Goal: Task Accomplishment & Management: Manage account settings

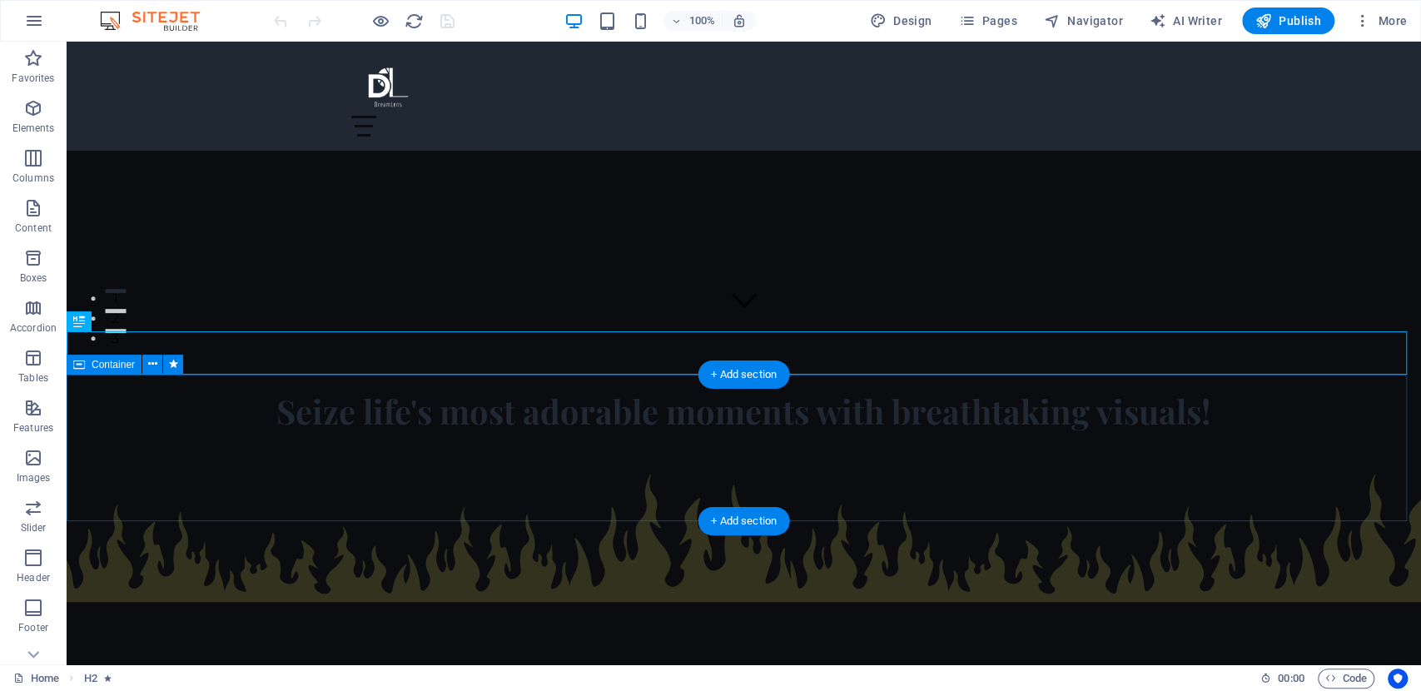
click at [524, 496] on div at bounding box center [744, 593] width 1354 height 321
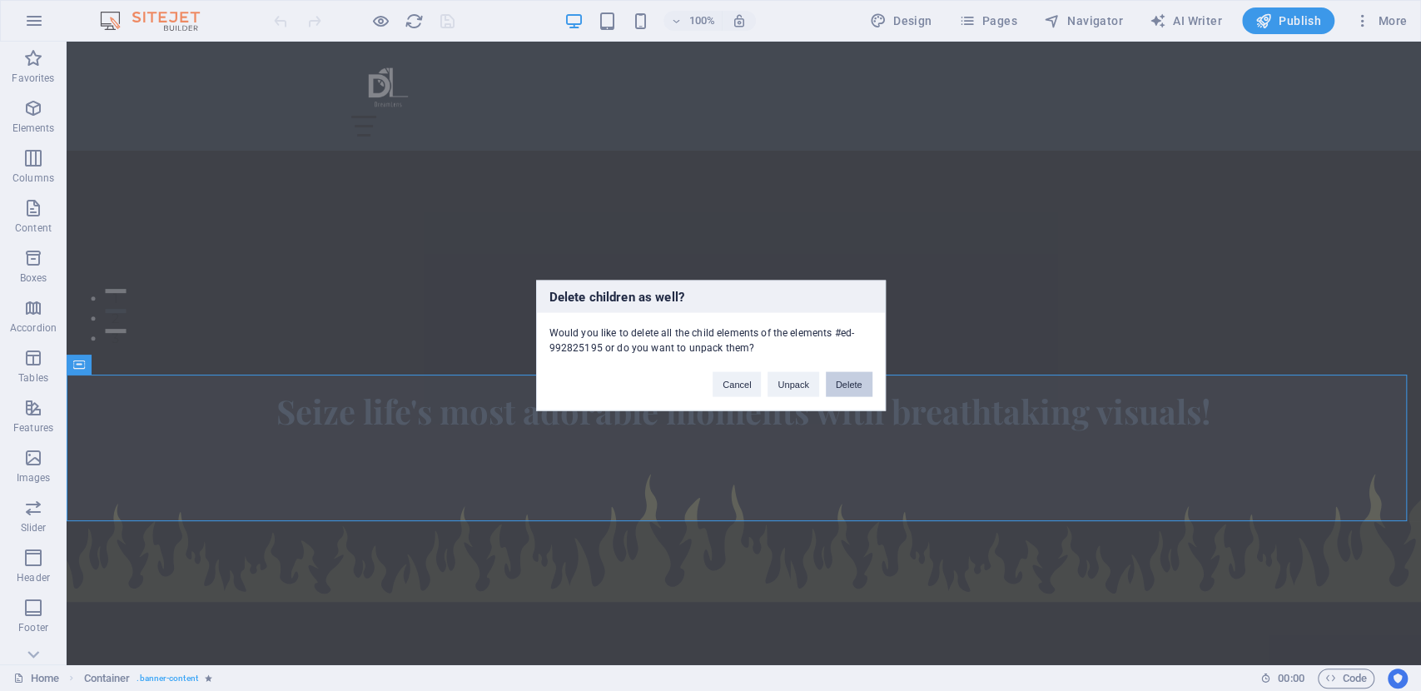
click at [841, 377] on button "Delete" at bounding box center [849, 384] width 47 height 25
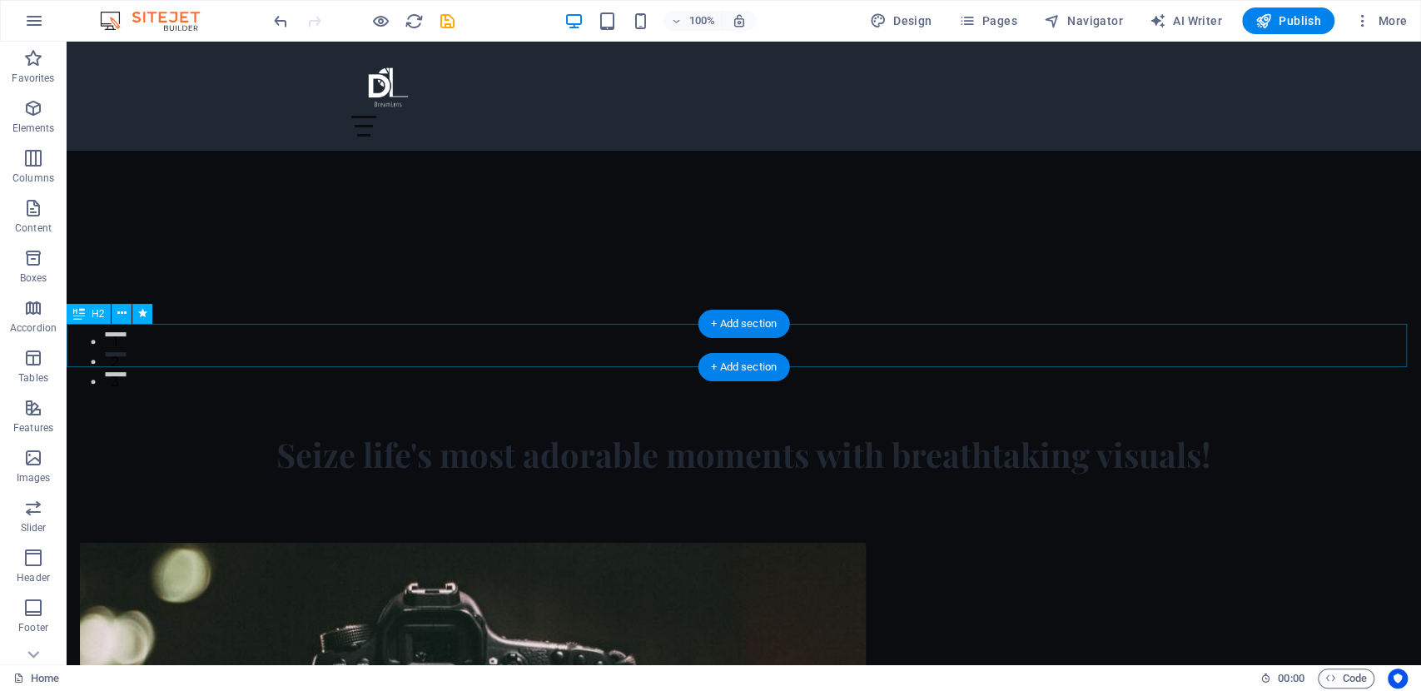
scroll to position [370, 0]
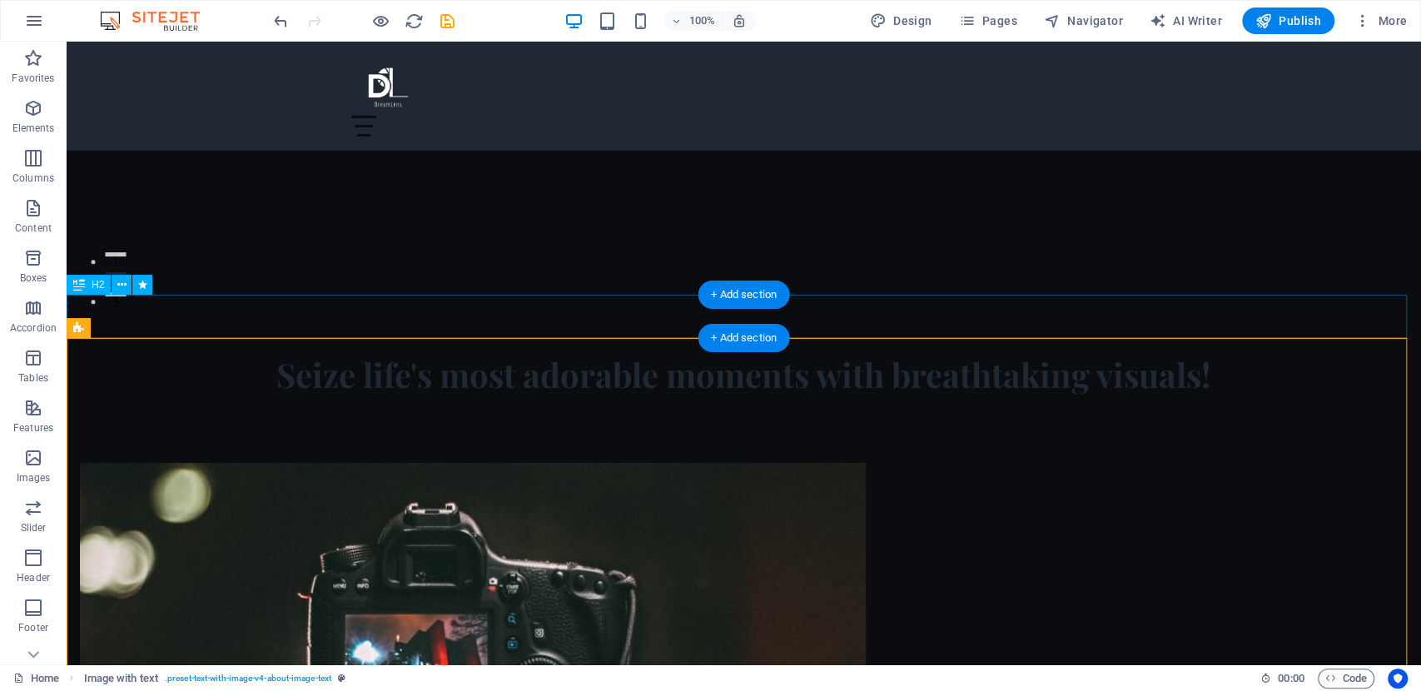
scroll to position [647, 0]
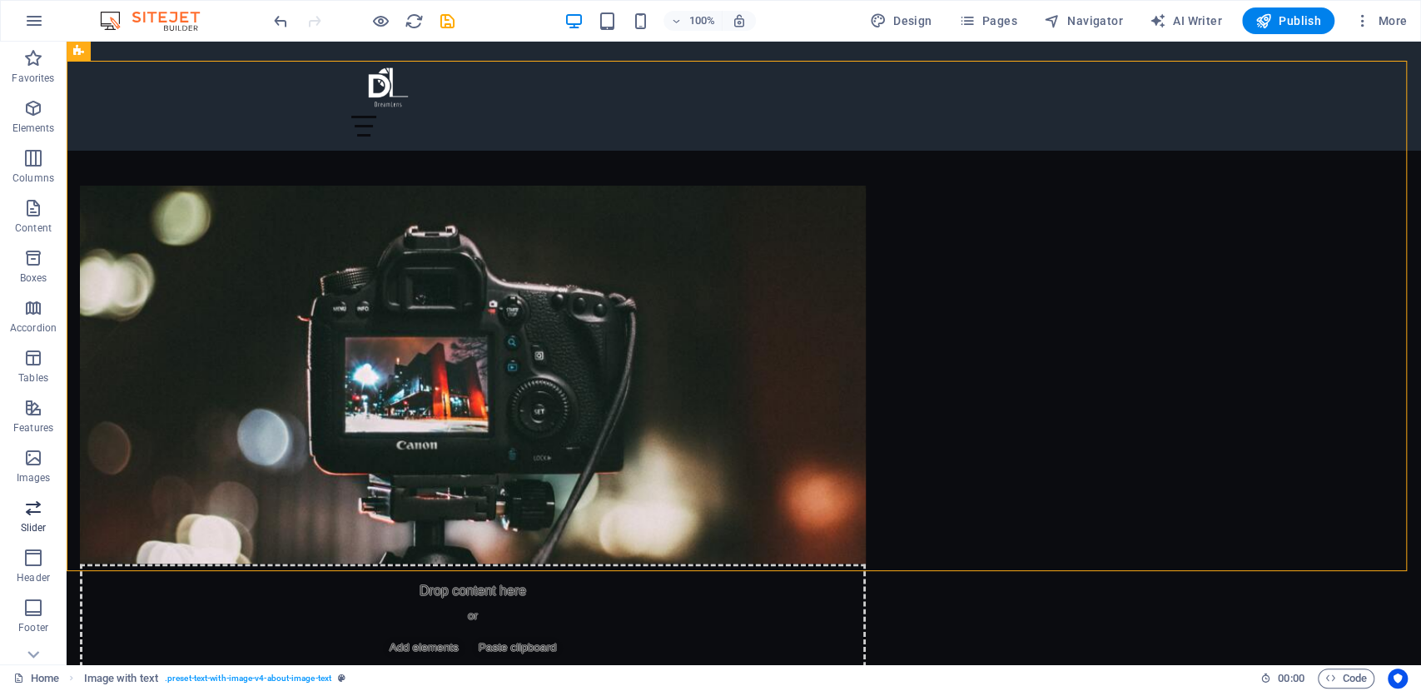
click at [40, 517] on icon "button" at bounding box center [33, 508] width 20 height 20
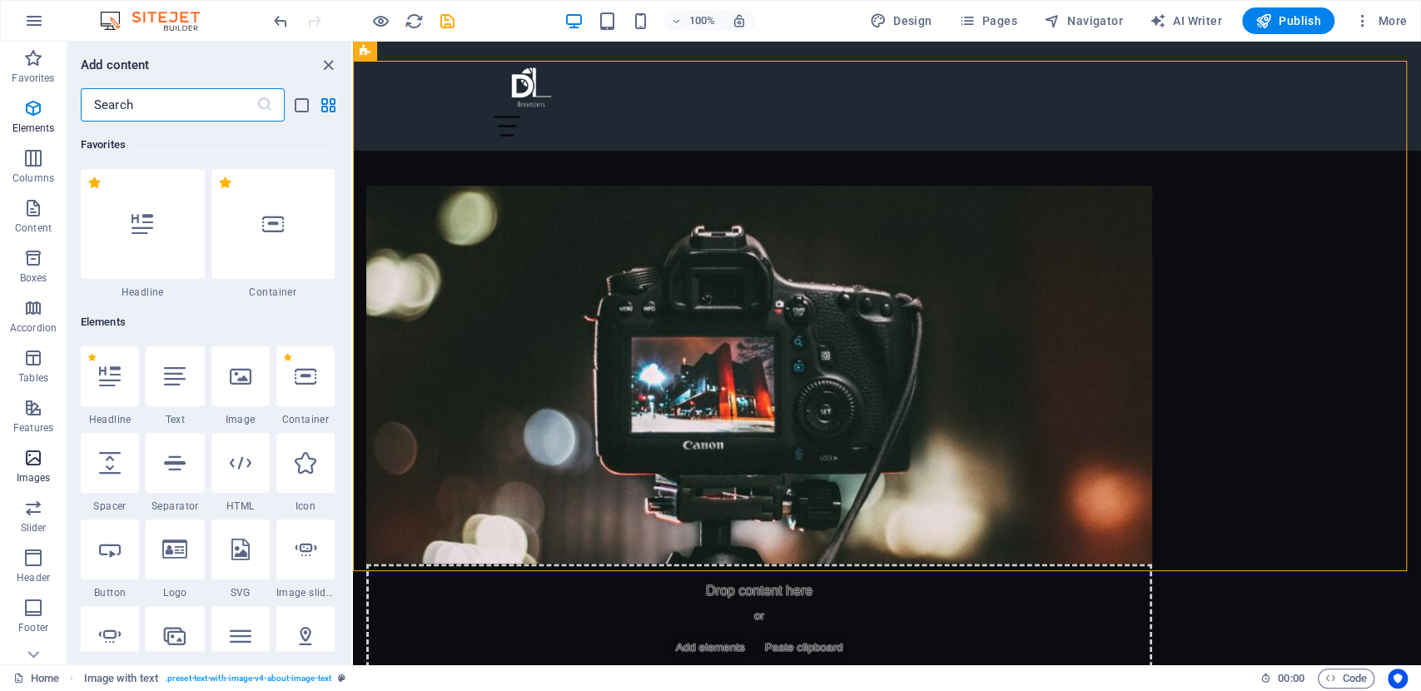
scroll to position [9434, 0]
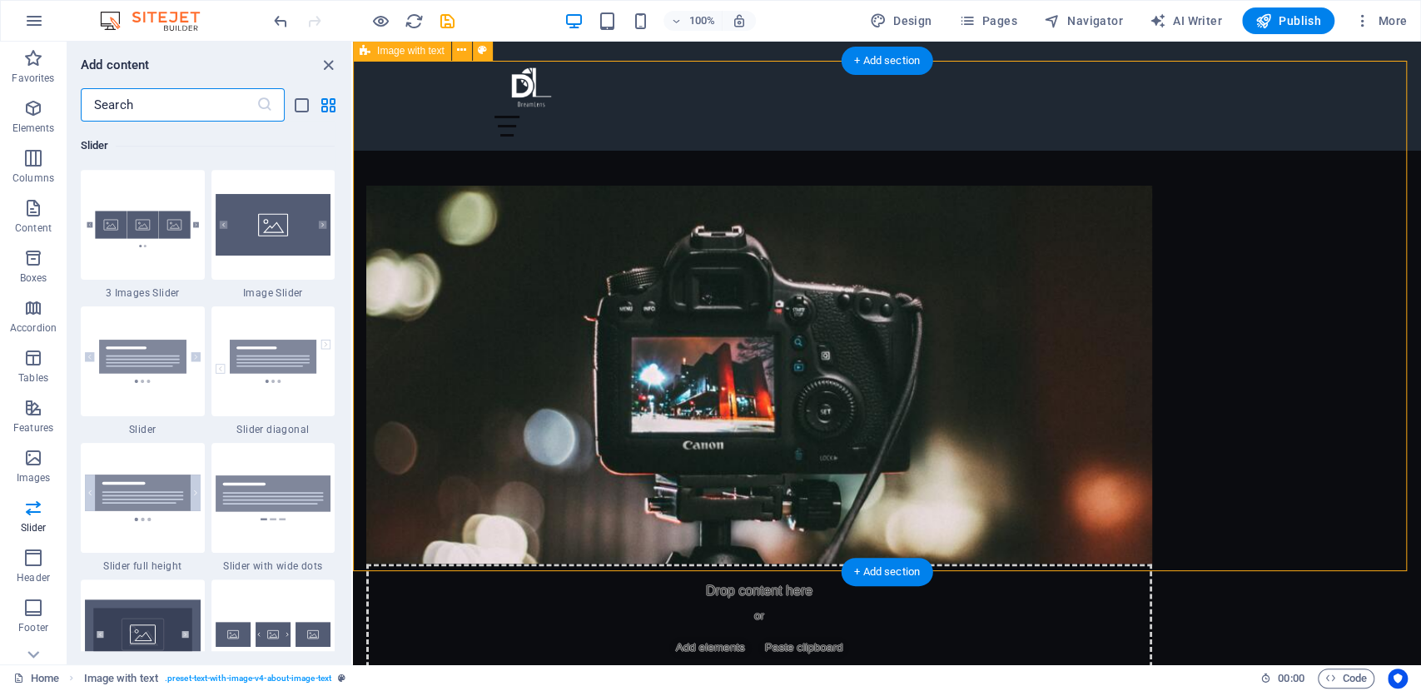
click at [388, 246] on div "Drop content here or Add elements Paste clipboard About DreamLens DreamLens is …" at bounding box center [887, 569] width 1068 height 900
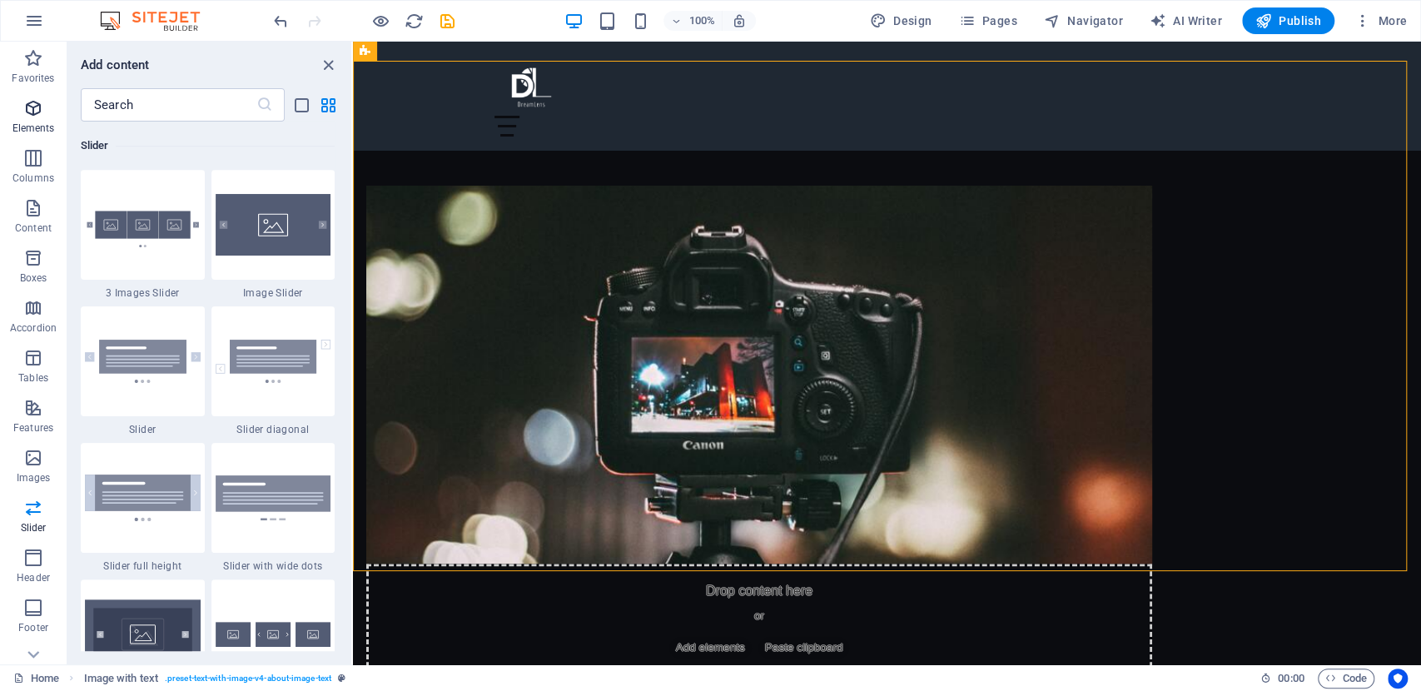
click at [37, 112] on icon "button" at bounding box center [33, 108] width 20 height 20
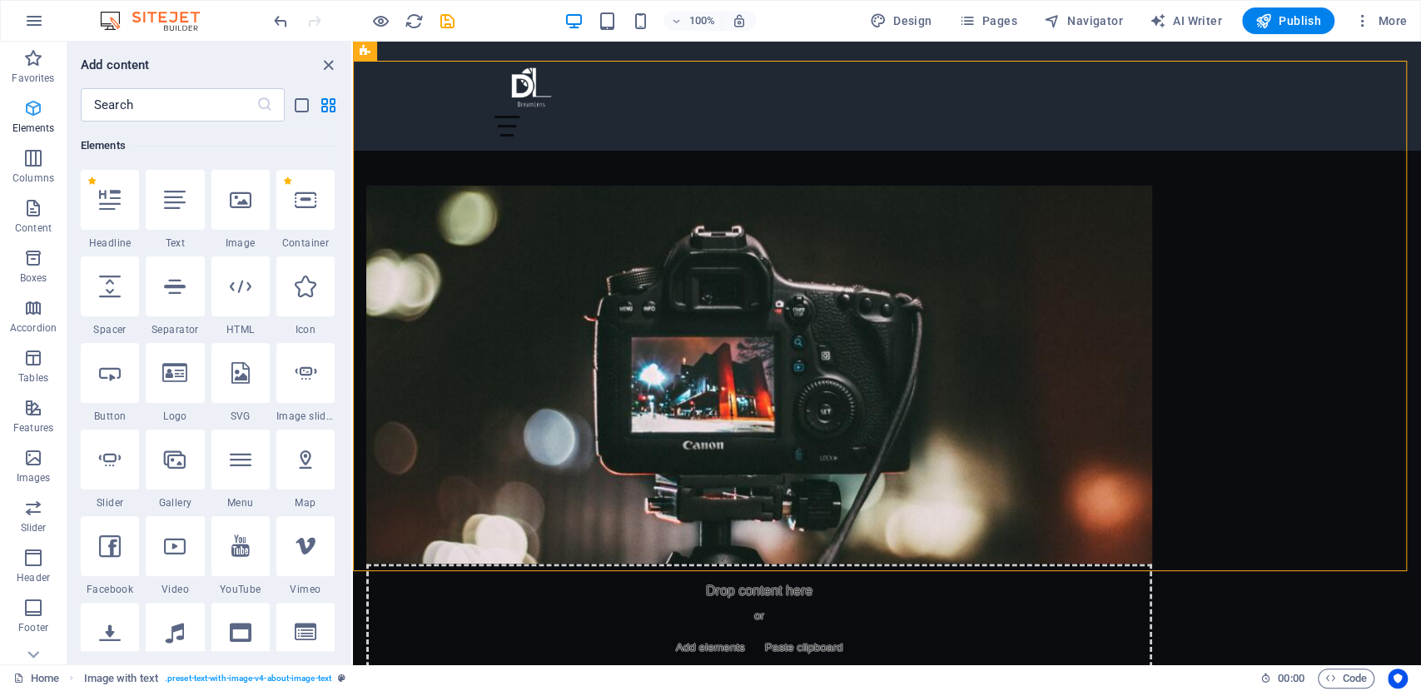
scroll to position [126, 0]
click at [27, 529] on icon "button" at bounding box center [33, 531] width 20 height 20
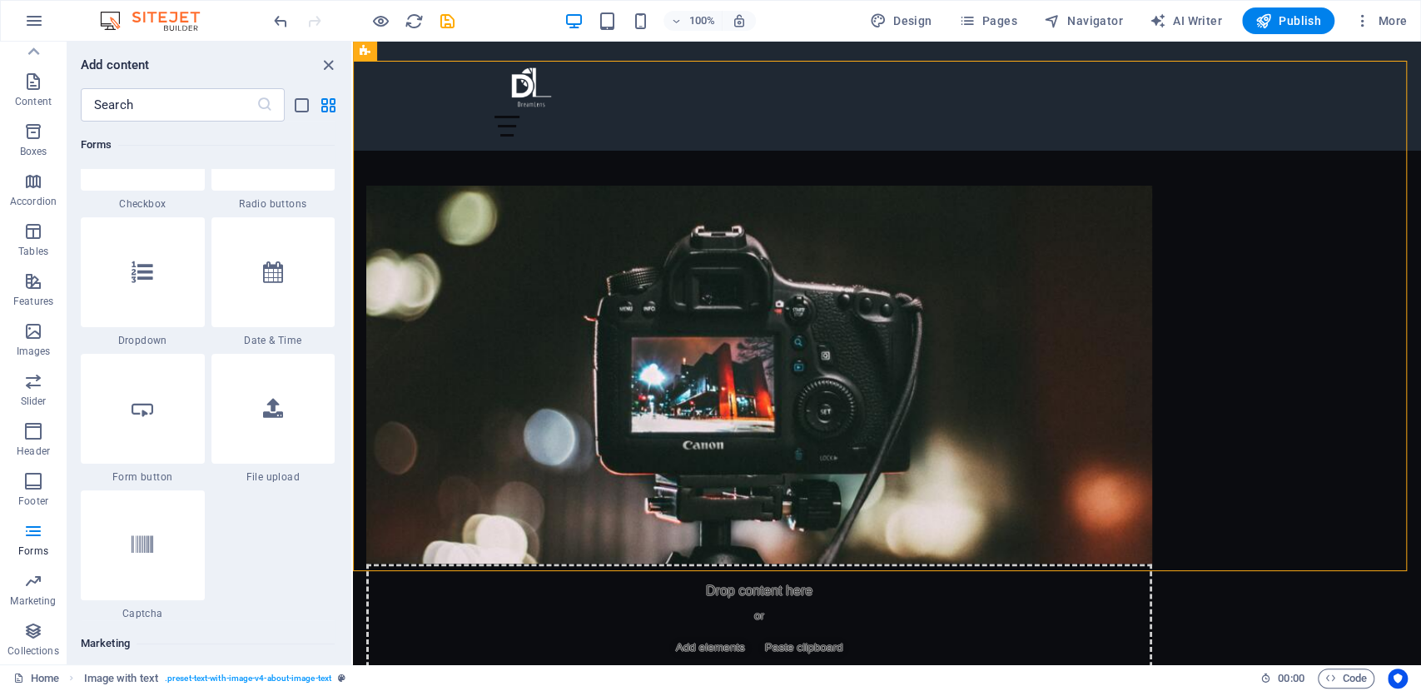
scroll to position [13168, 0]
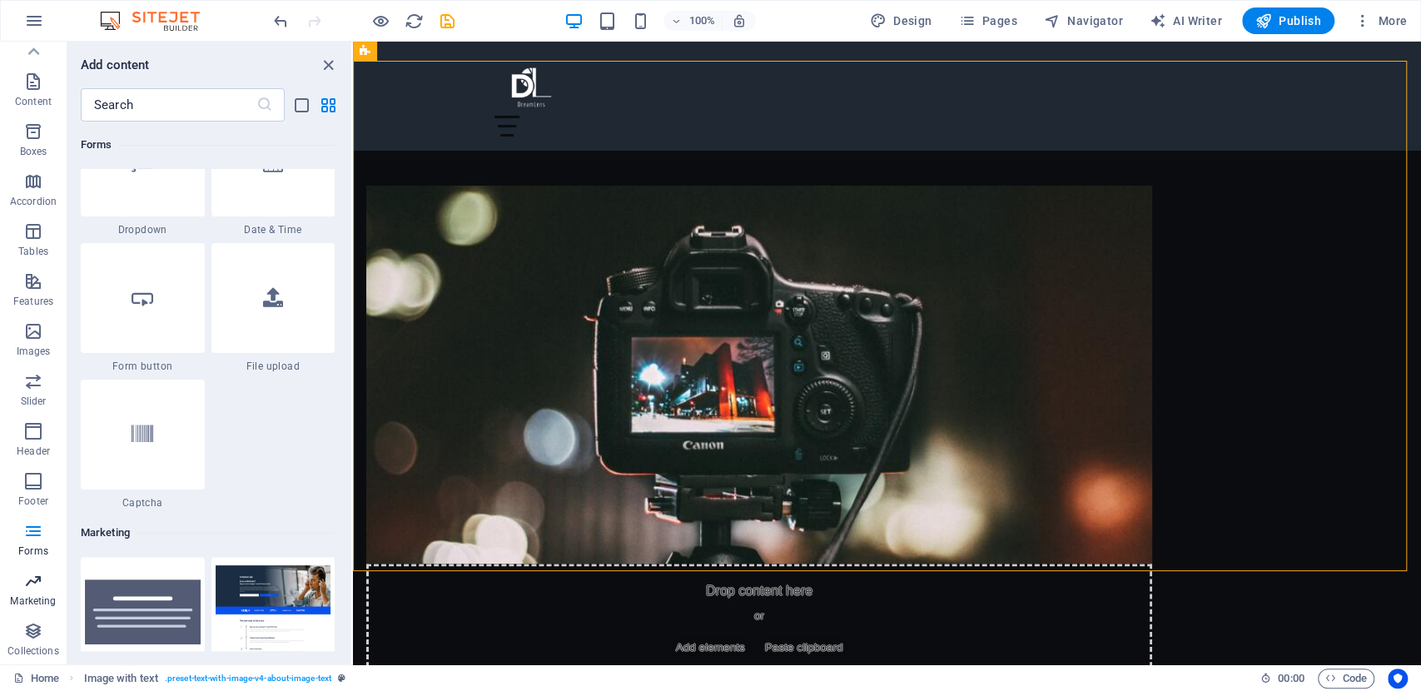
click at [43, 589] on span "Marketing" at bounding box center [33, 591] width 67 height 40
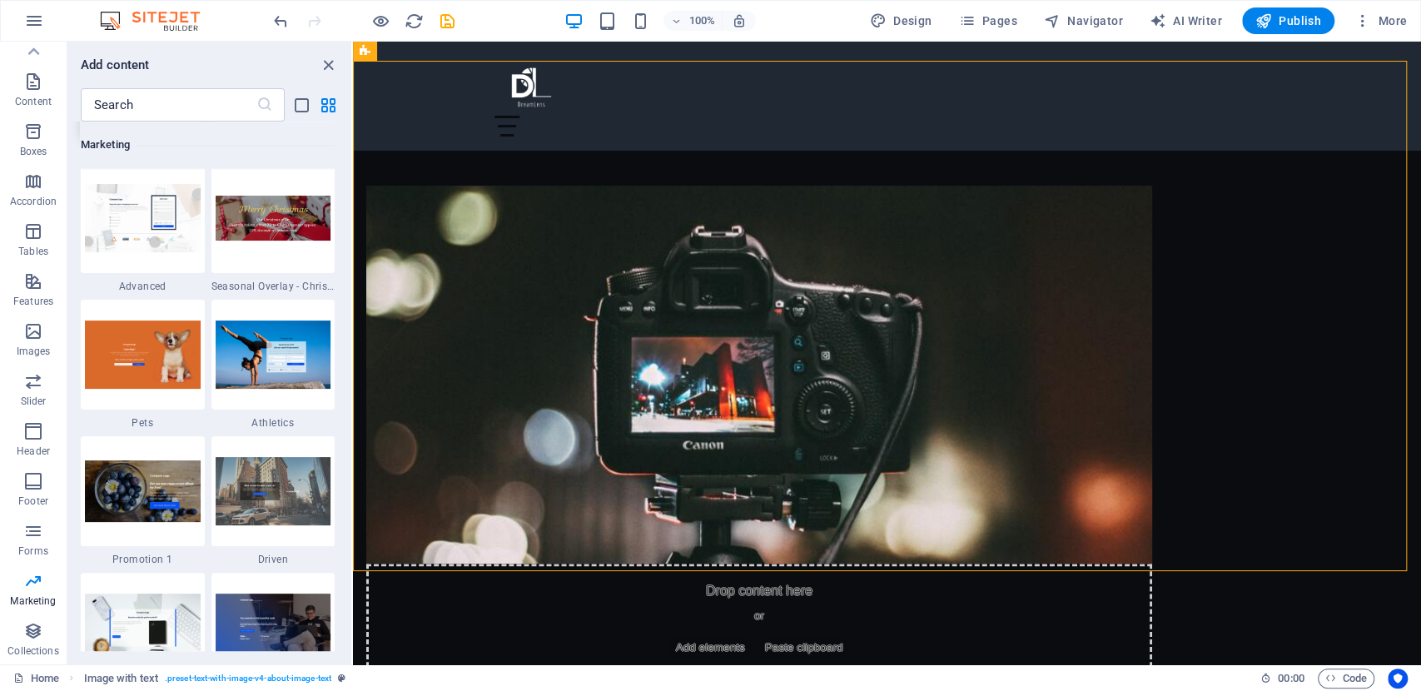
scroll to position [14110, 0]
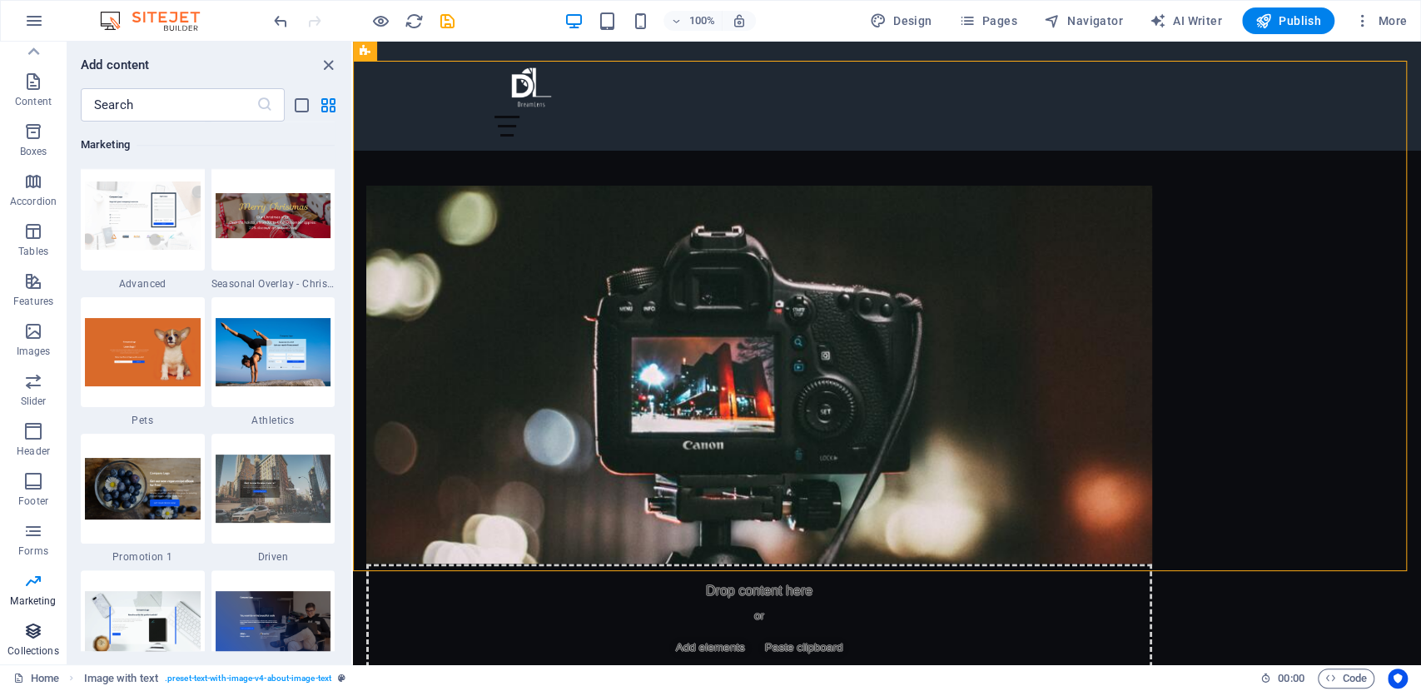
click at [42, 649] on p "Collections" at bounding box center [32, 650] width 51 height 13
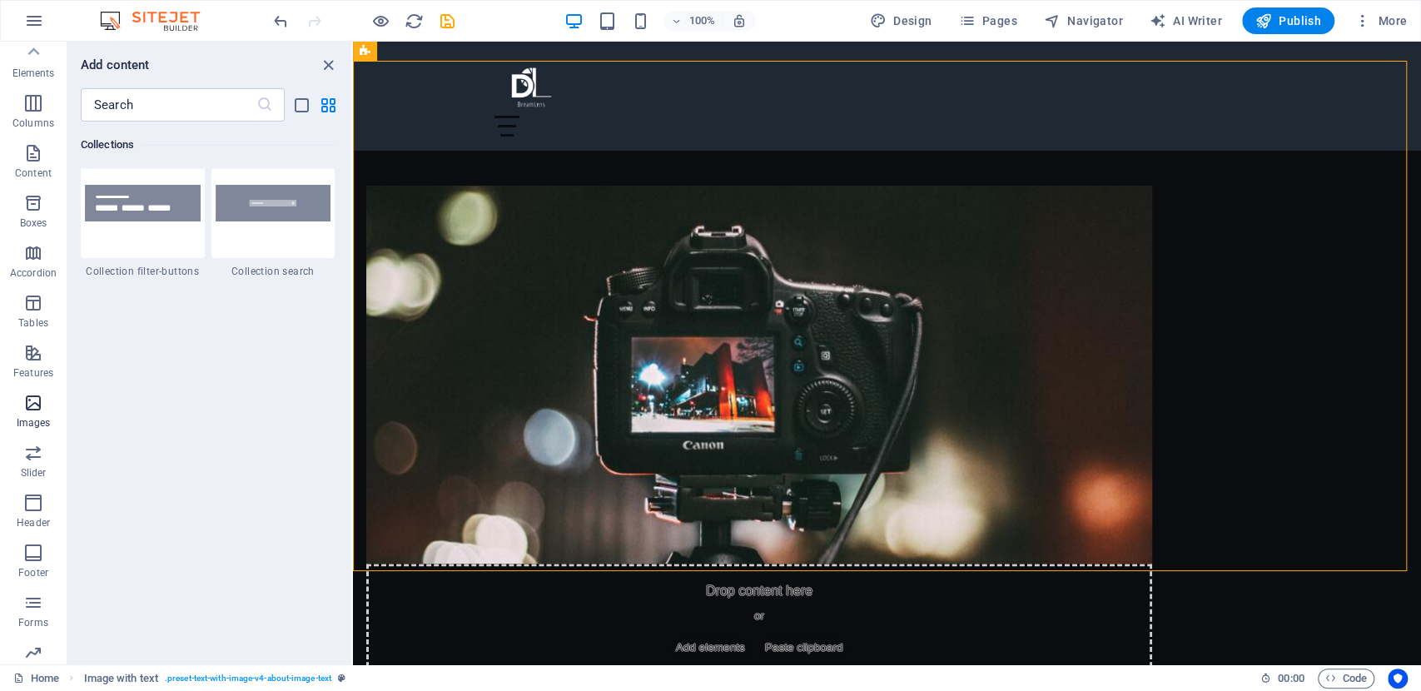
scroll to position [0, 0]
click at [27, 267] on icon "button" at bounding box center [33, 258] width 20 height 20
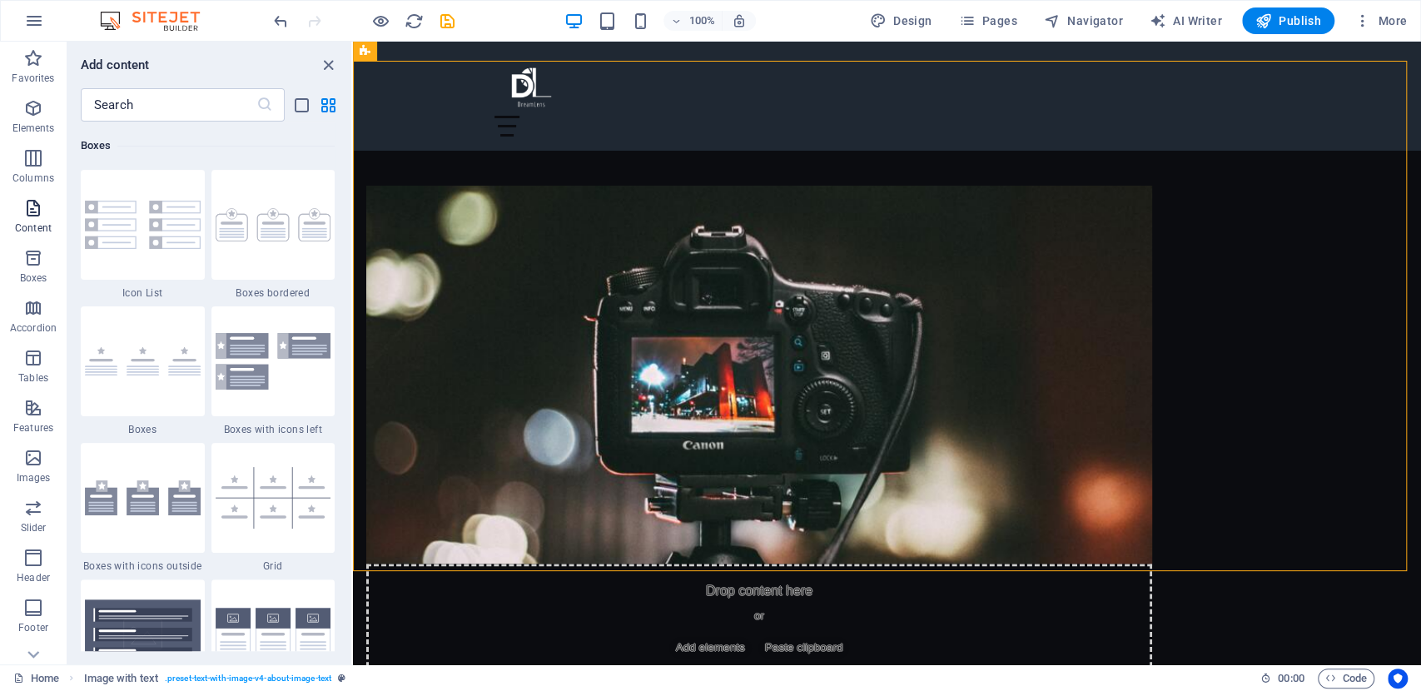
click at [55, 208] on span "Content" at bounding box center [33, 218] width 67 height 40
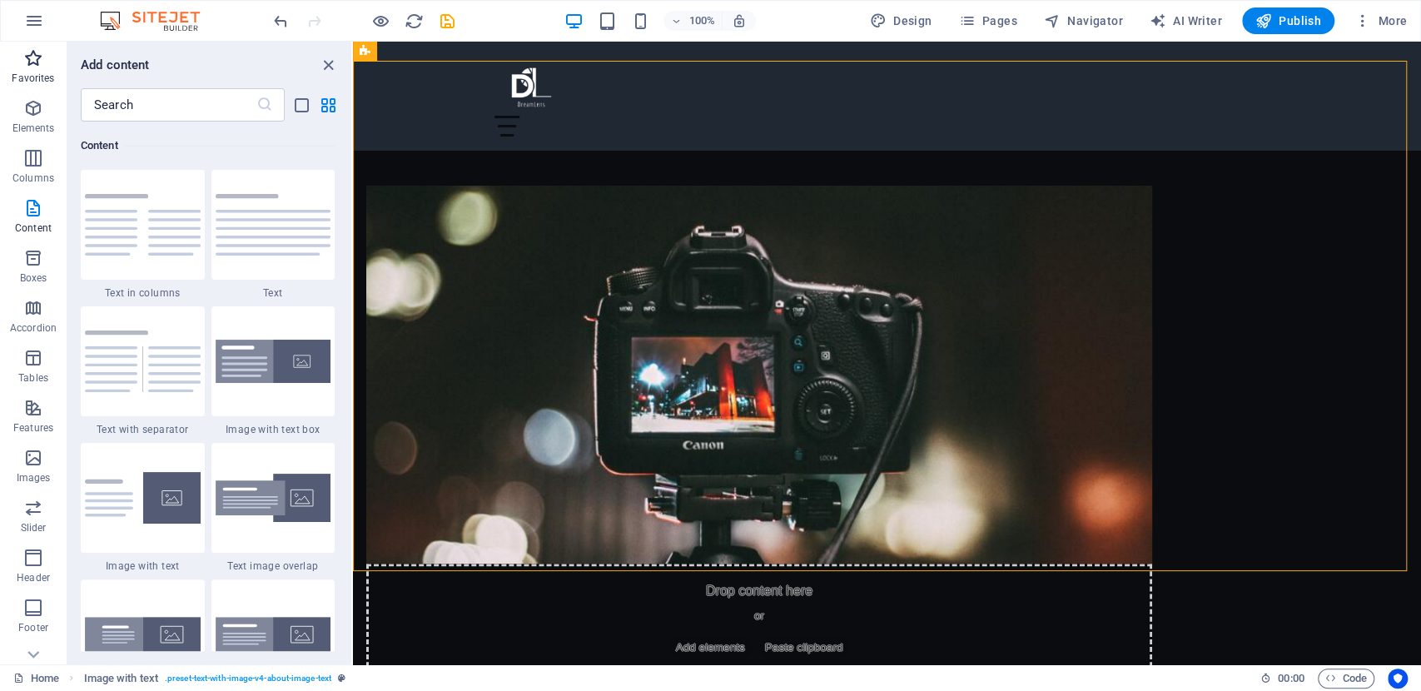
click at [31, 75] on p "Favorites" at bounding box center [33, 78] width 42 height 13
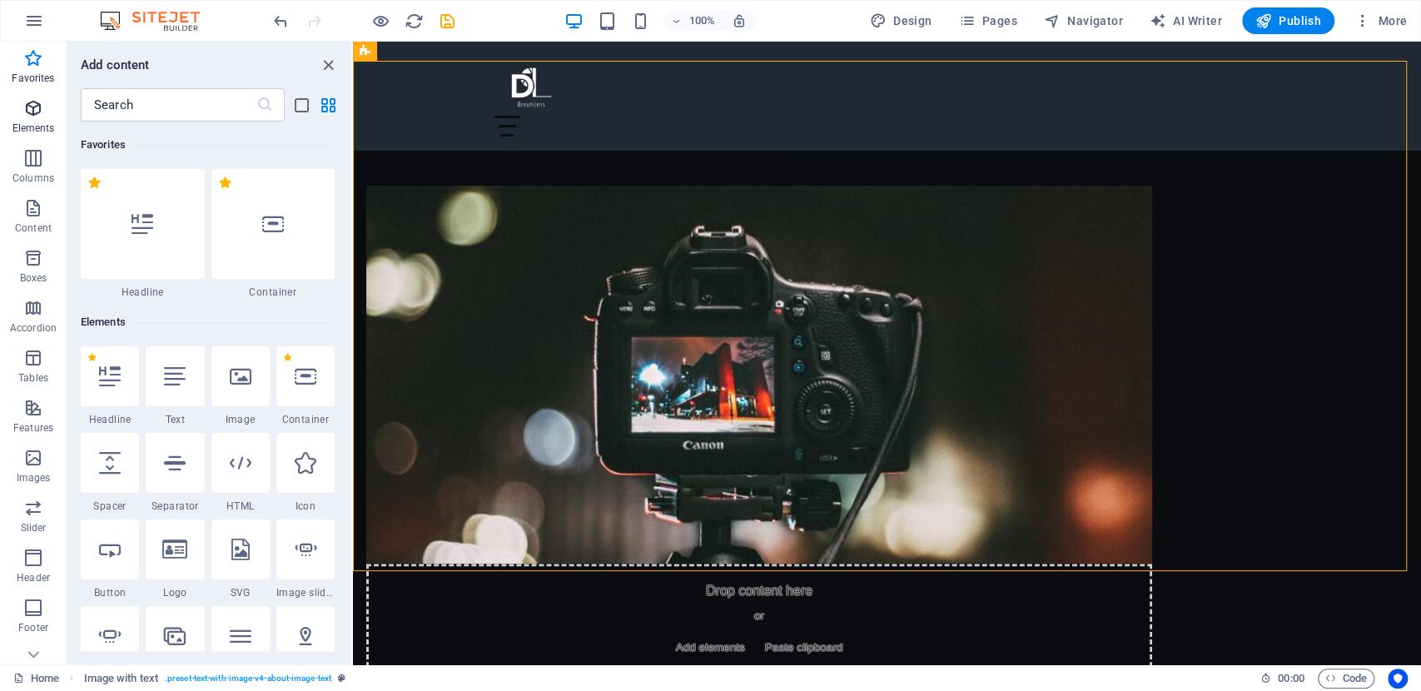
click at [27, 98] on icon "button" at bounding box center [33, 108] width 20 height 20
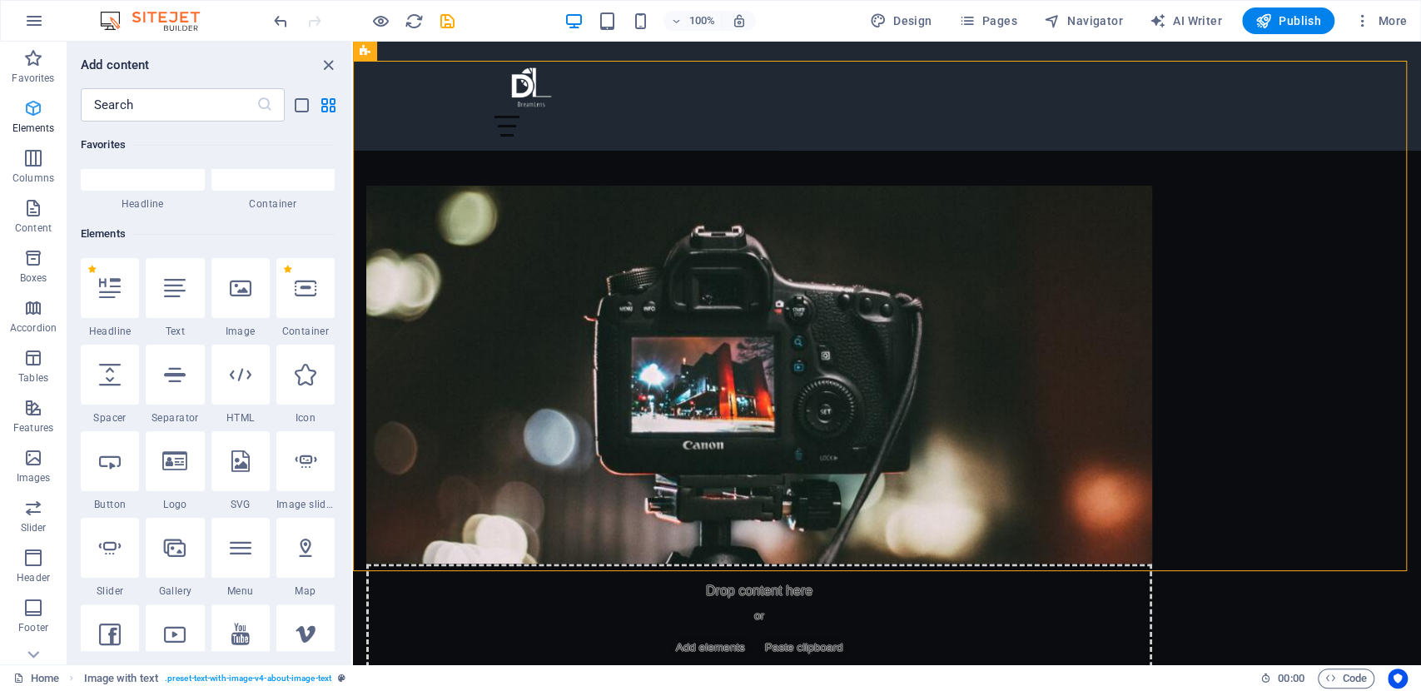
scroll to position [177, 0]
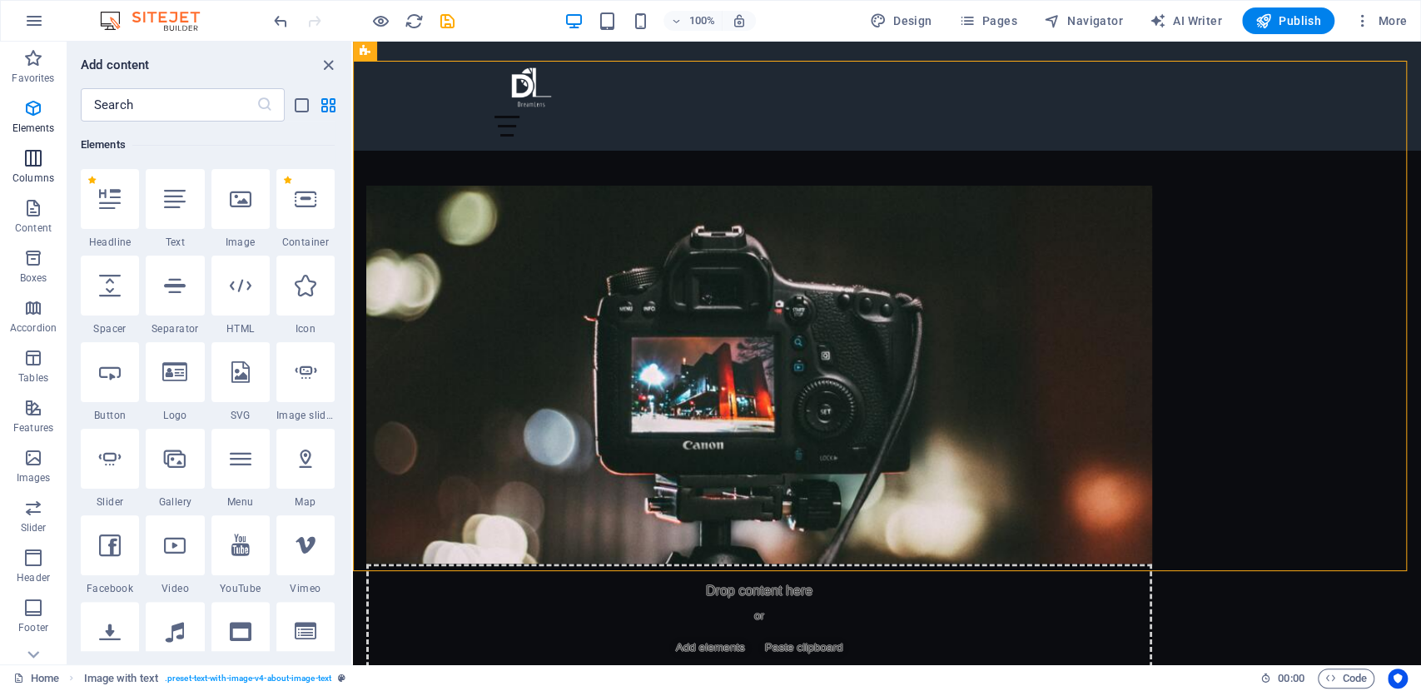
click at [48, 161] on span "Columns" at bounding box center [33, 168] width 67 height 40
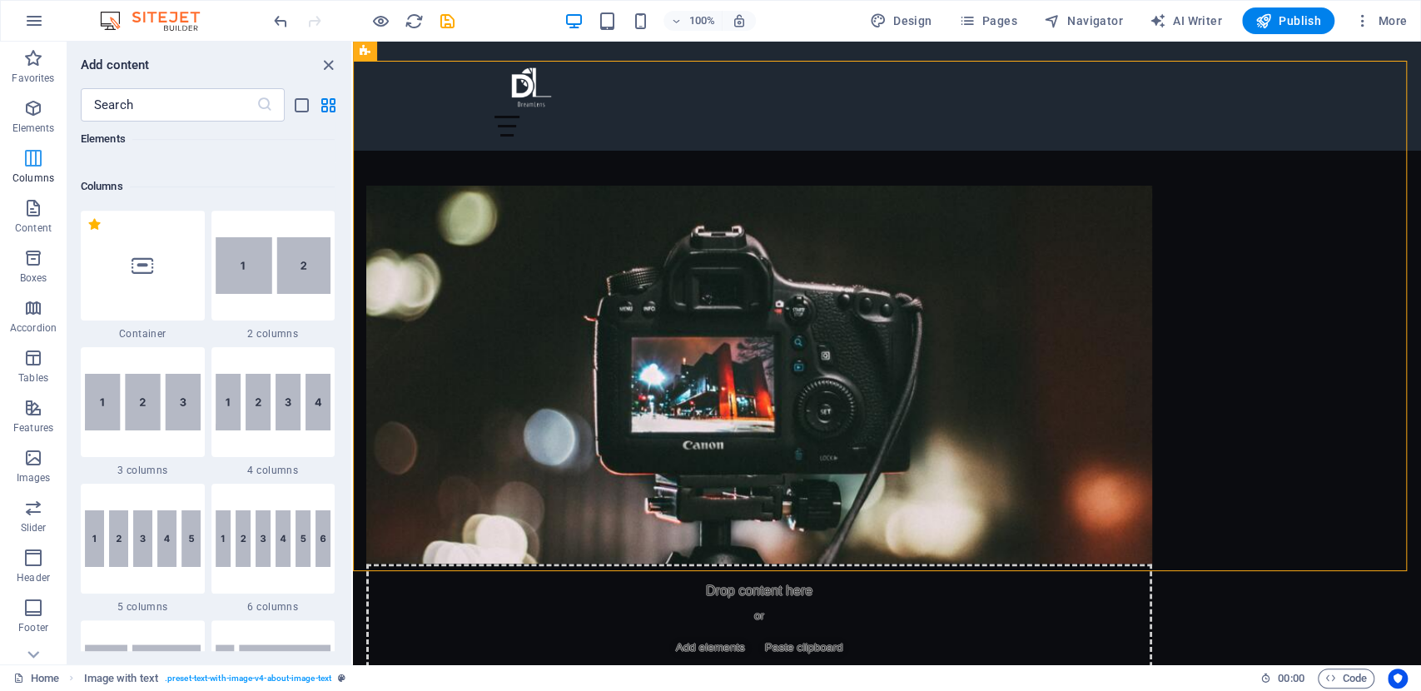
scroll to position [824, 0]
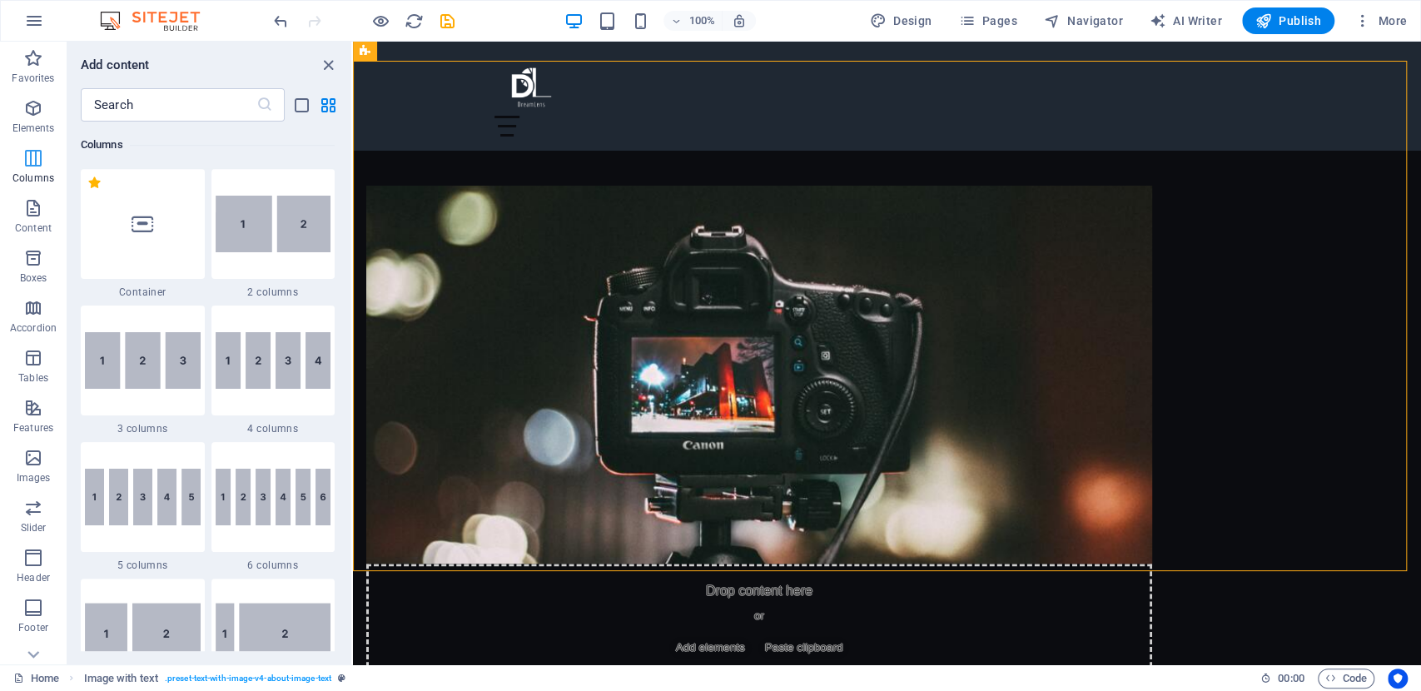
click at [29, 189] on button "Columns" at bounding box center [33, 166] width 67 height 50
click at [335, 67] on icon "close panel" at bounding box center [328, 65] width 19 height 19
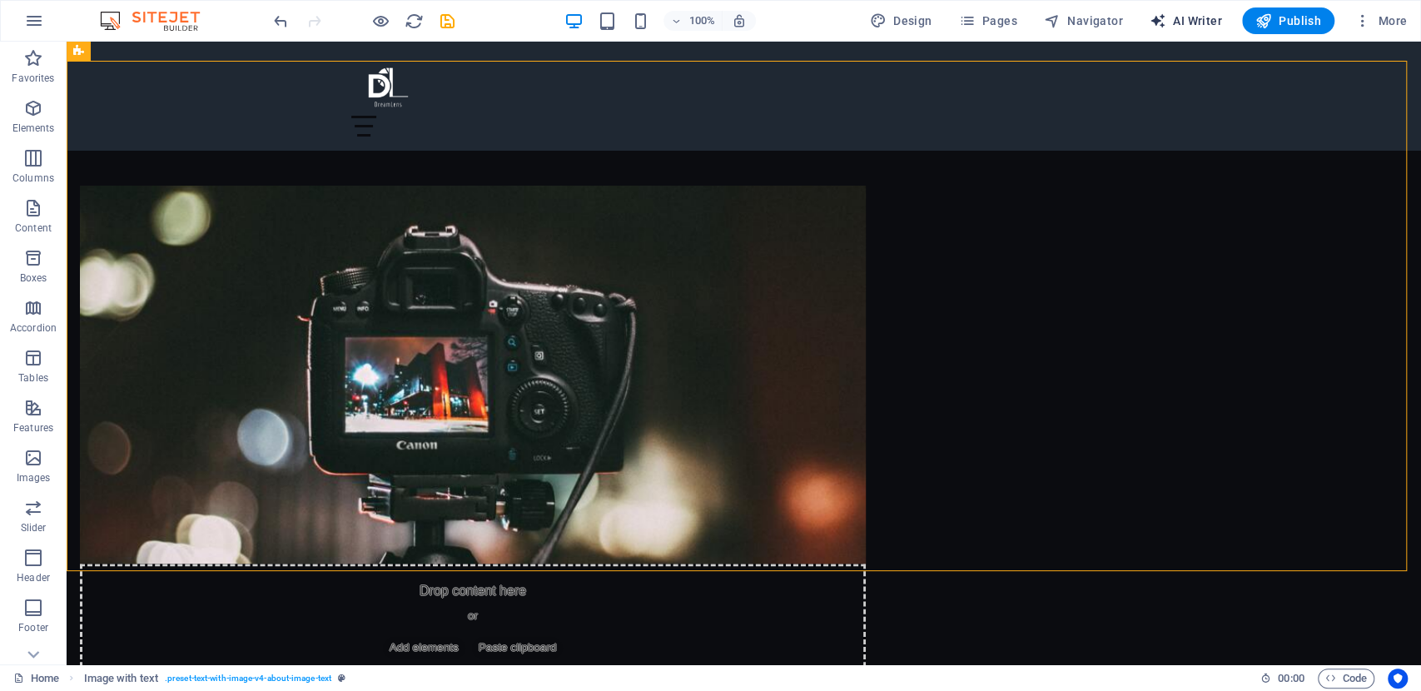
click at [1212, 19] on span "AI Writer" at bounding box center [1185, 20] width 72 height 17
select select "English"
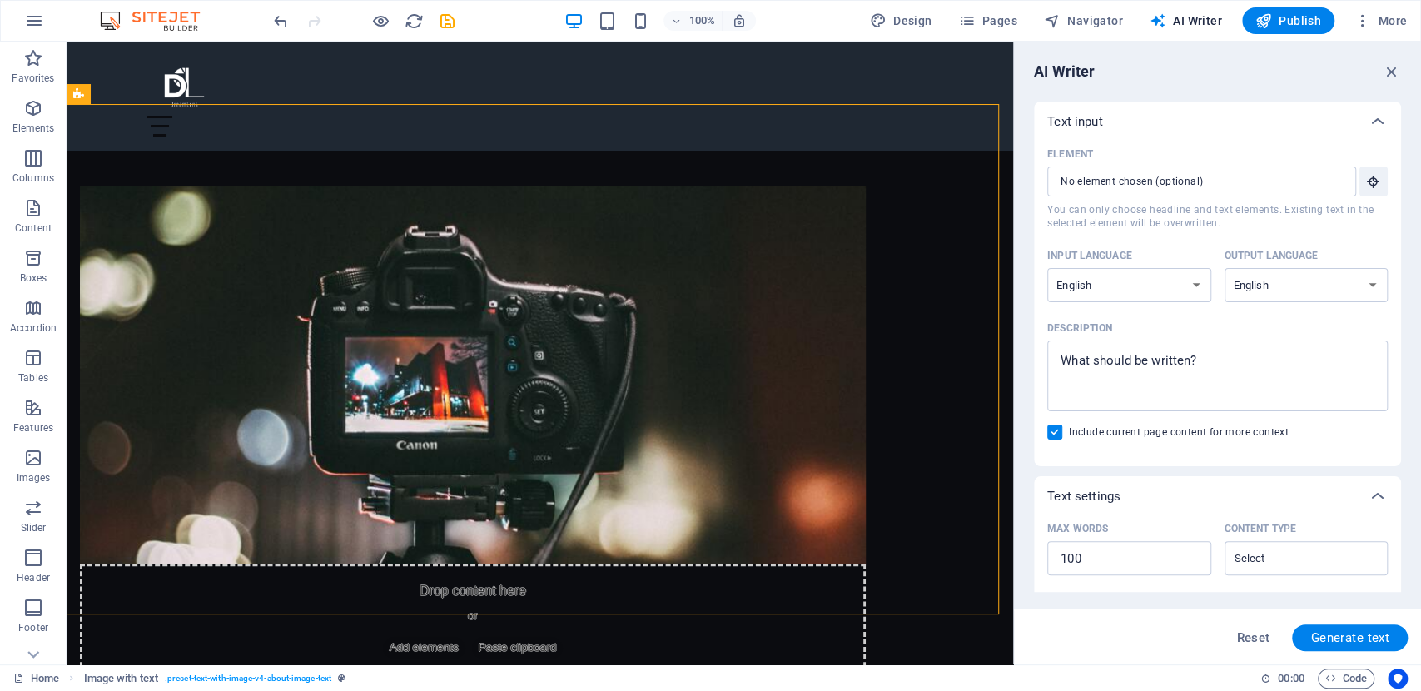
scroll to position [0, 0]
click at [985, 27] on span "Pages" at bounding box center [987, 20] width 58 height 17
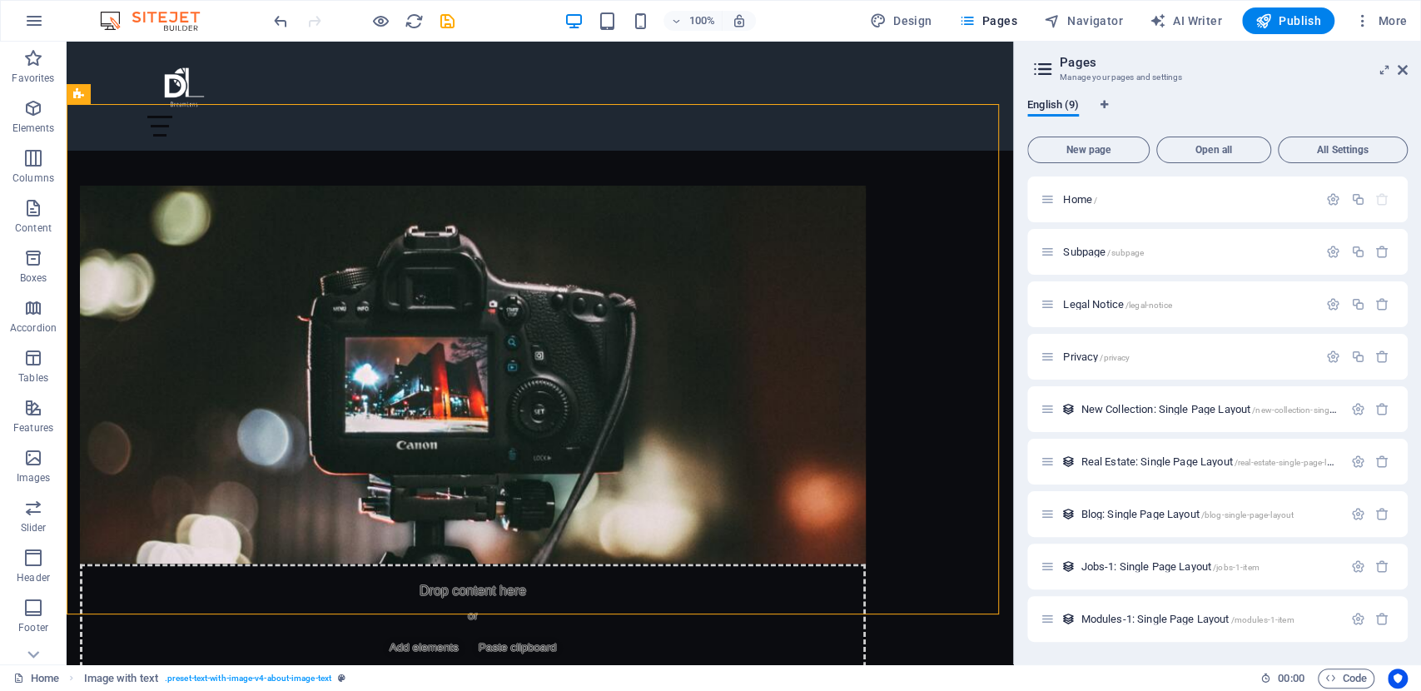
click at [1411, 68] on aside "Pages Manage your pages and settings English (9) New page Open all All Settings…" at bounding box center [1217, 353] width 408 height 622
click at [1366, 22] on icon "button" at bounding box center [1362, 20] width 17 height 17
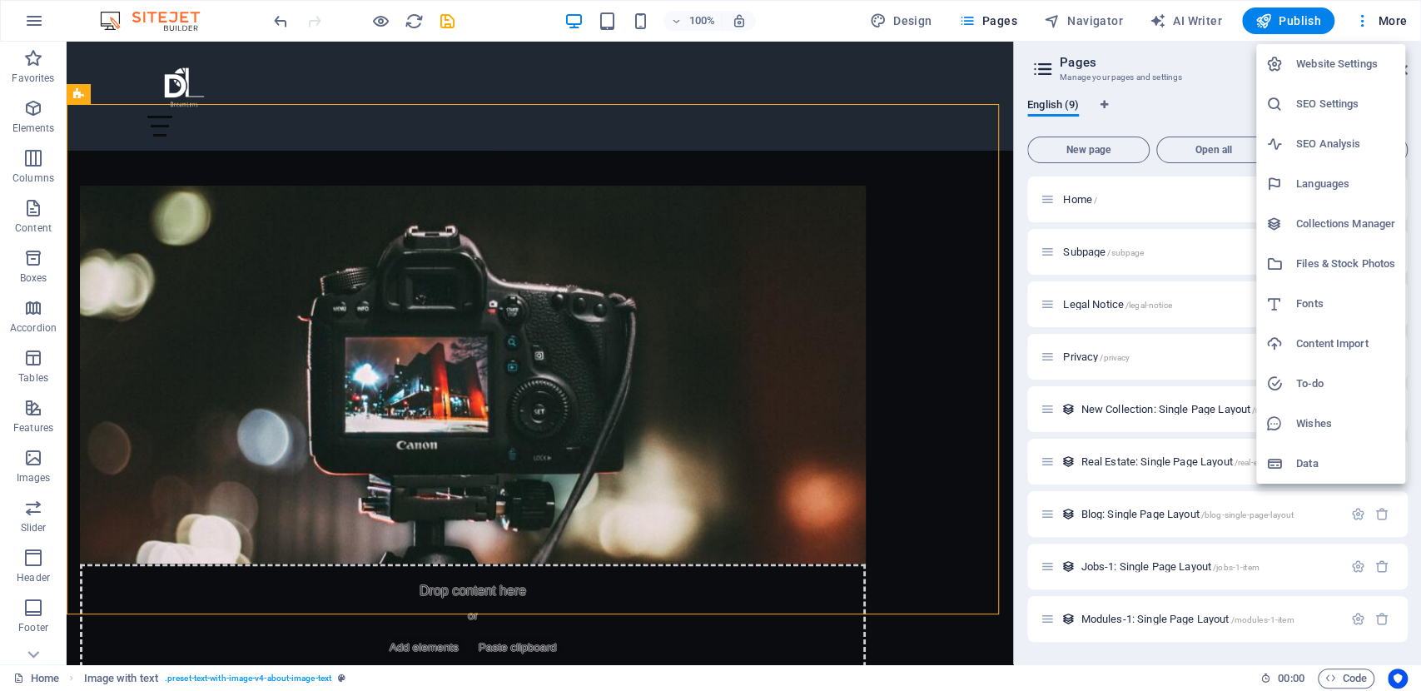
click at [1327, 97] on h6 "SEO Settings" at bounding box center [1345, 104] width 99 height 20
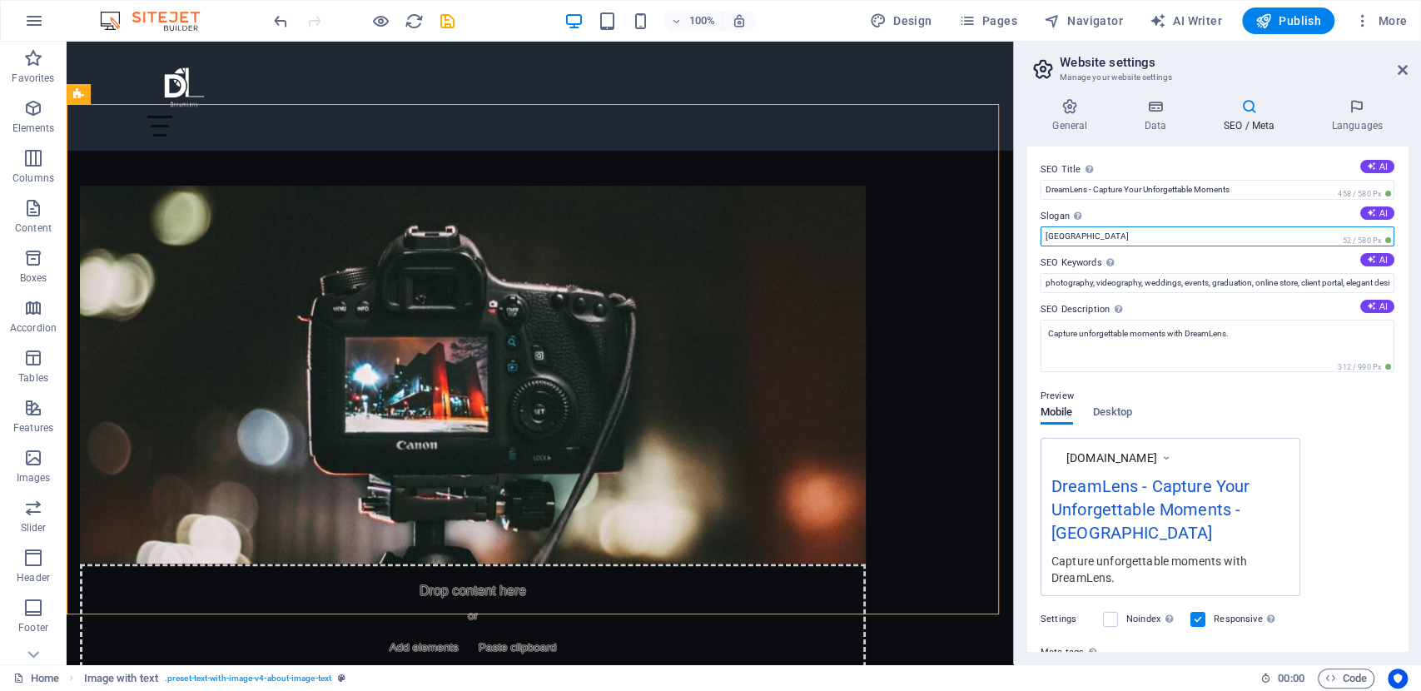
click at [1267, 230] on input "Berlin" at bounding box center [1217, 236] width 354 height 20
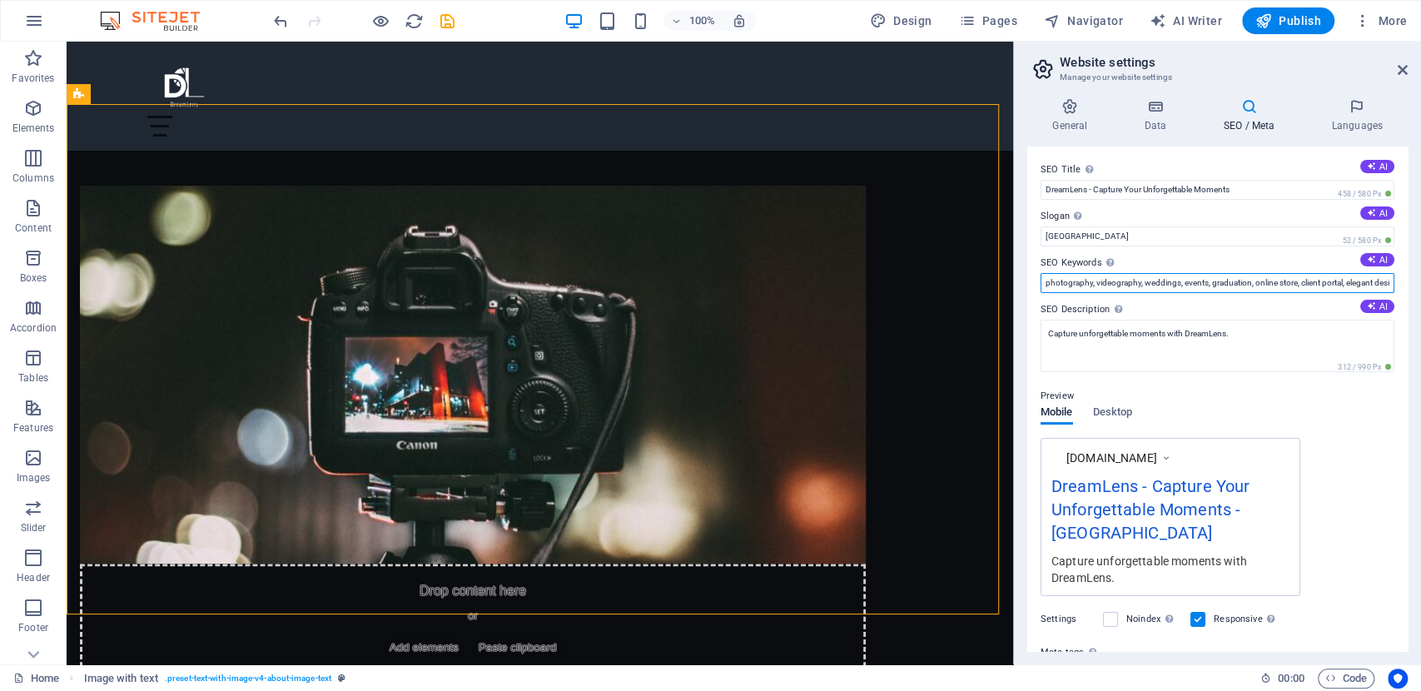
click at [1267, 285] on input "photography, videography, weddings, events, graduation, online store, client po…" at bounding box center [1217, 283] width 354 height 20
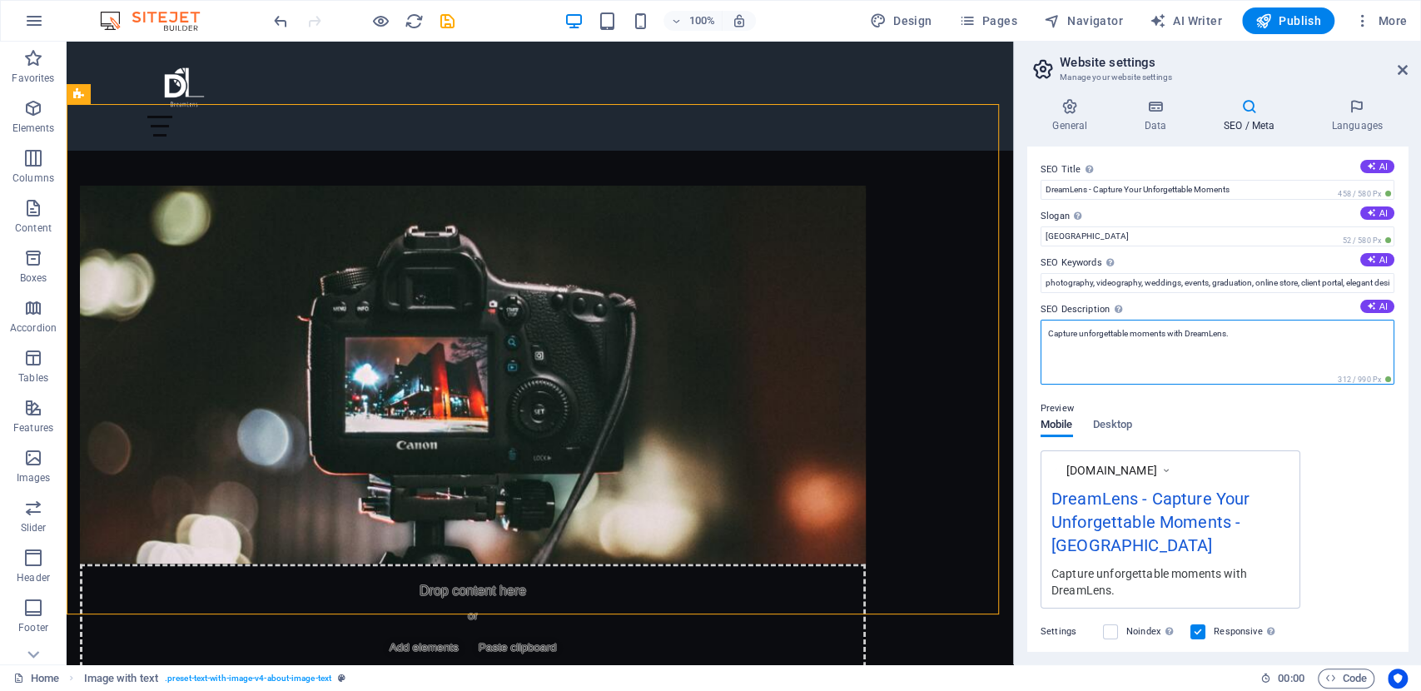
click at [1246, 350] on textarea "Capture unforgettable moments with DreamLens." at bounding box center [1217, 352] width 354 height 65
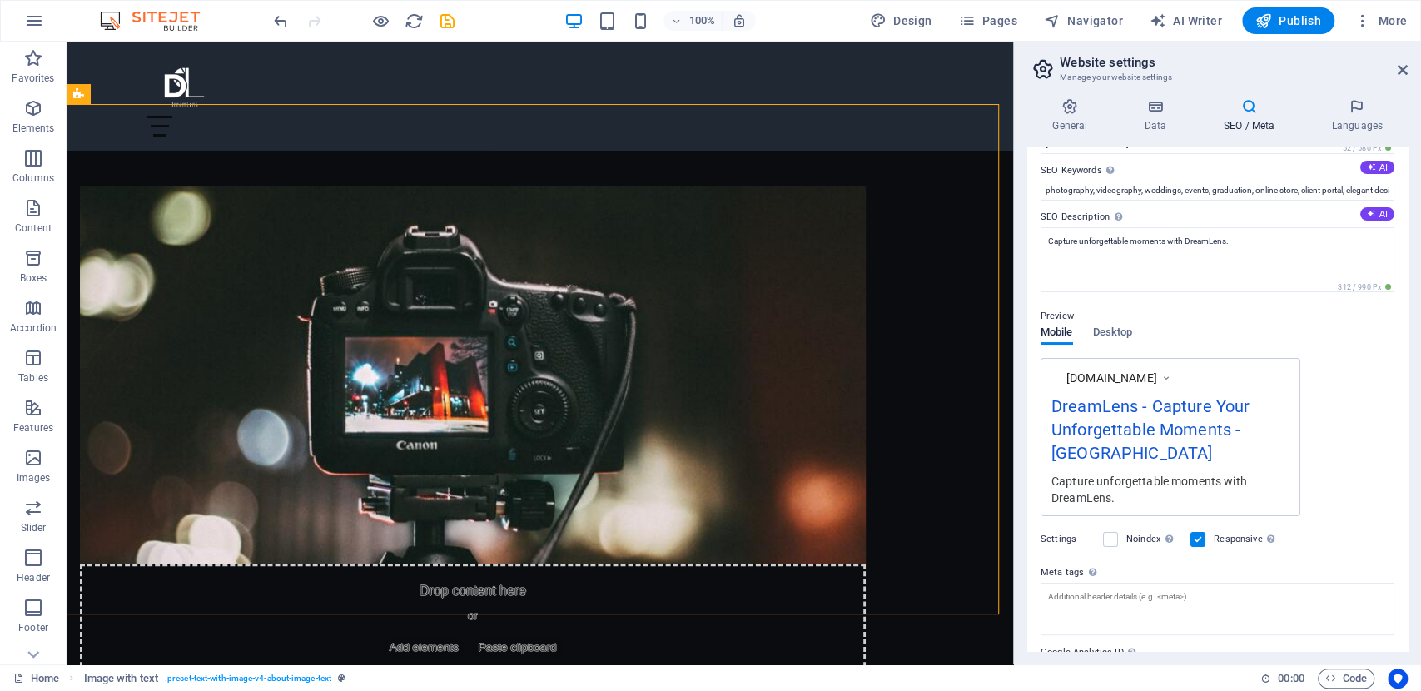
click at [1148, 376] on div "www.example.com DreamLens - Capture Your Unforgettable Moments - Berlin Capture…" at bounding box center [1170, 437] width 260 height 158
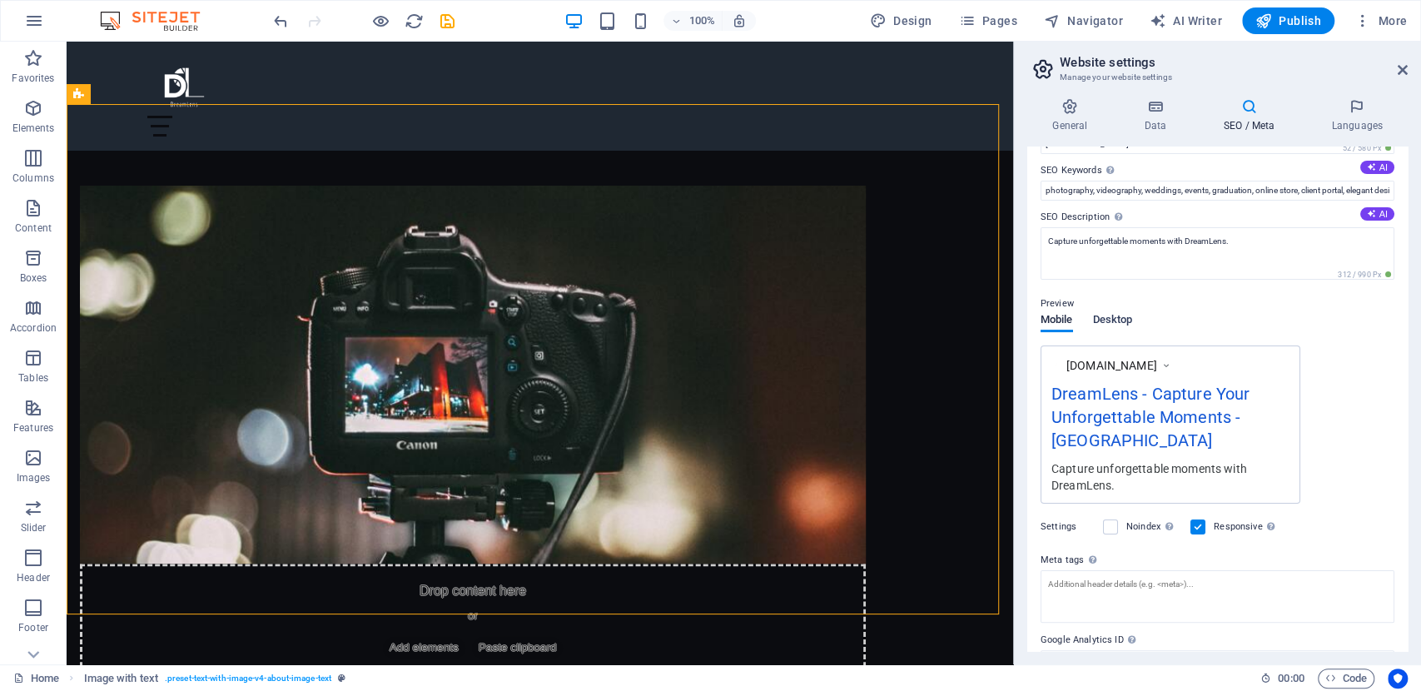
click at [1112, 318] on span "Desktop" at bounding box center [1113, 321] width 40 height 23
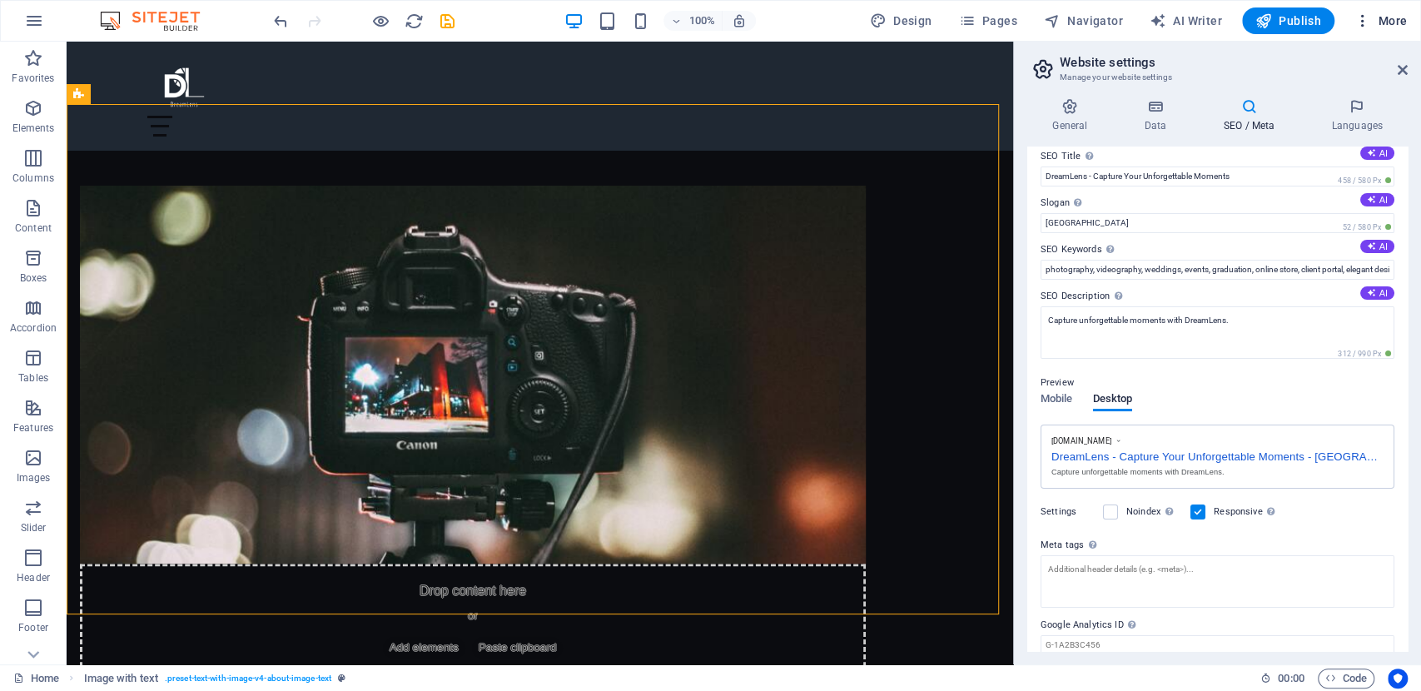
scroll to position [0, 0]
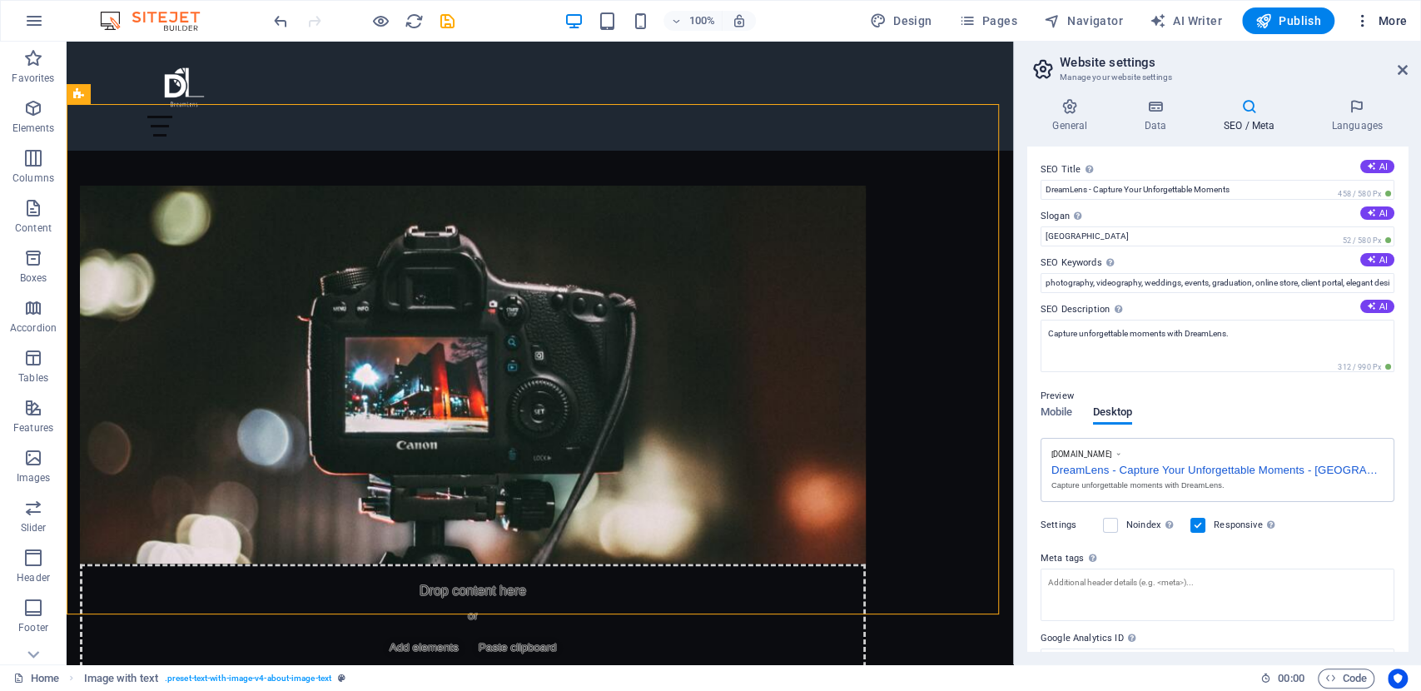
click at [1379, 18] on span "More" at bounding box center [1380, 20] width 52 height 17
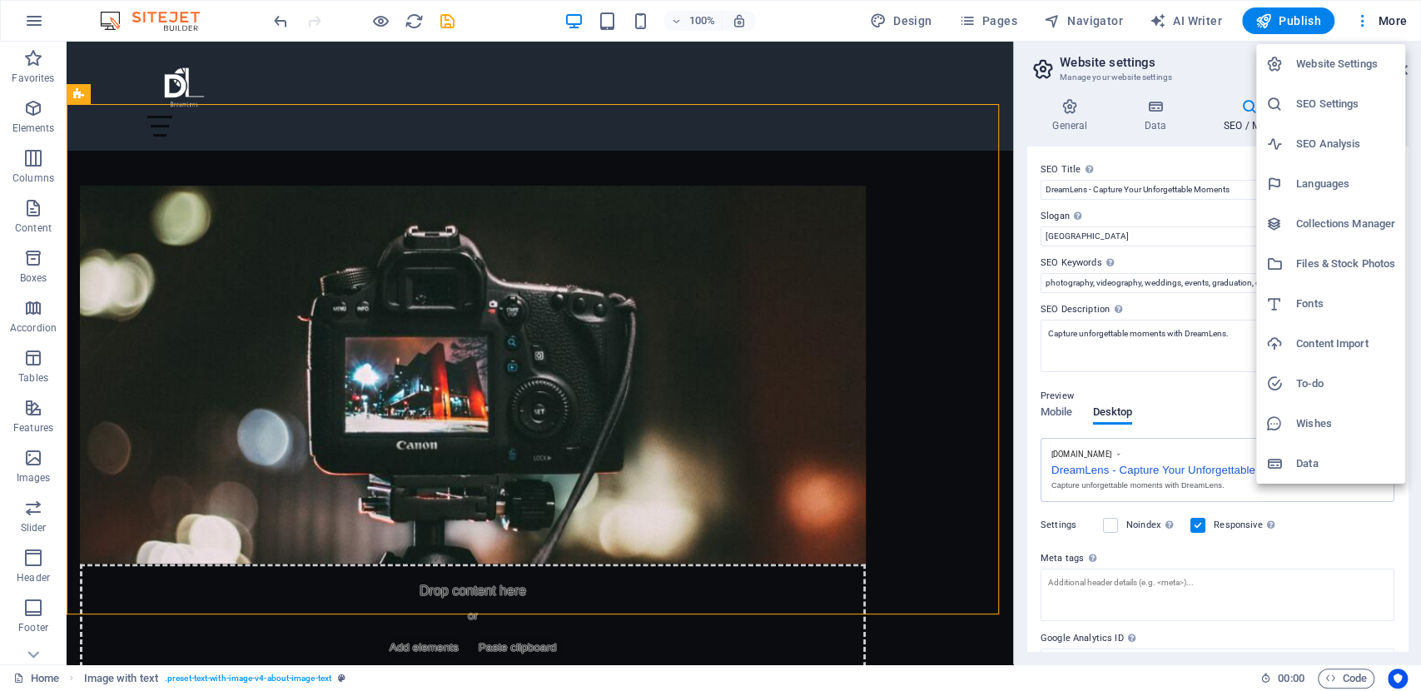
click at [1345, 137] on h6 "SEO Analysis" at bounding box center [1345, 144] width 99 height 20
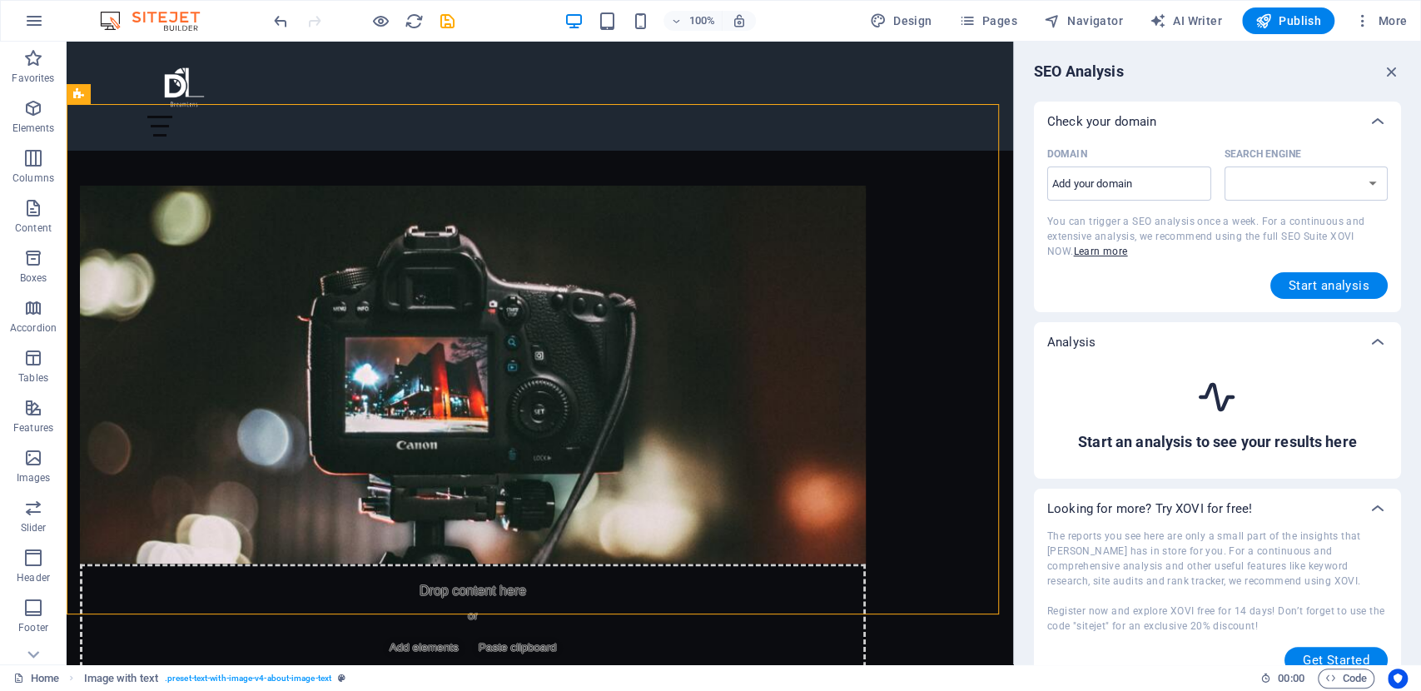
select select "google.com"
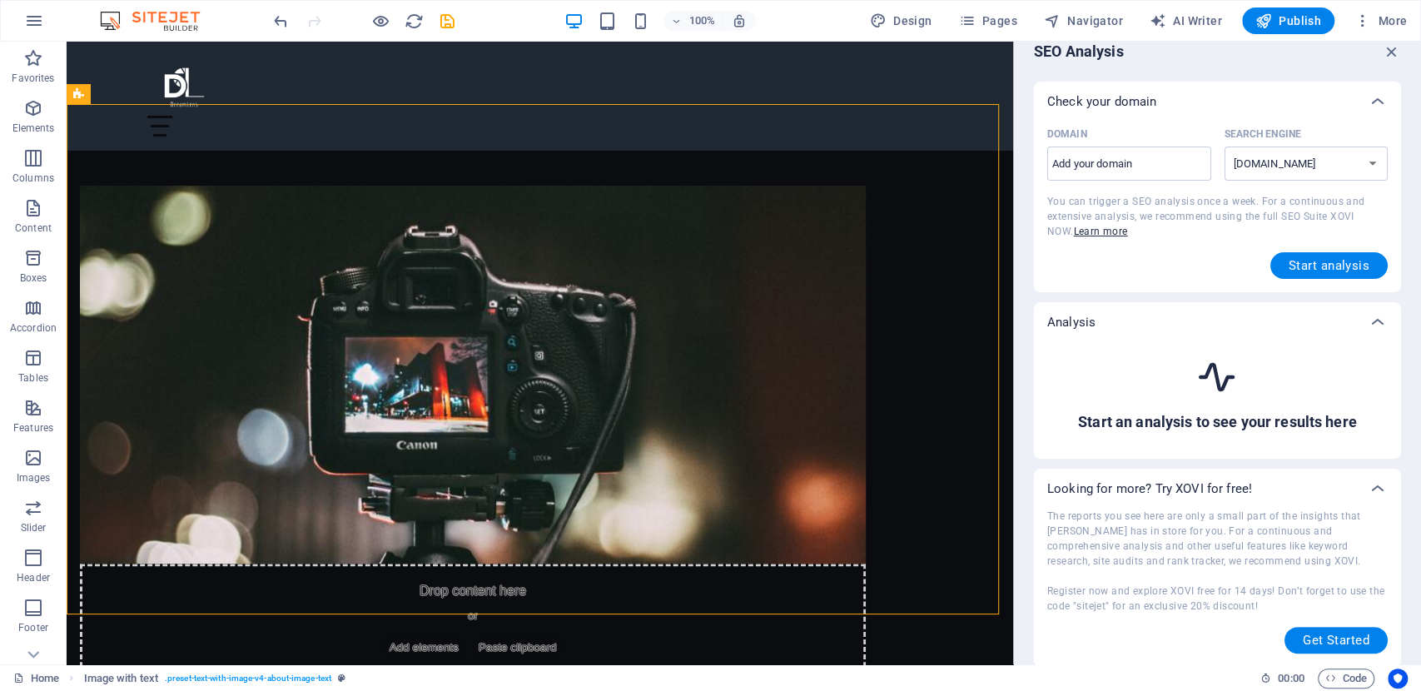
scroll to position [22, 0]
click at [1123, 161] on input "Domain ​" at bounding box center [1129, 162] width 164 height 27
click at [1329, 163] on select "google.de google.at google.es google.co.uk google.fr google.it google.ch google…" at bounding box center [1306, 162] width 164 height 34
click at [1375, 14] on span "More" at bounding box center [1380, 20] width 52 height 17
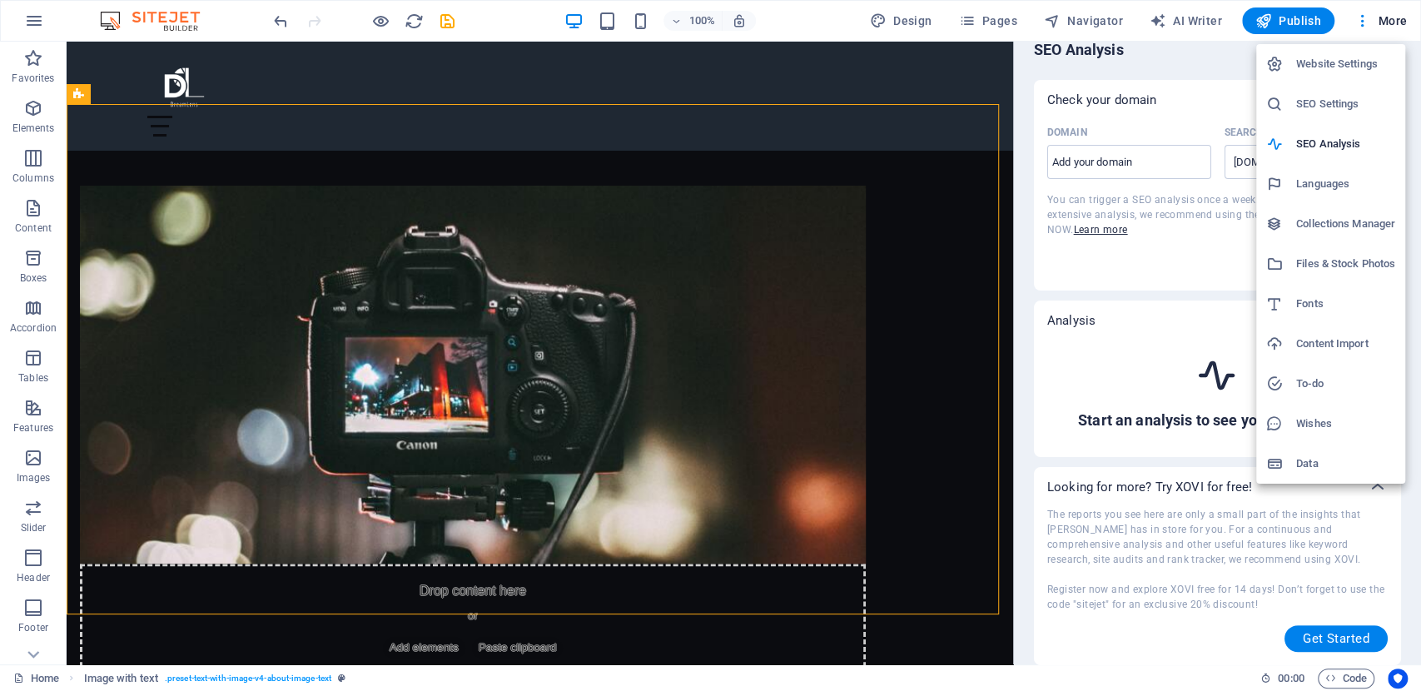
click at [1350, 468] on h6 "Data" at bounding box center [1345, 464] width 99 height 20
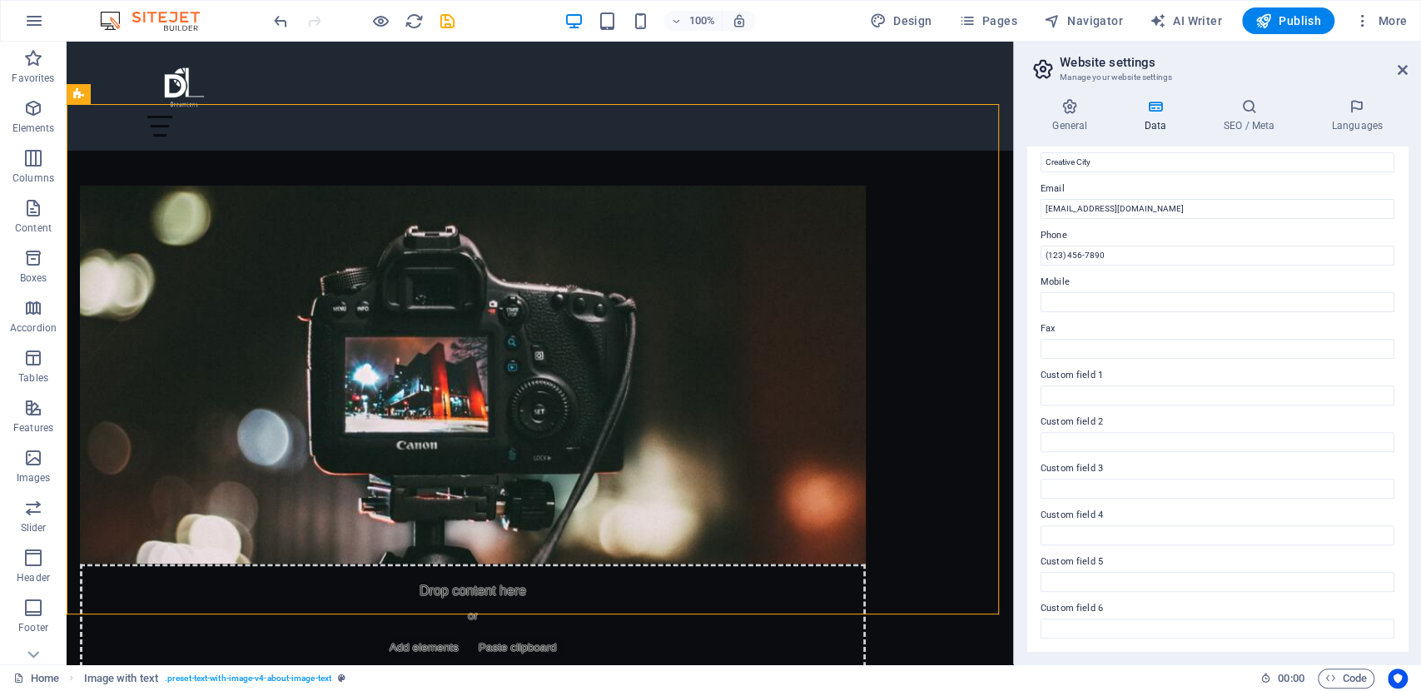
scroll to position [0, 0]
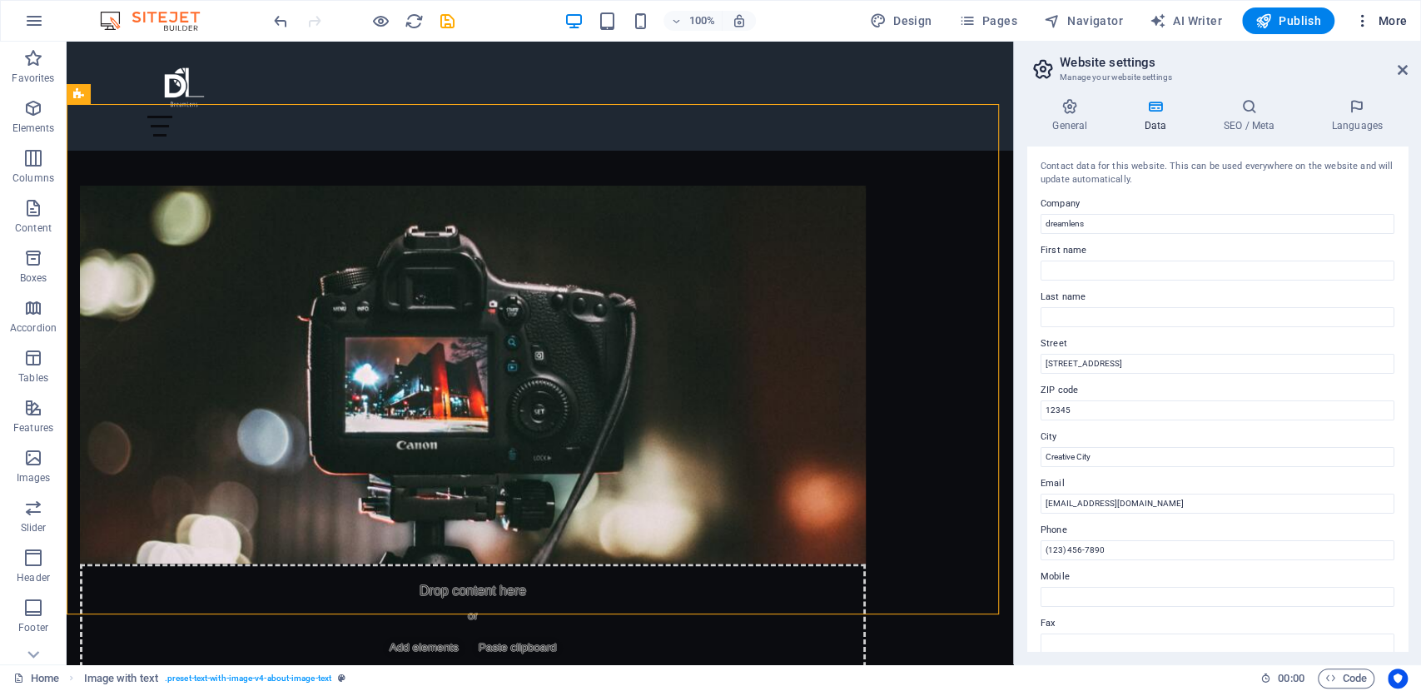
click at [1386, 28] on button "More" at bounding box center [1380, 20] width 66 height 27
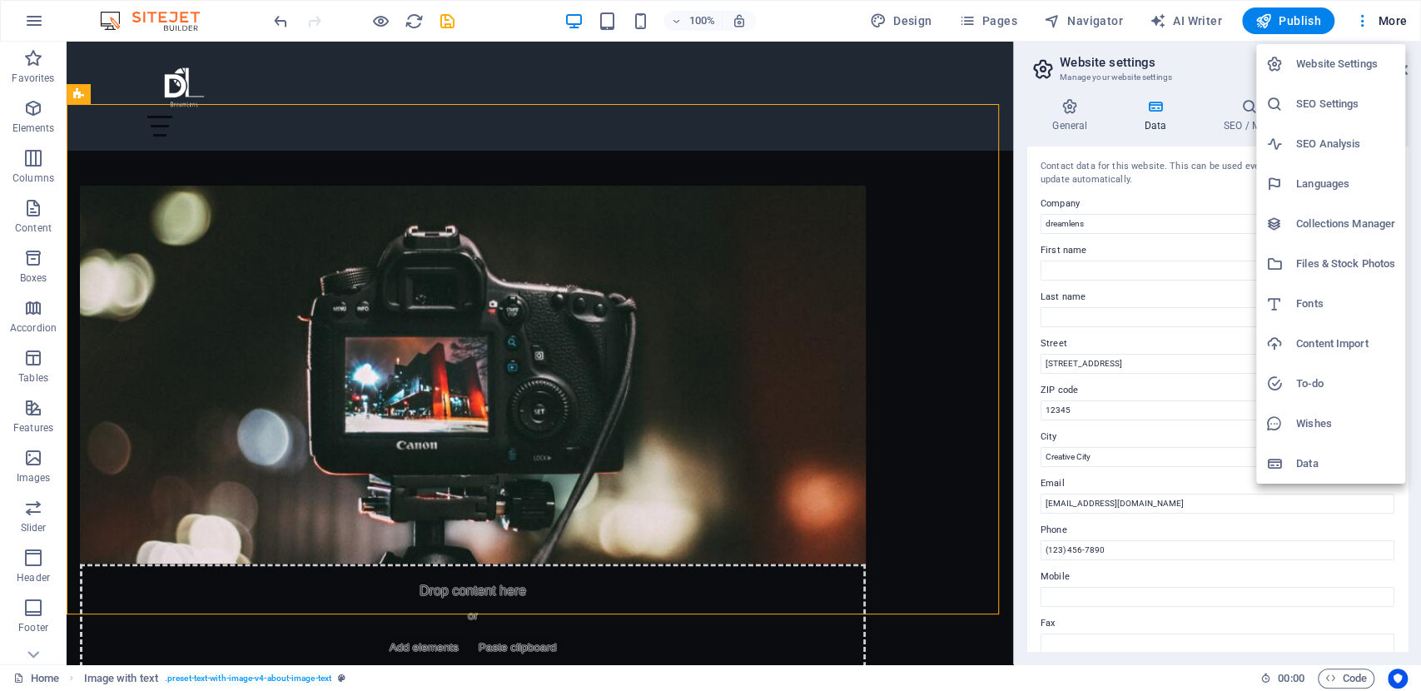
click at [1367, 62] on h6 "Website Settings" at bounding box center [1345, 64] width 99 height 20
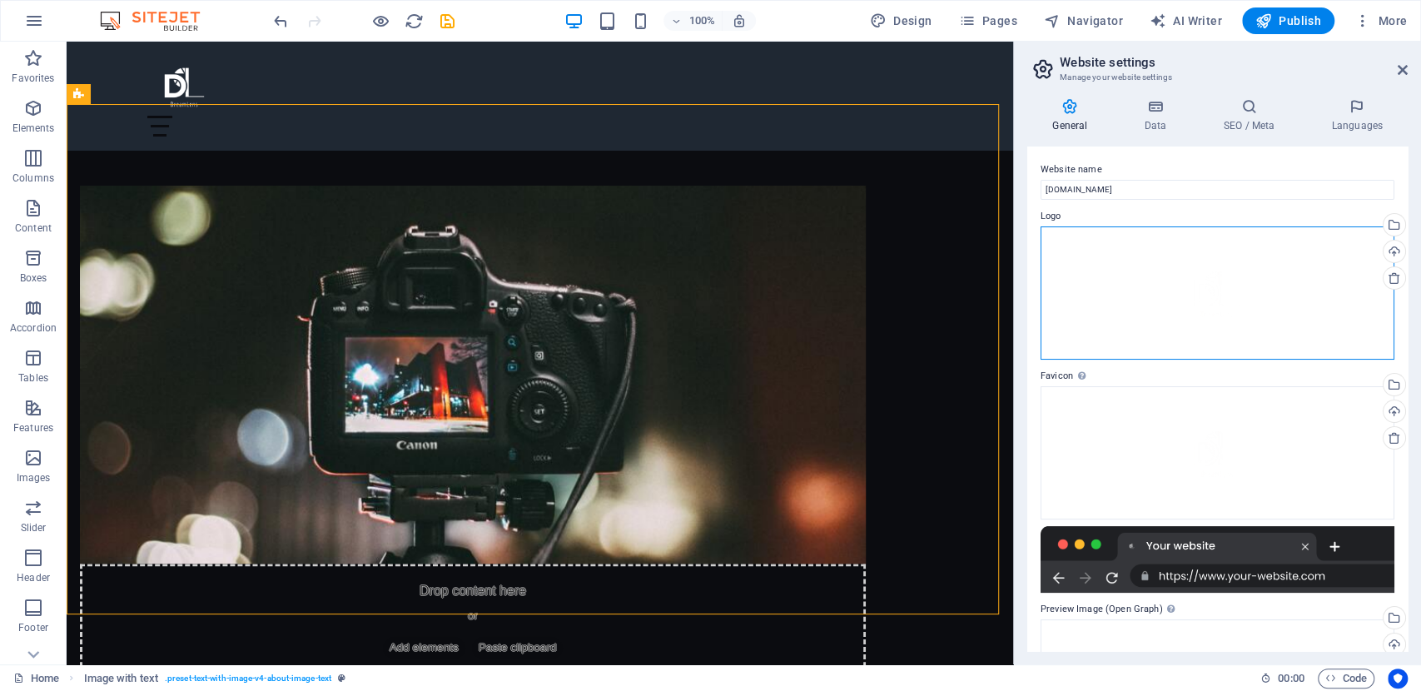
click at [1285, 272] on div "Drag files here, click to choose files or select files from Files or our free s…" at bounding box center [1217, 292] width 354 height 133
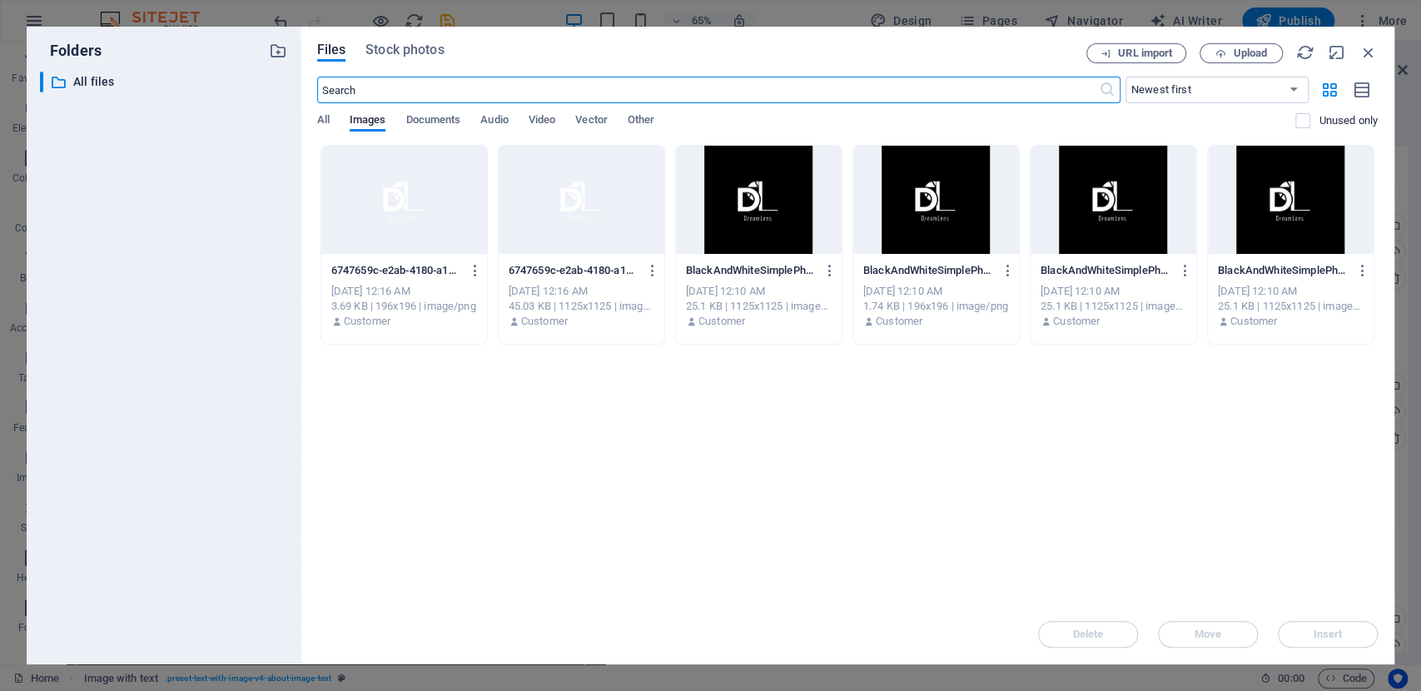
scroll to position [982, 0]
click at [387, 197] on div at bounding box center [404, 200] width 166 height 108
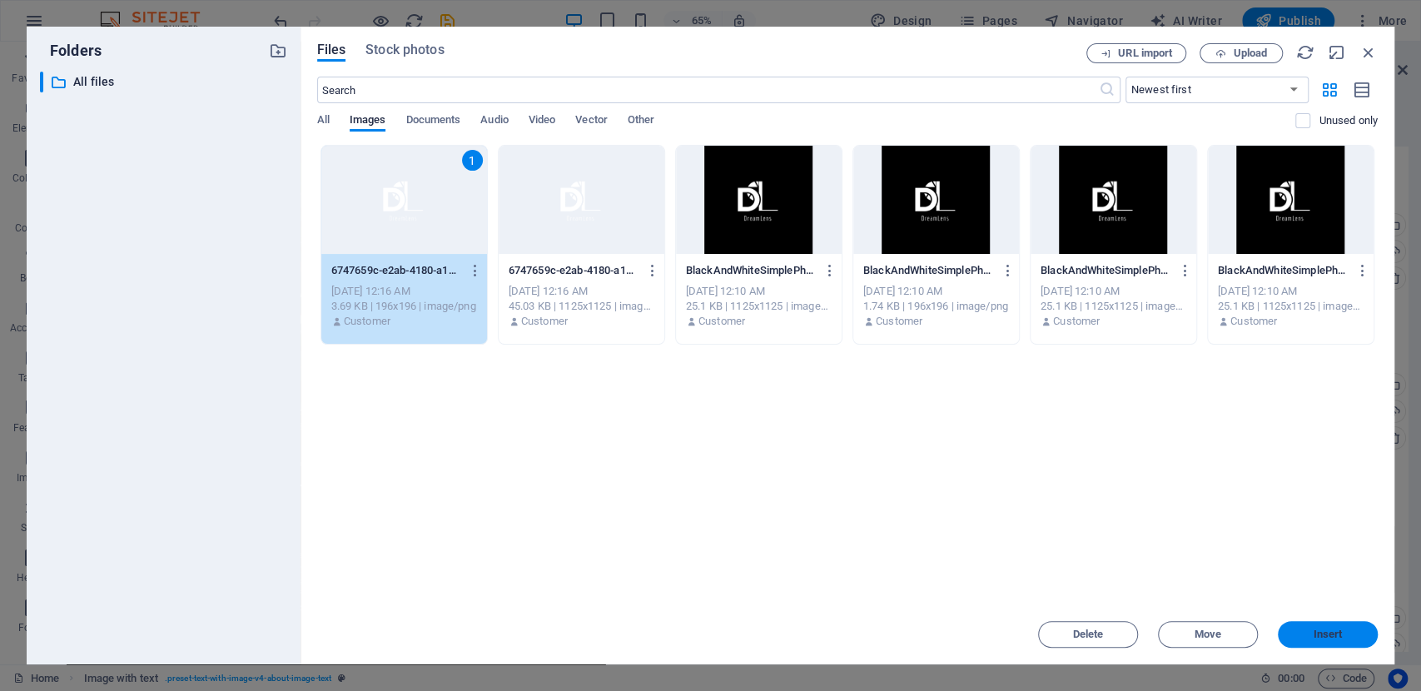
click at [1347, 637] on span "Insert" at bounding box center [1327, 634] width 87 height 10
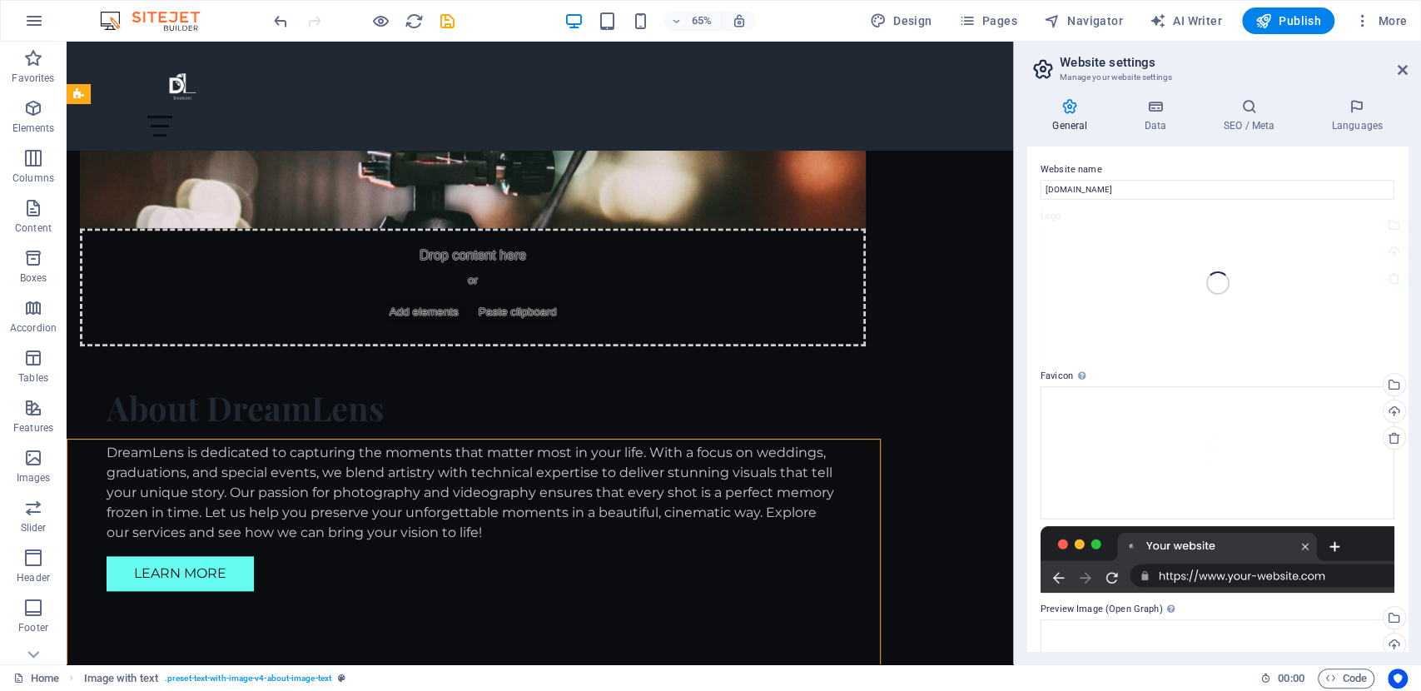
scroll to position [647, 0]
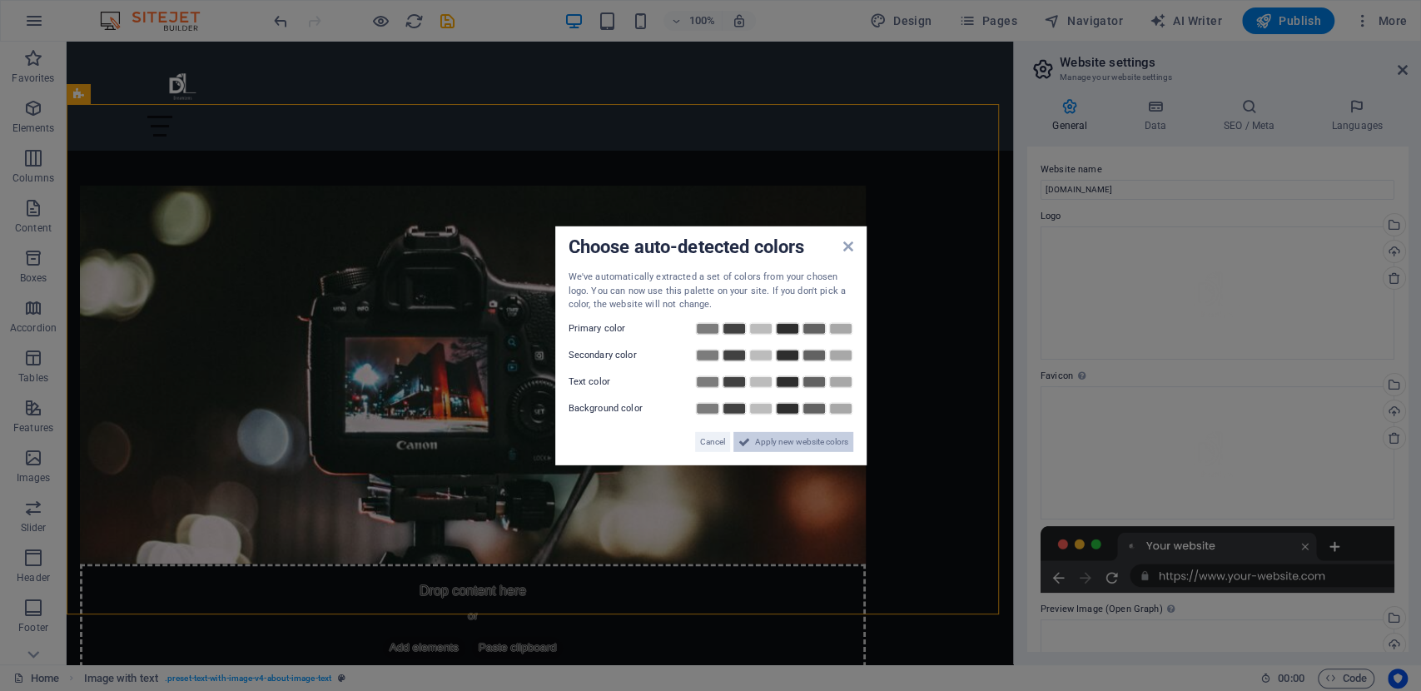
click at [764, 446] on span "Apply new website colors" at bounding box center [801, 441] width 93 height 20
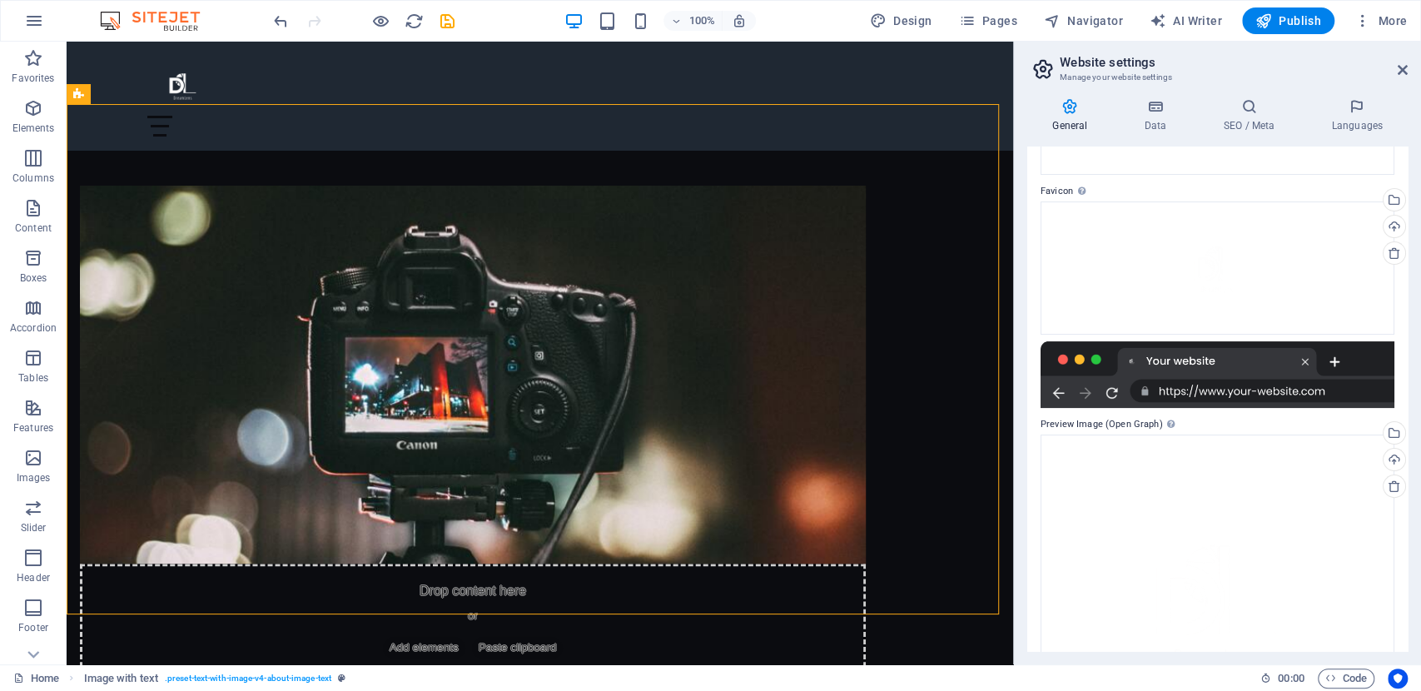
scroll to position [314, 0]
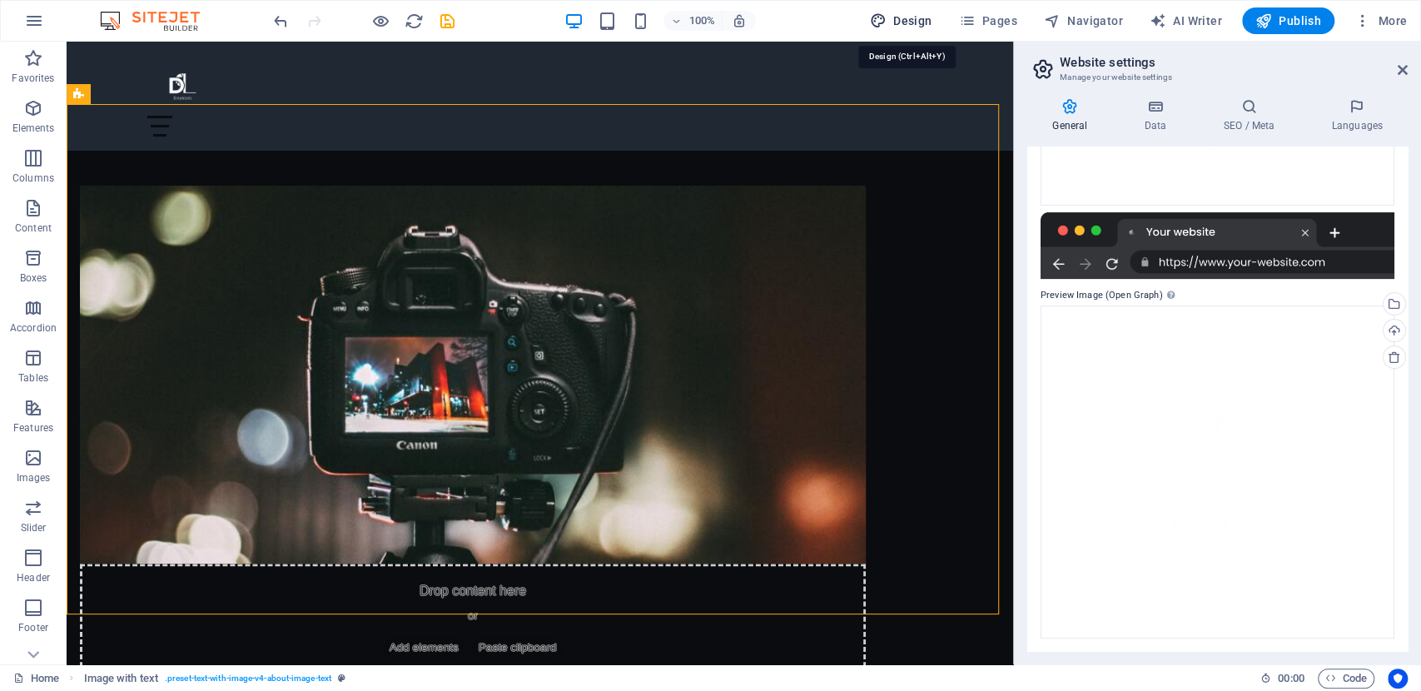
click at [904, 21] on span "Design" at bounding box center [901, 20] width 62 height 17
select select "rem"
select select "200"
select select "px"
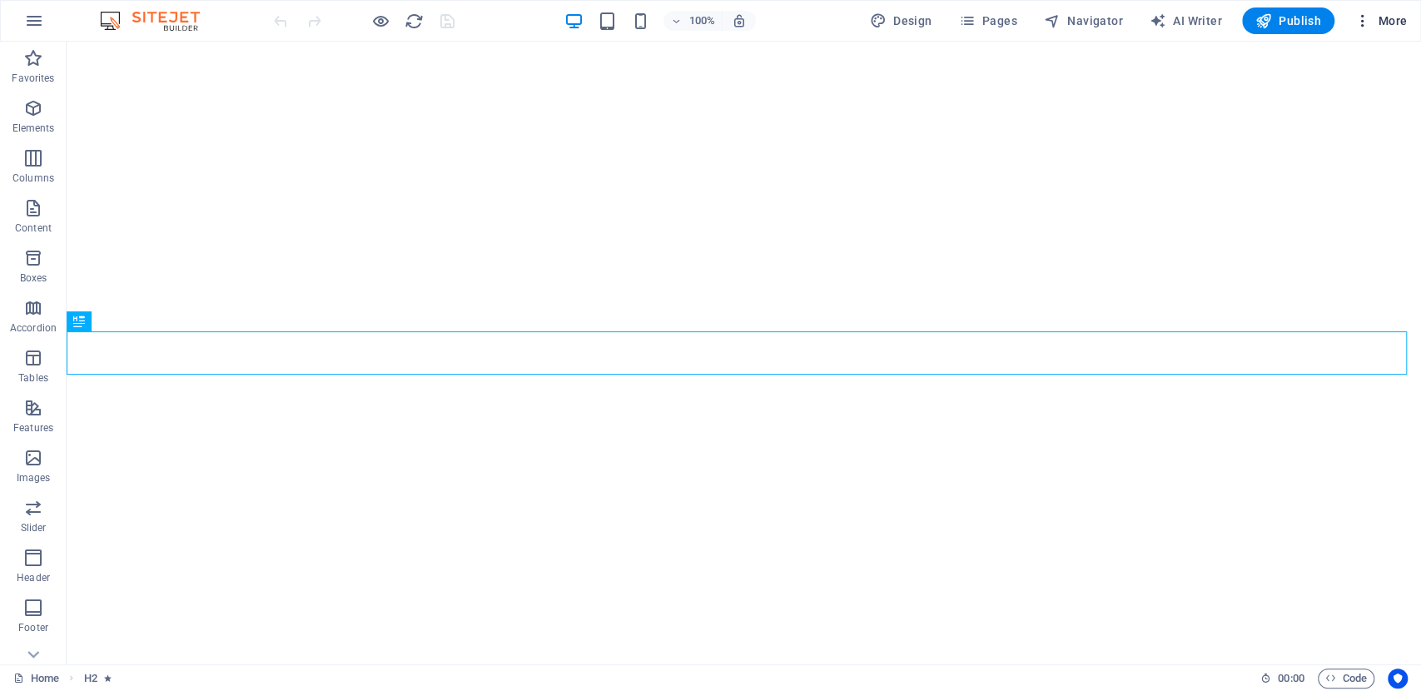
click at [1361, 26] on icon "button" at bounding box center [1362, 20] width 17 height 17
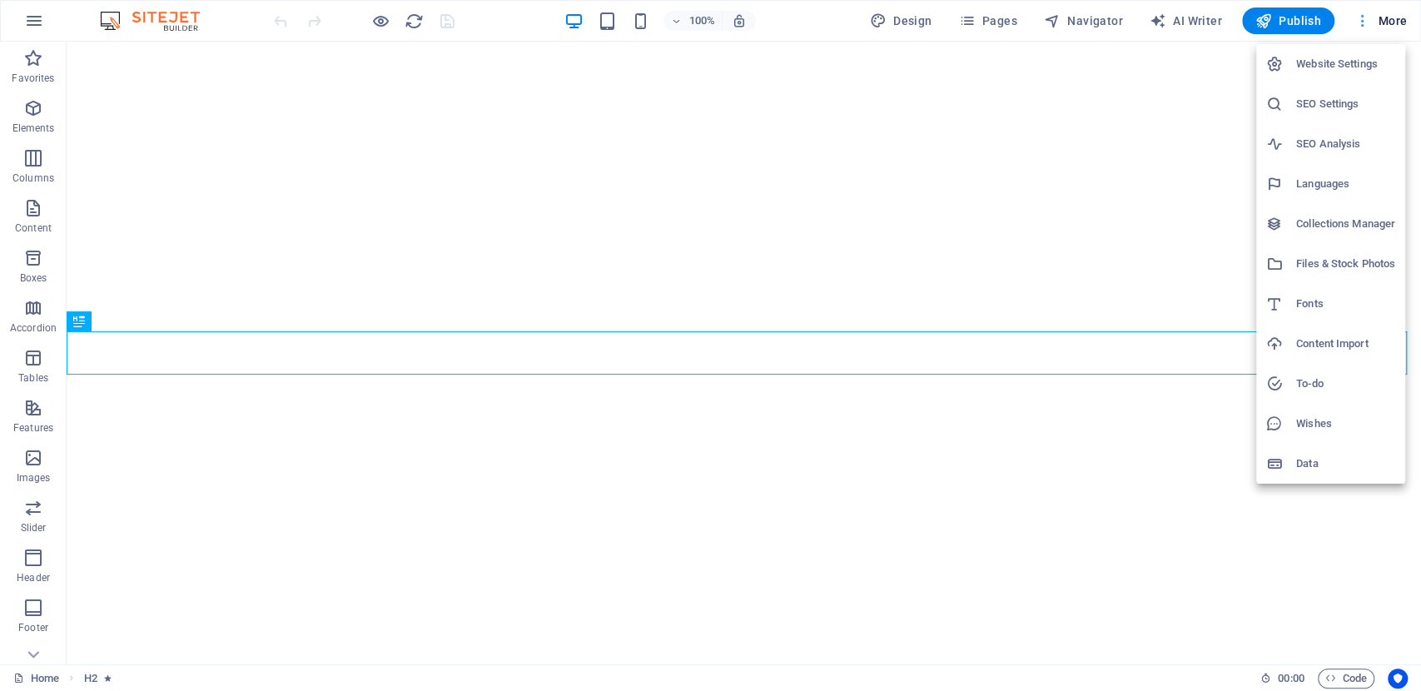
click at [1361, 26] on div at bounding box center [710, 345] width 1421 height 691
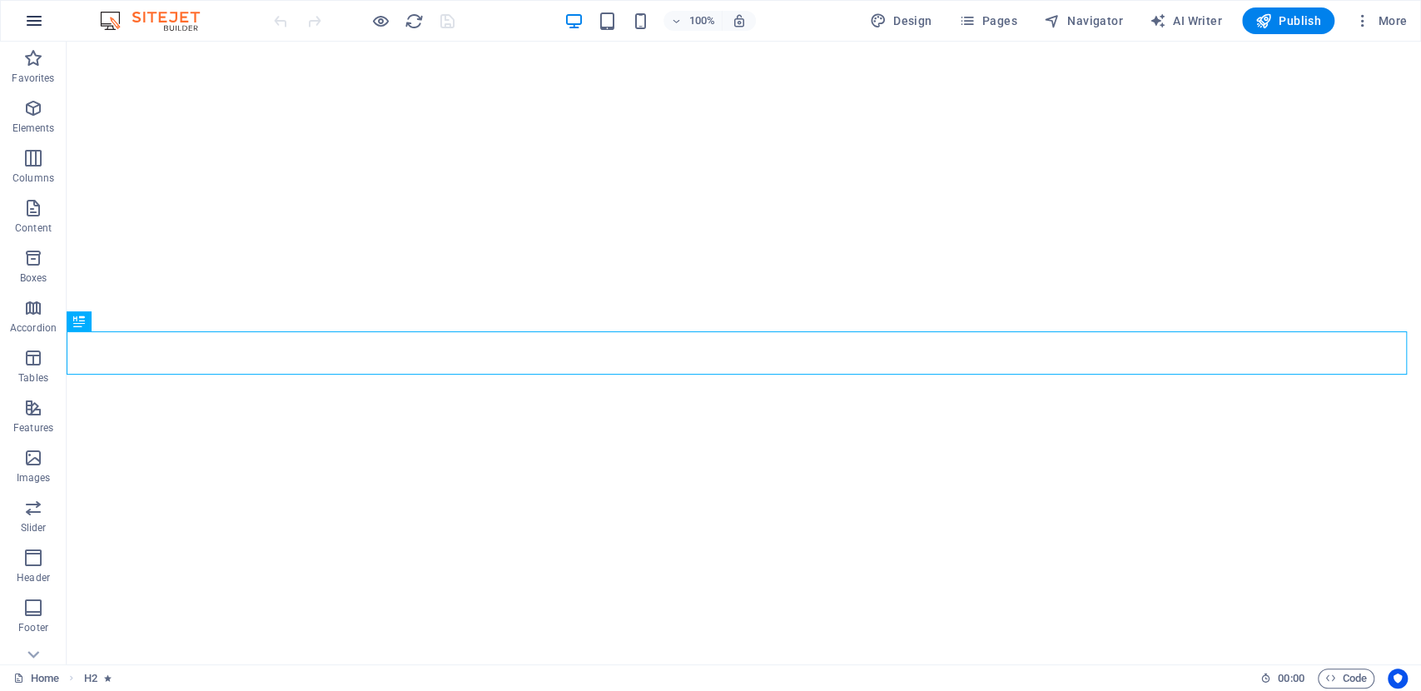
click at [24, 9] on button "button" at bounding box center [34, 21] width 40 height 40
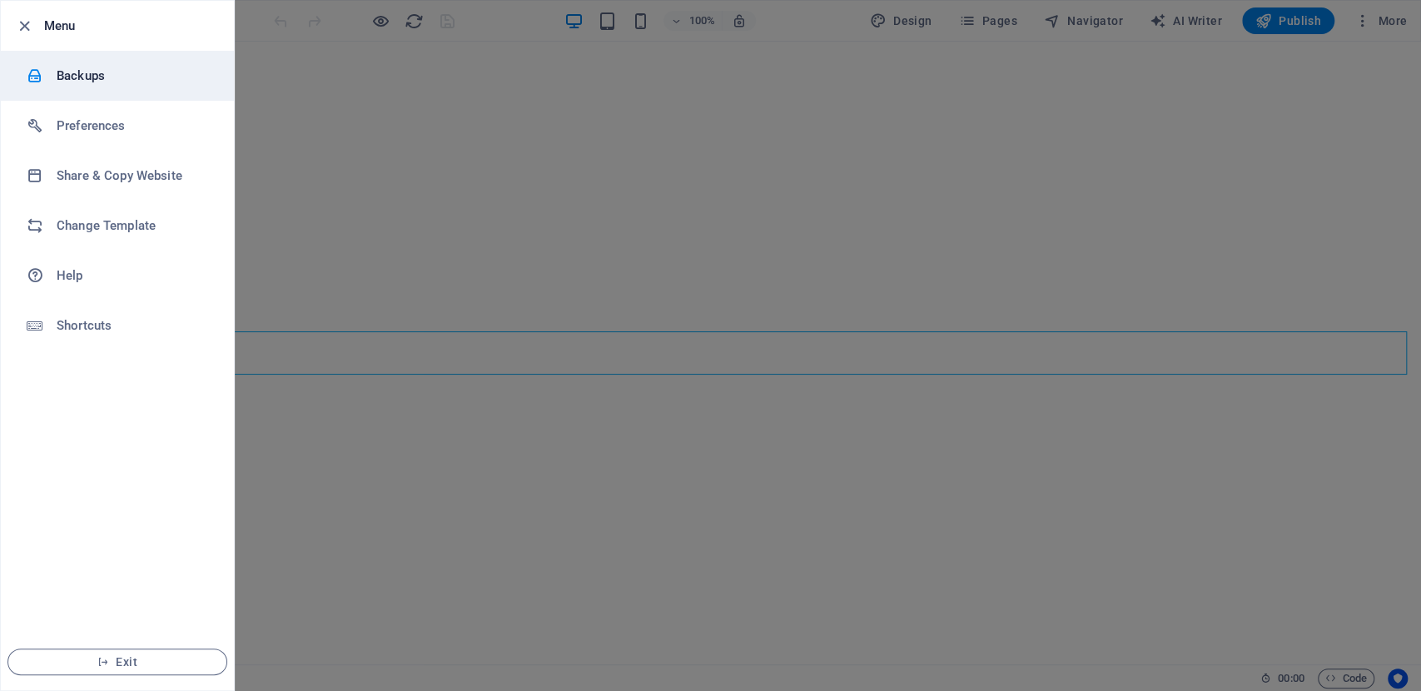
click at [131, 73] on h6 "Backups" at bounding box center [134, 76] width 154 height 20
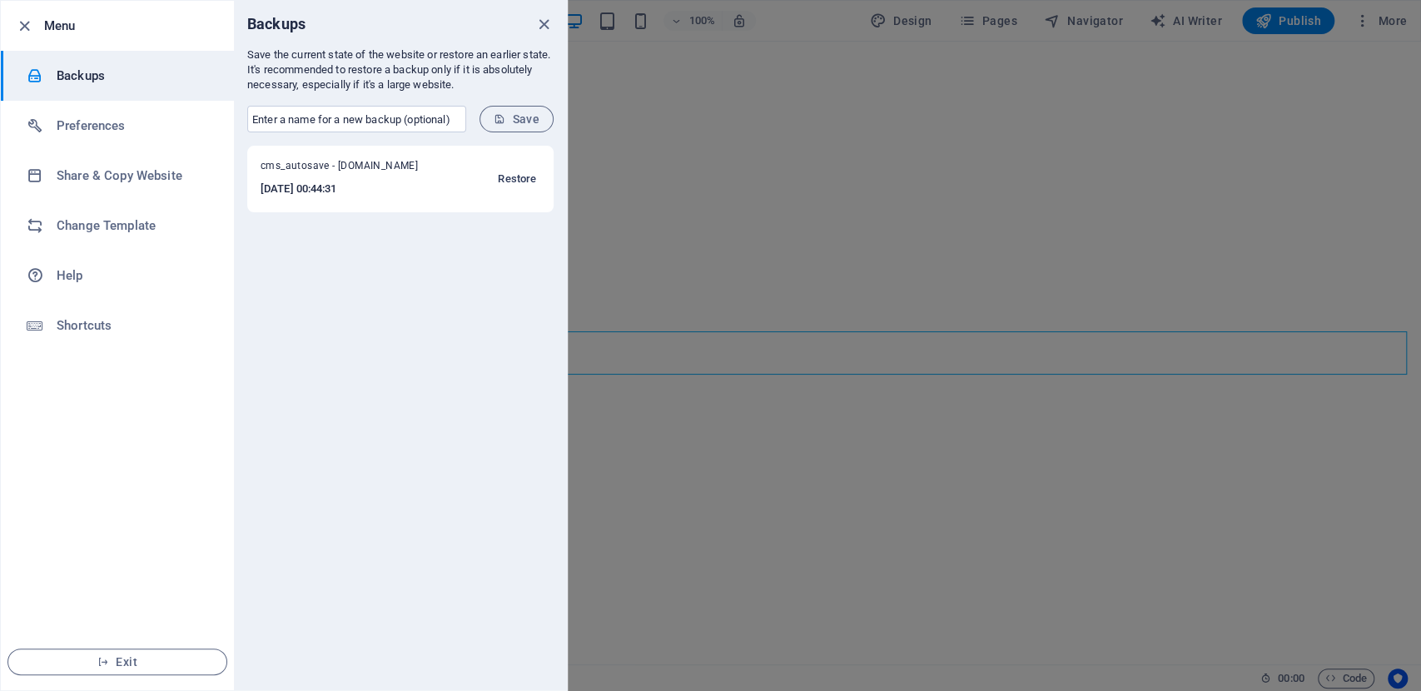
click at [522, 176] on span "Restore" at bounding box center [517, 179] width 38 height 20
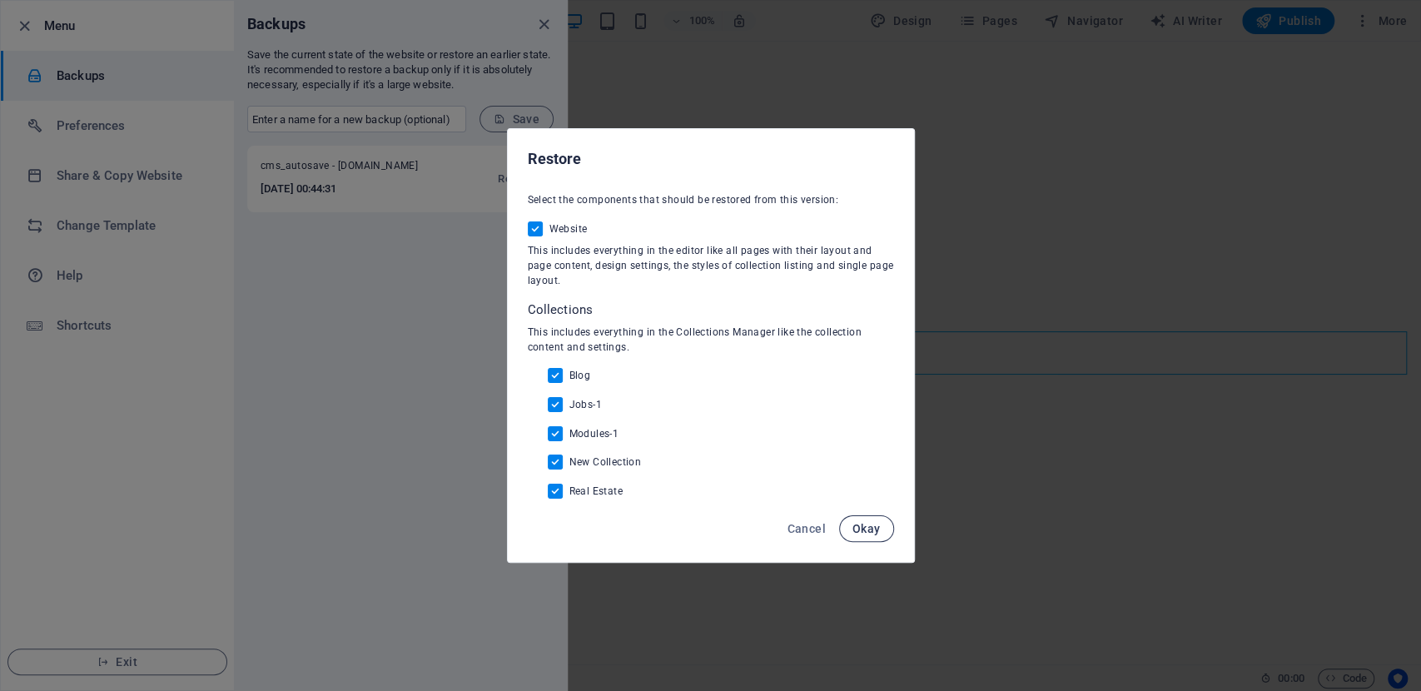
click at [871, 527] on span "Okay" at bounding box center [866, 528] width 28 height 13
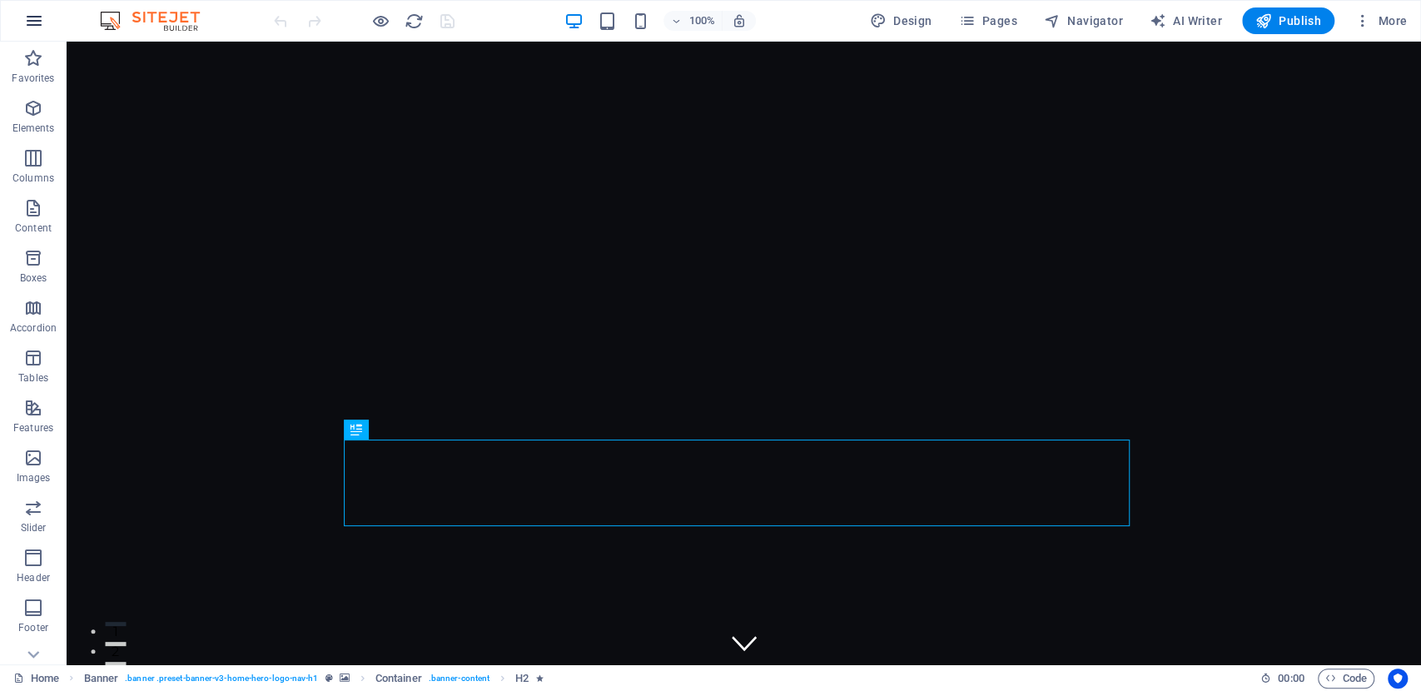
click at [38, 21] on icon "button" at bounding box center [34, 21] width 20 height 20
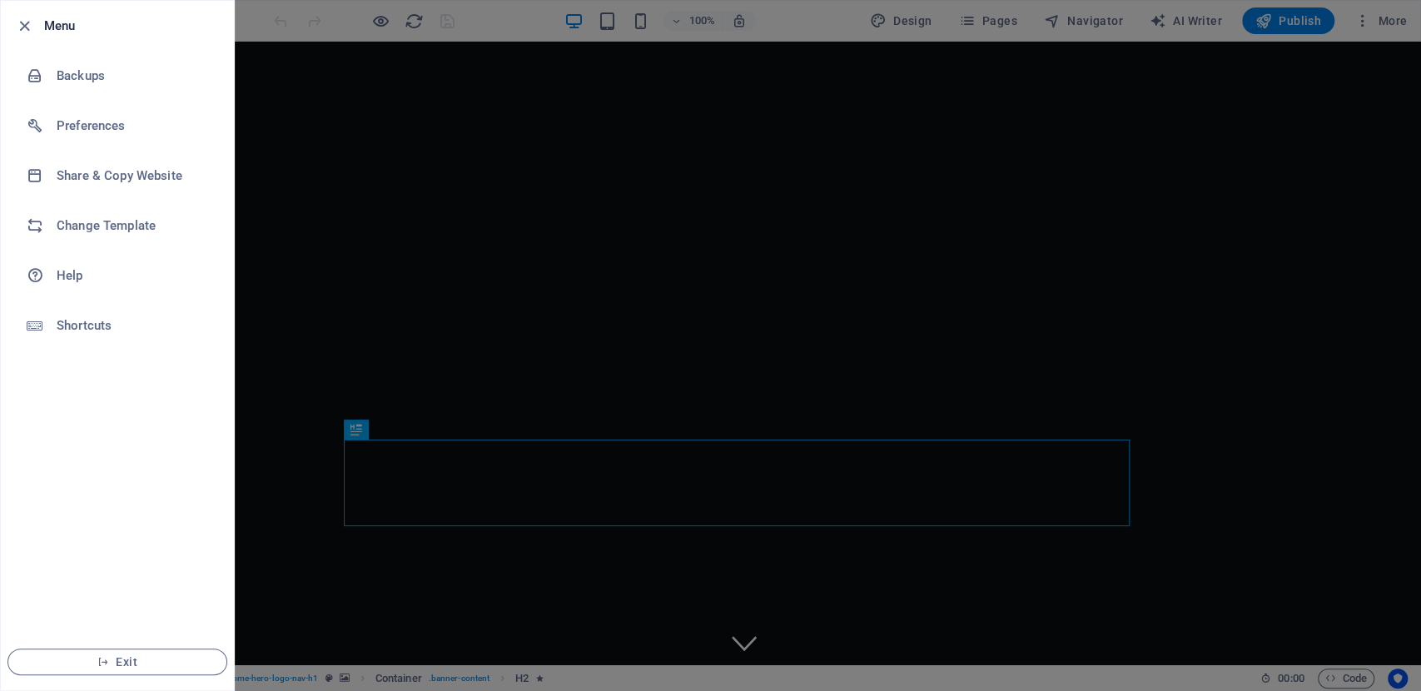
click at [1093, 50] on div at bounding box center [710, 345] width 1421 height 691
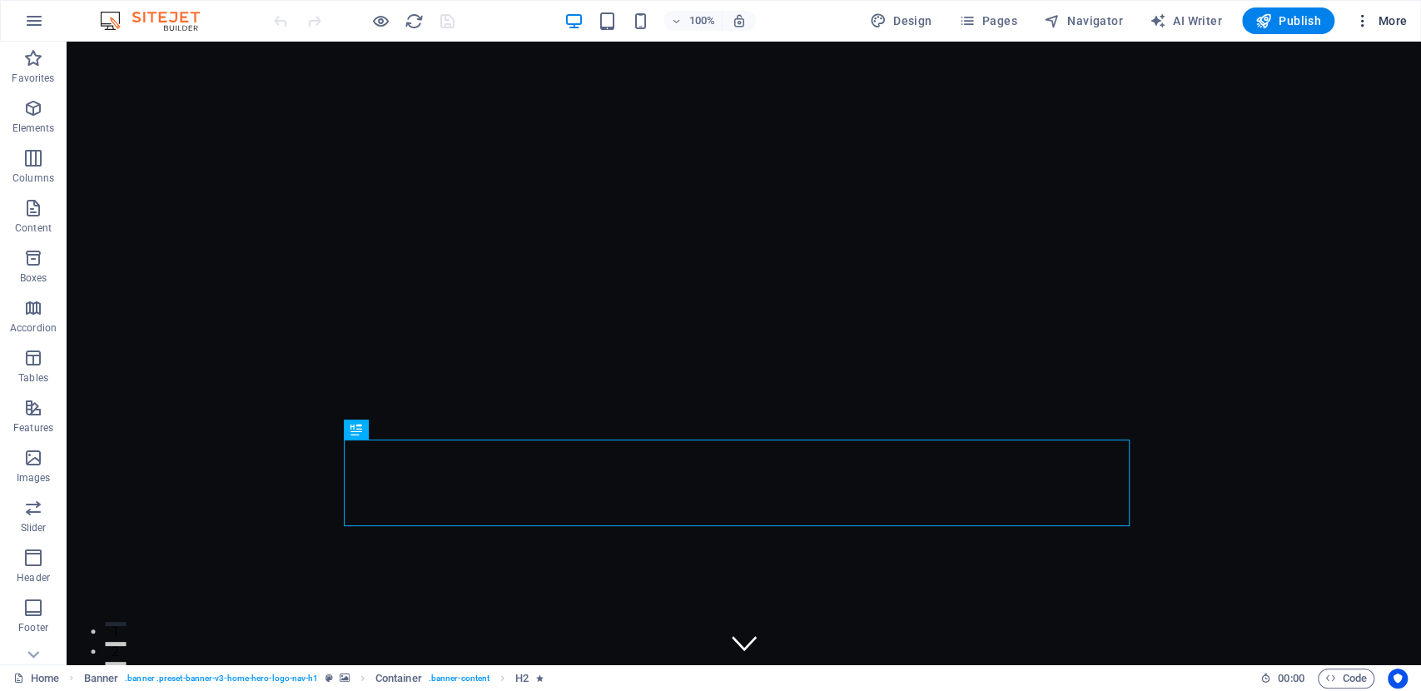
click at [1348, 21] on button "More" at bounding box center [1380, 20] width 66 height 27
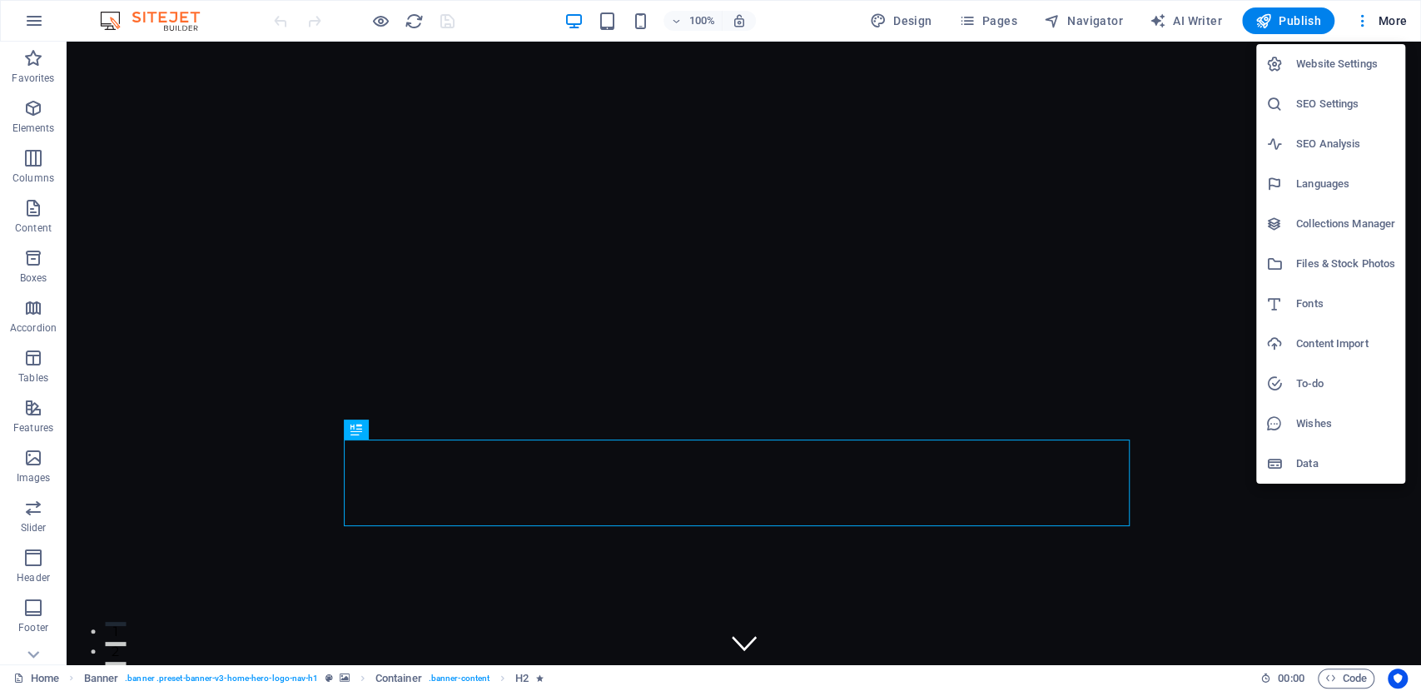
click at [1357, 17] on div at bounding box center [710, 345] width 1421 height 691
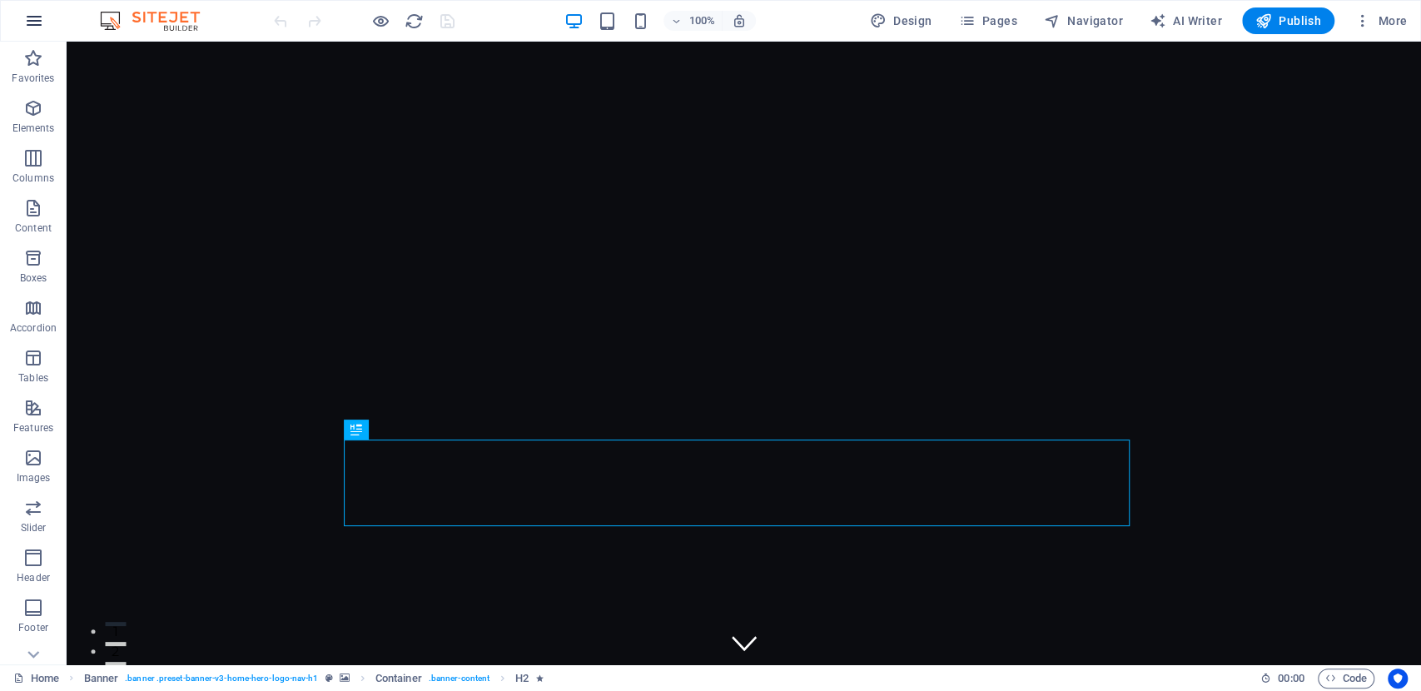
click at [32, 22] on icon "button" at bounding box center [34, 21] width 20 height 20
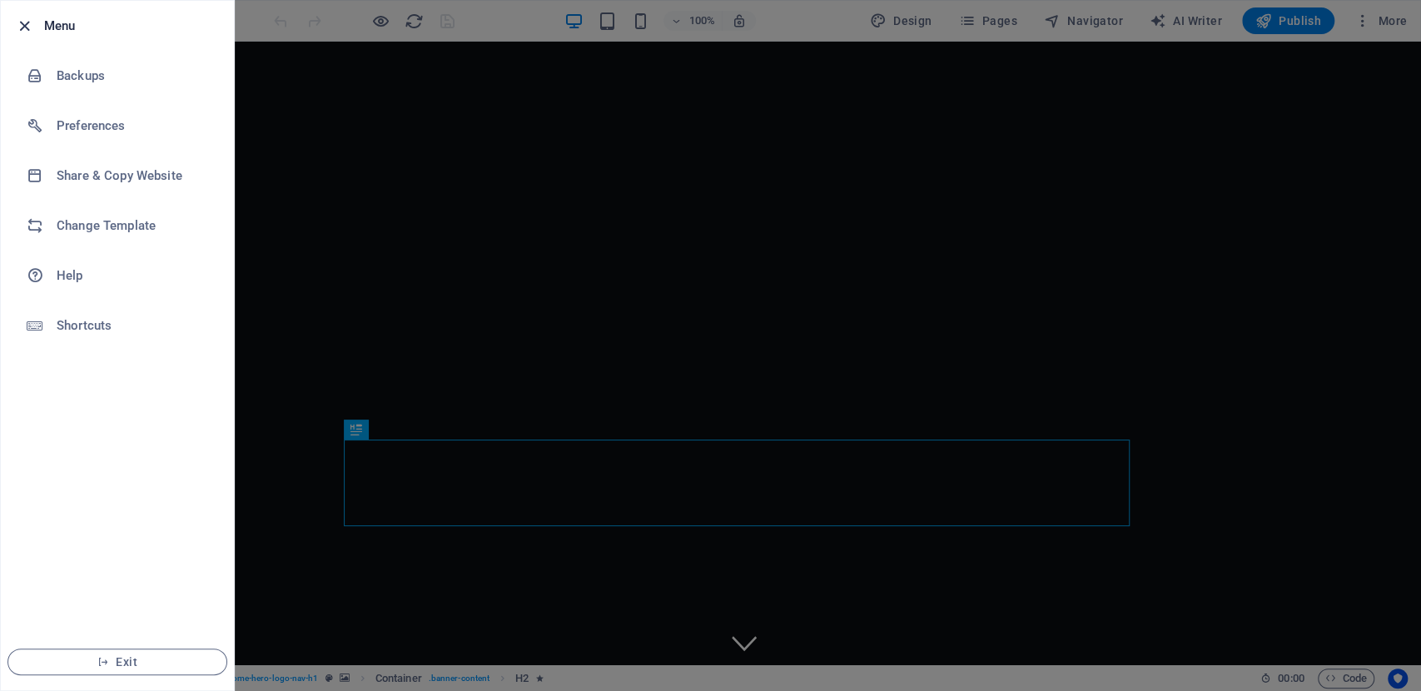
drag, startPoint x: 16, startPoint y: 19, endPoint x: 13, endPoint y: 0, distance: 19.3
click at [15, 21] on icon "button" at bounding box center [24, 26] width 19 height 19
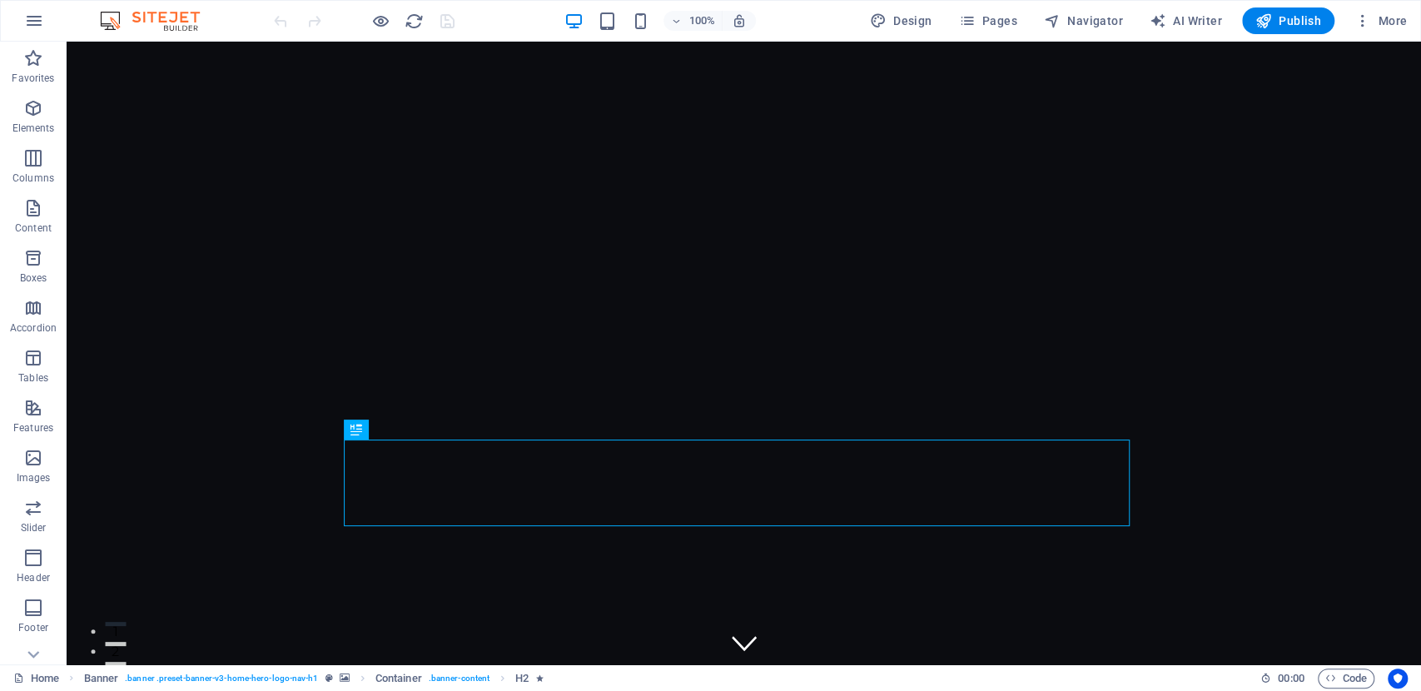
click at [1342, 22] on div "Design Pages Navigator AI Writer Publish More" at bounding box center [1138, 20] width 550 height 27
click at [1381, 13] on span "More" at bounding box center [1380, 20] width 52 height 17
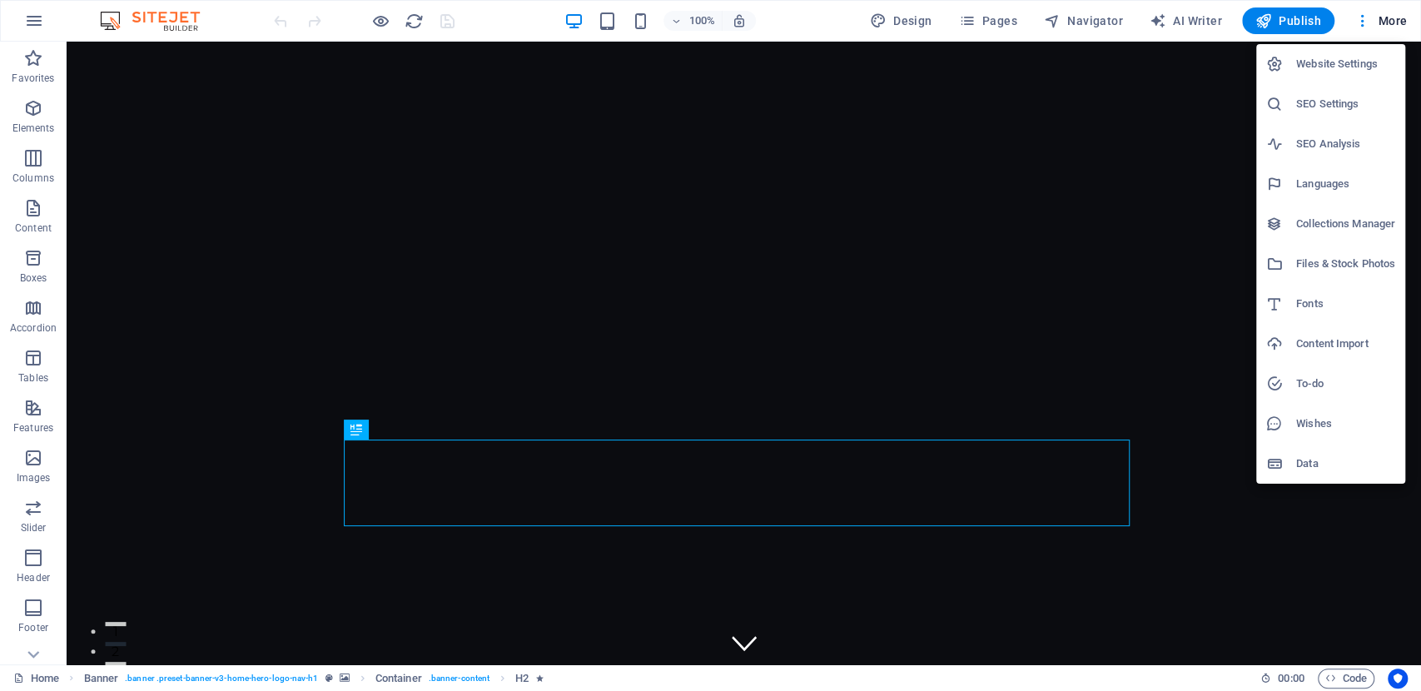
click at [1338, 54] on h6 "Website Settings" at bounding box center [1345, 64] width 99 height 20
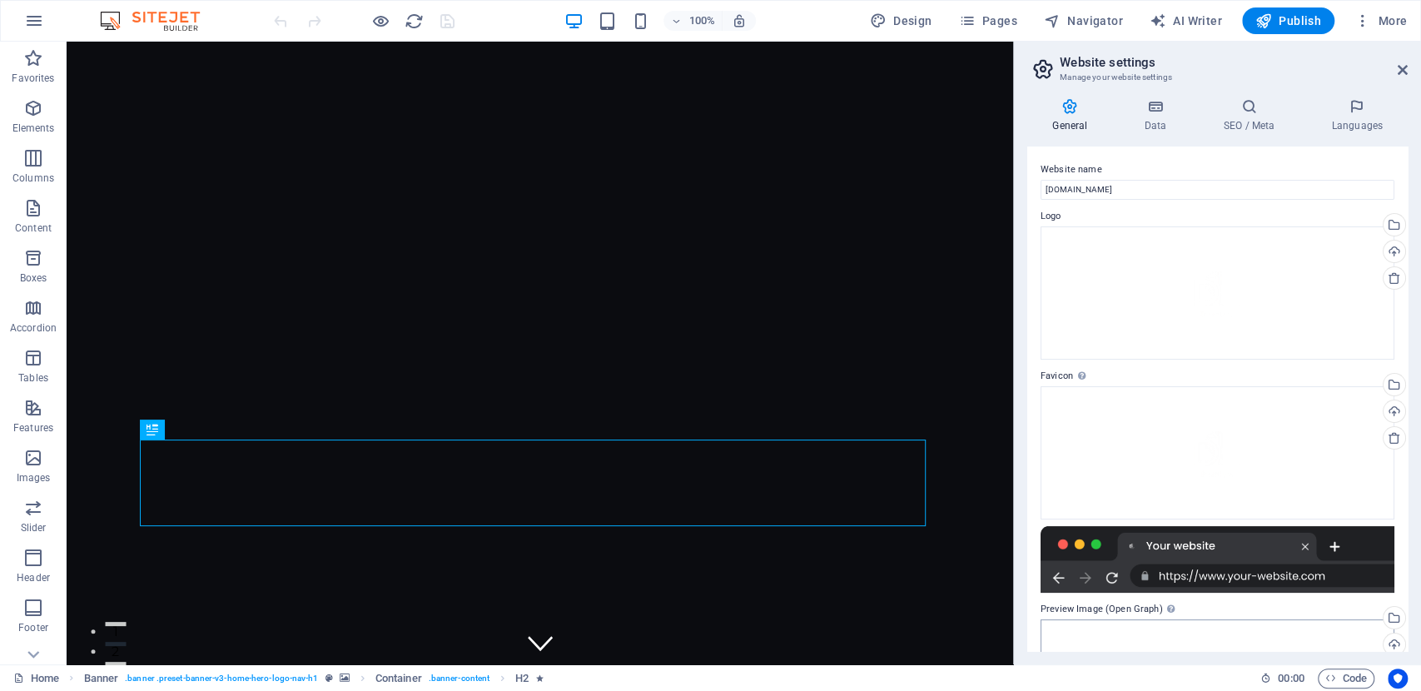
scroll to position [314, 0]
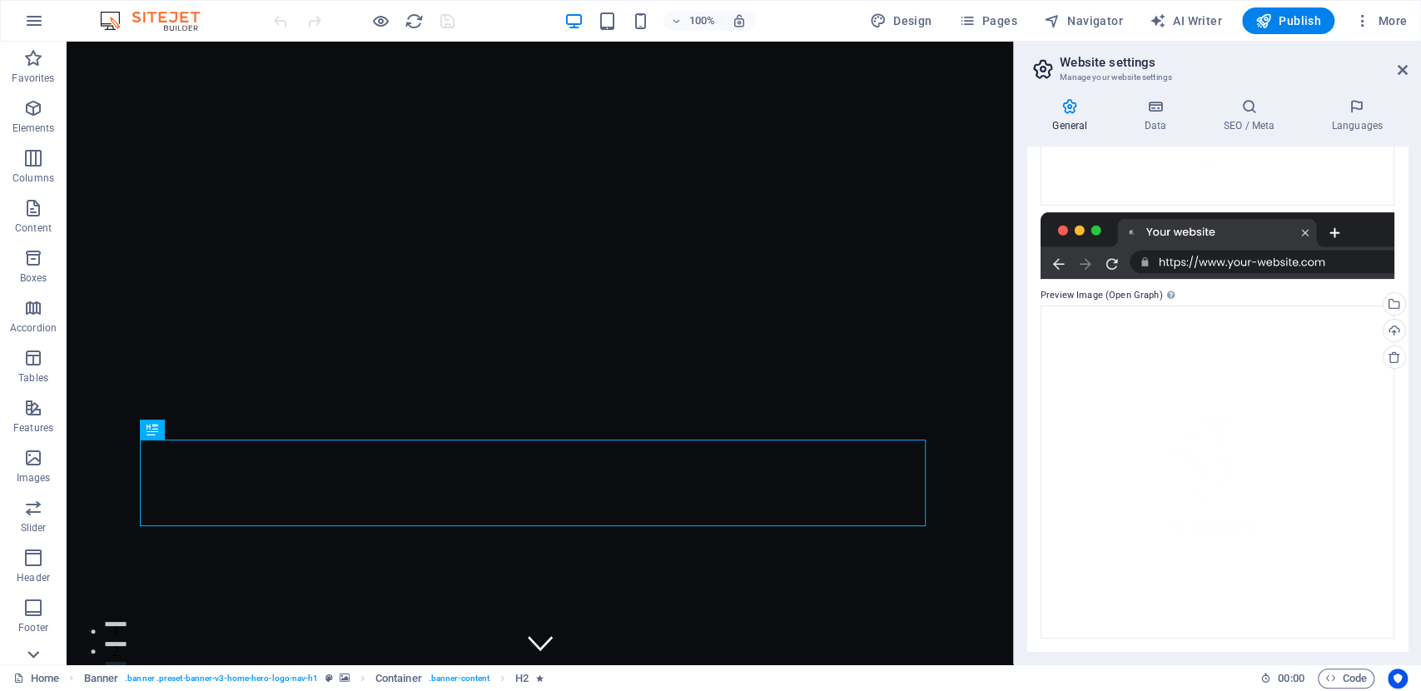
click at [33, 648] on icon at bounding box center [33, 653] width 23 height 23
click at [33, 648] on p "Collections" at bounding box center [32, 650] width 51 height 13
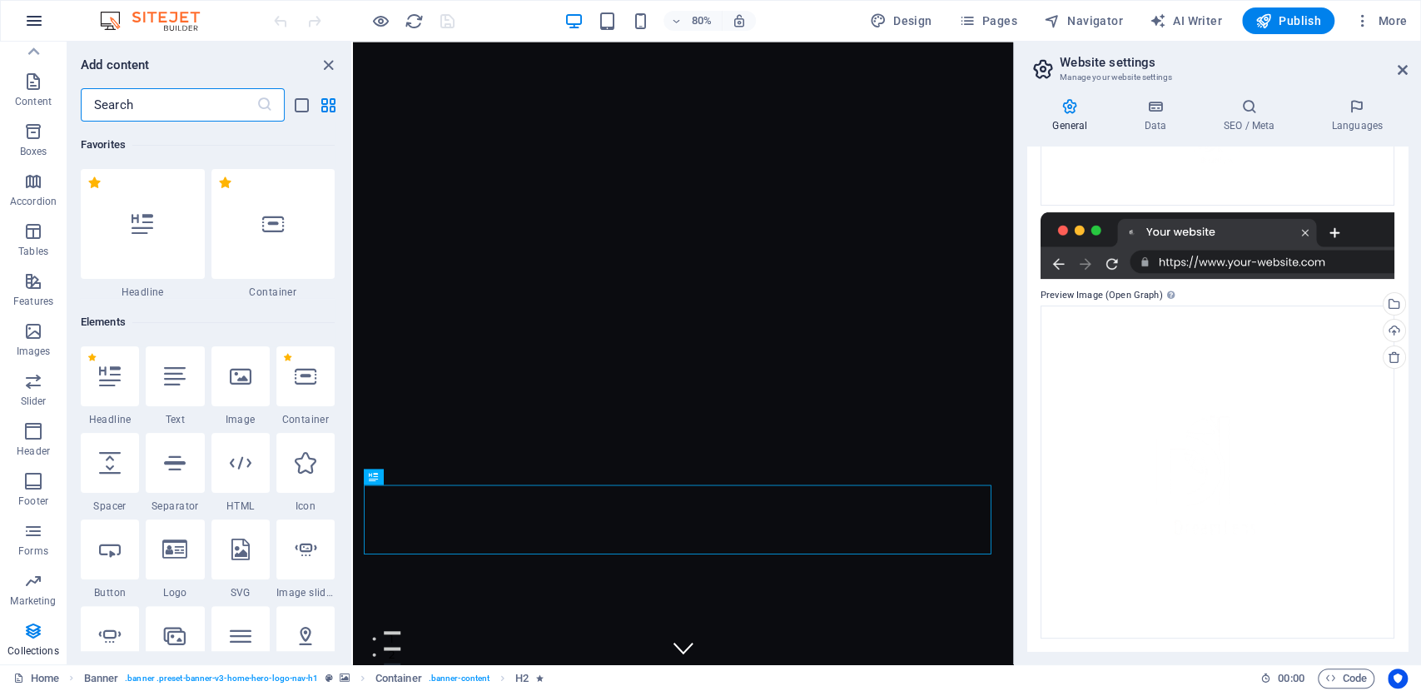
click at [43, 35] on button "button" at bounding box center [34, 21] width 40 height 40
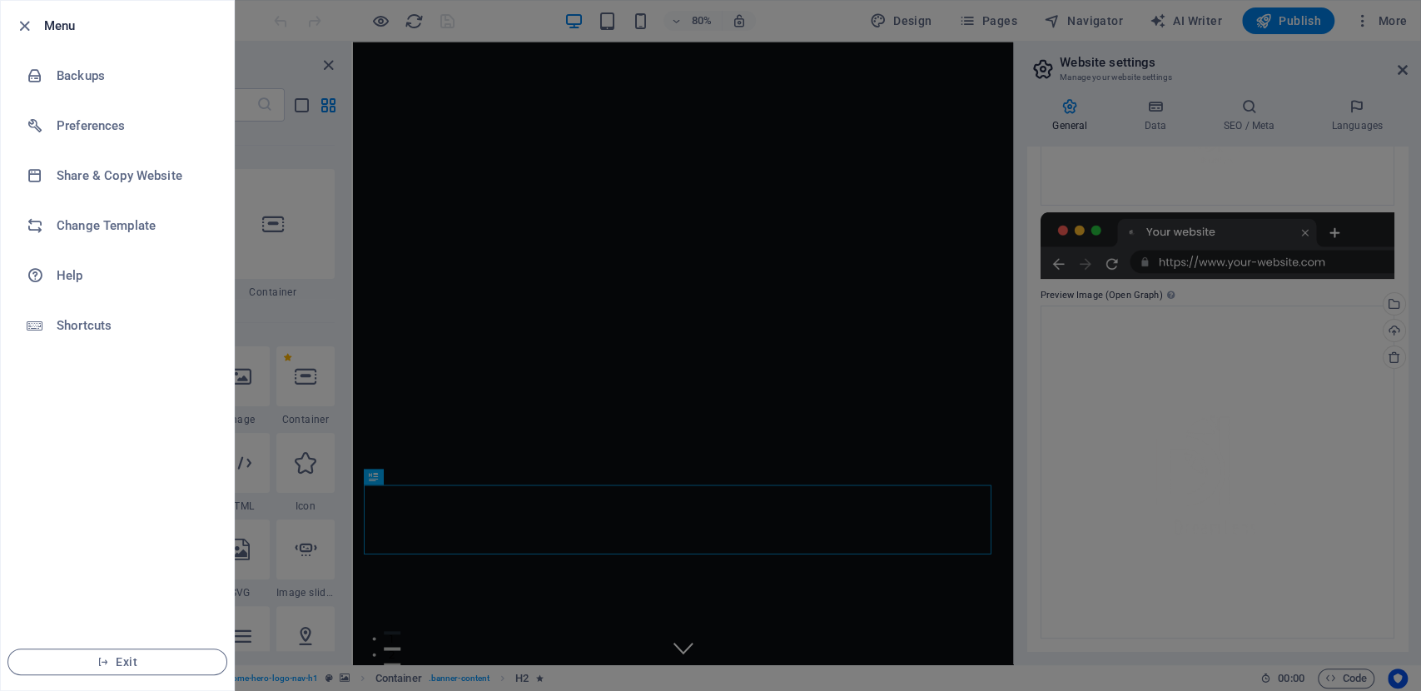
scroll to position [3122, 0]
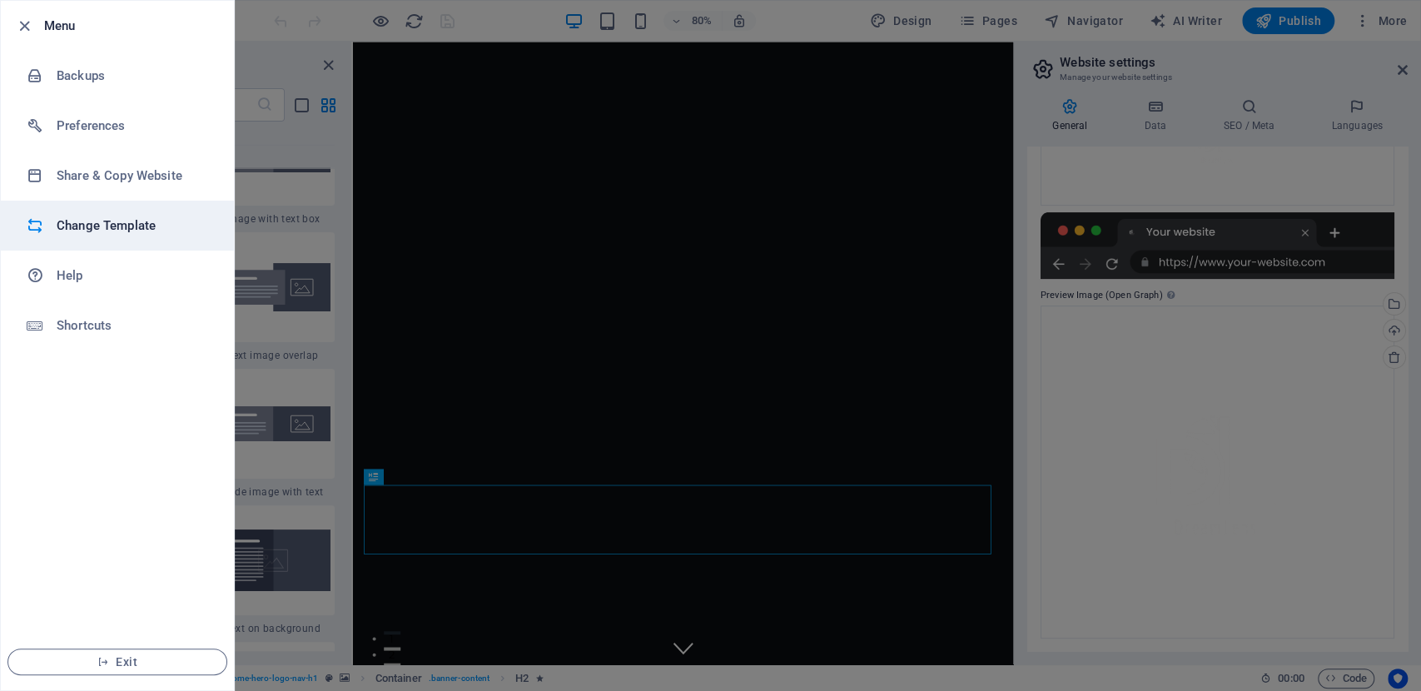
click at [172, 231] on h6 "Change Template" at bounding box center [134, 226] width 154 height 20
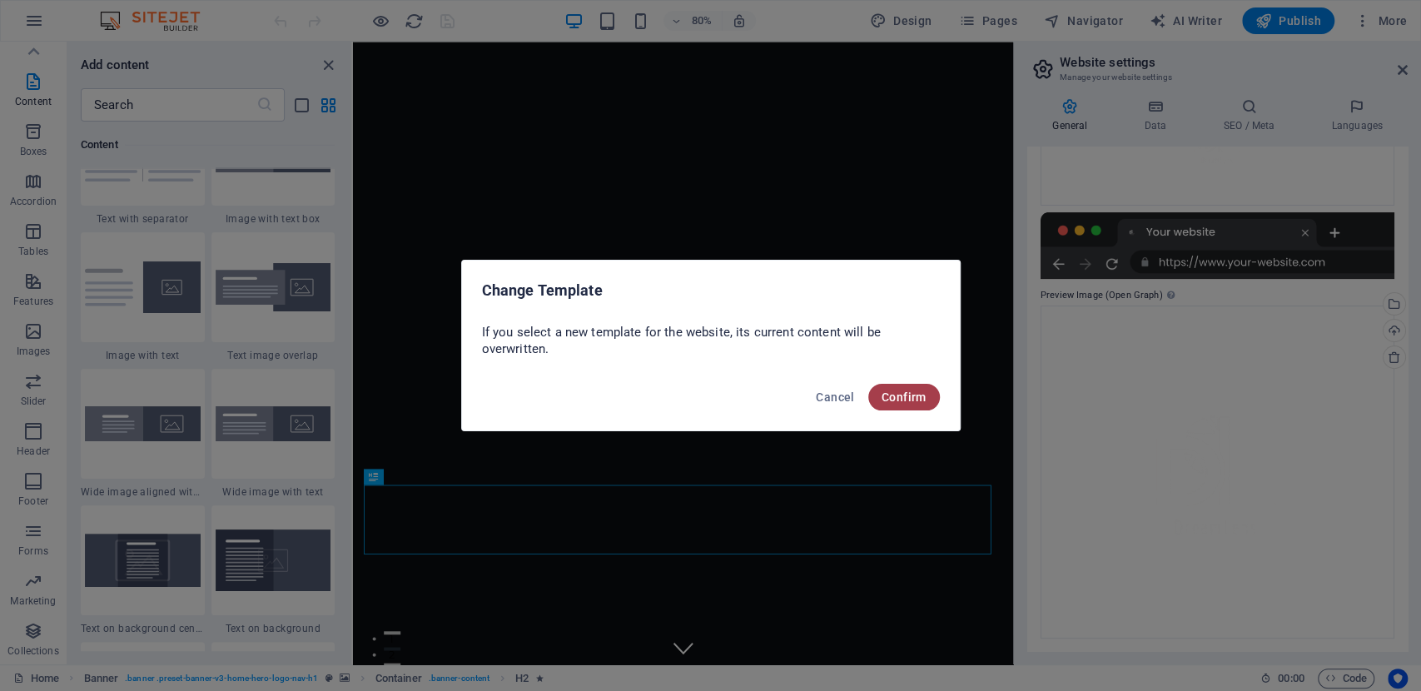
click at [883, 404] on button "Confirm" at bounding box center [904, 397] width 72 height 27
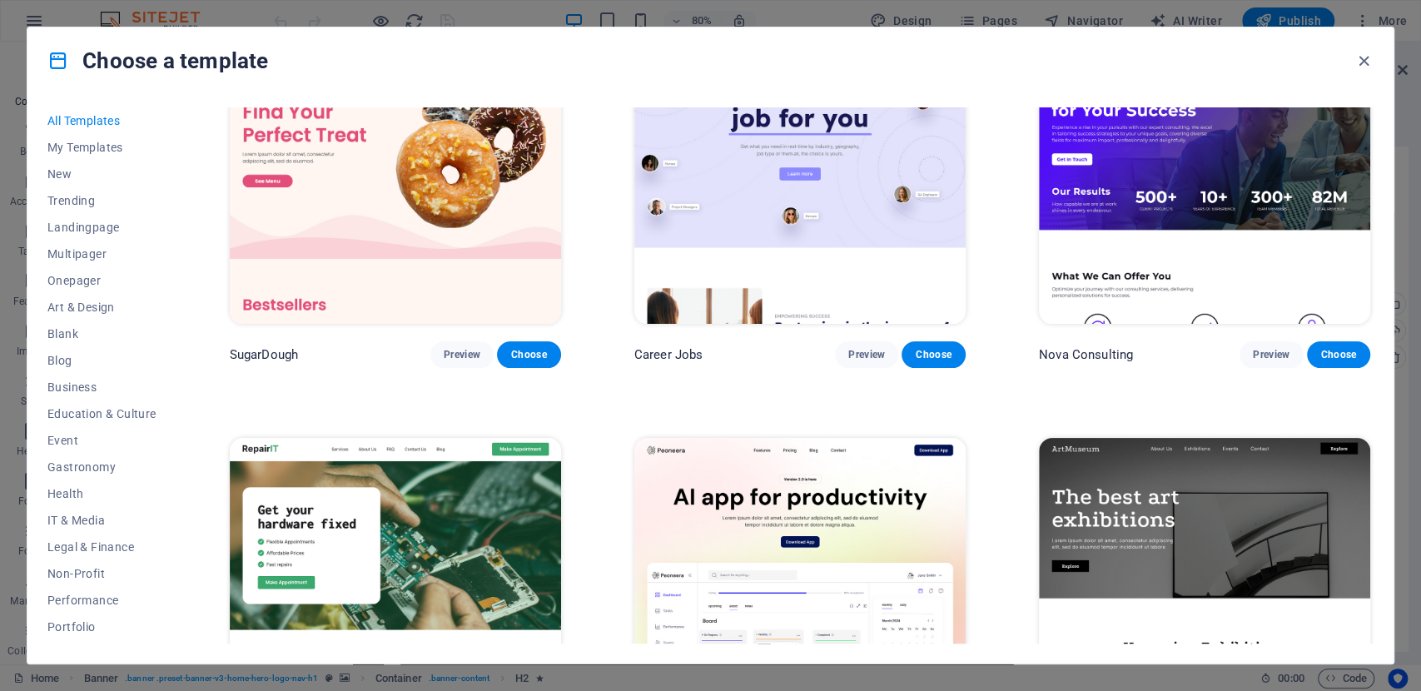
scroll to position [185, 0]
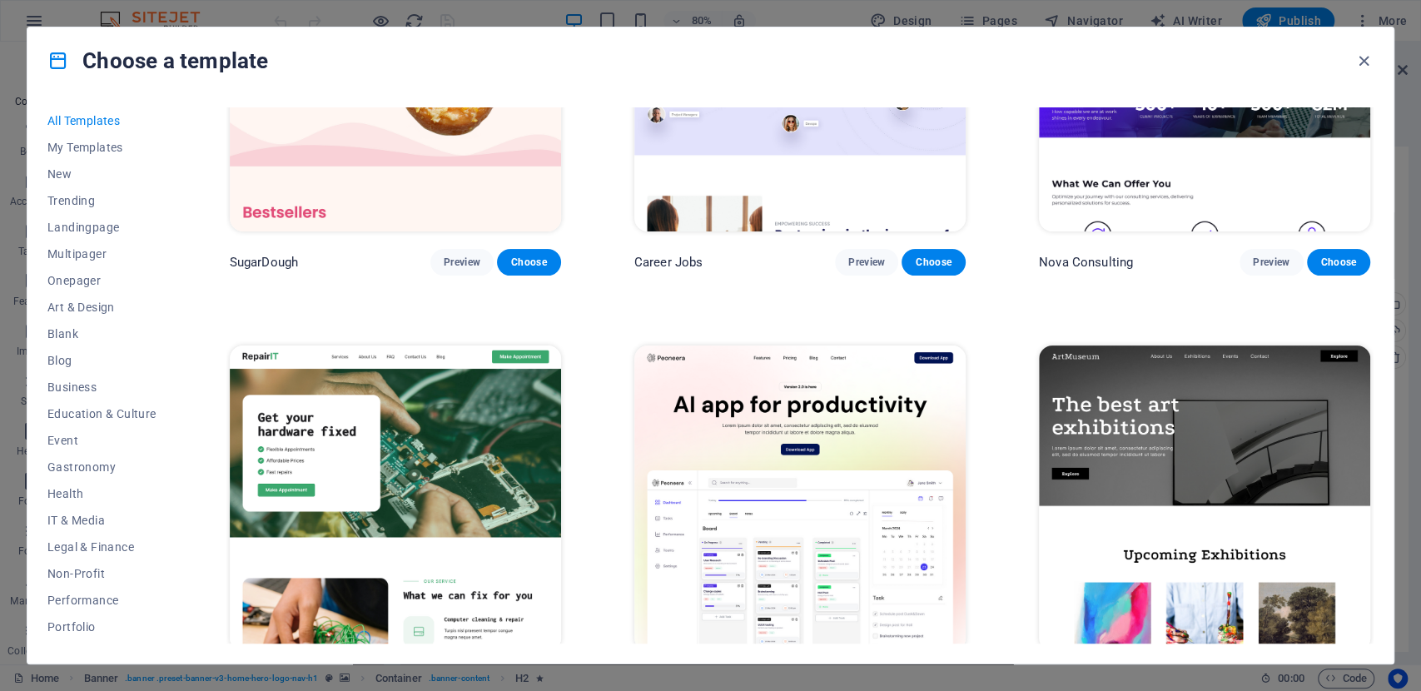
click at [1232, 166] on img at bounding box center [1204, 78] width 331 height 305
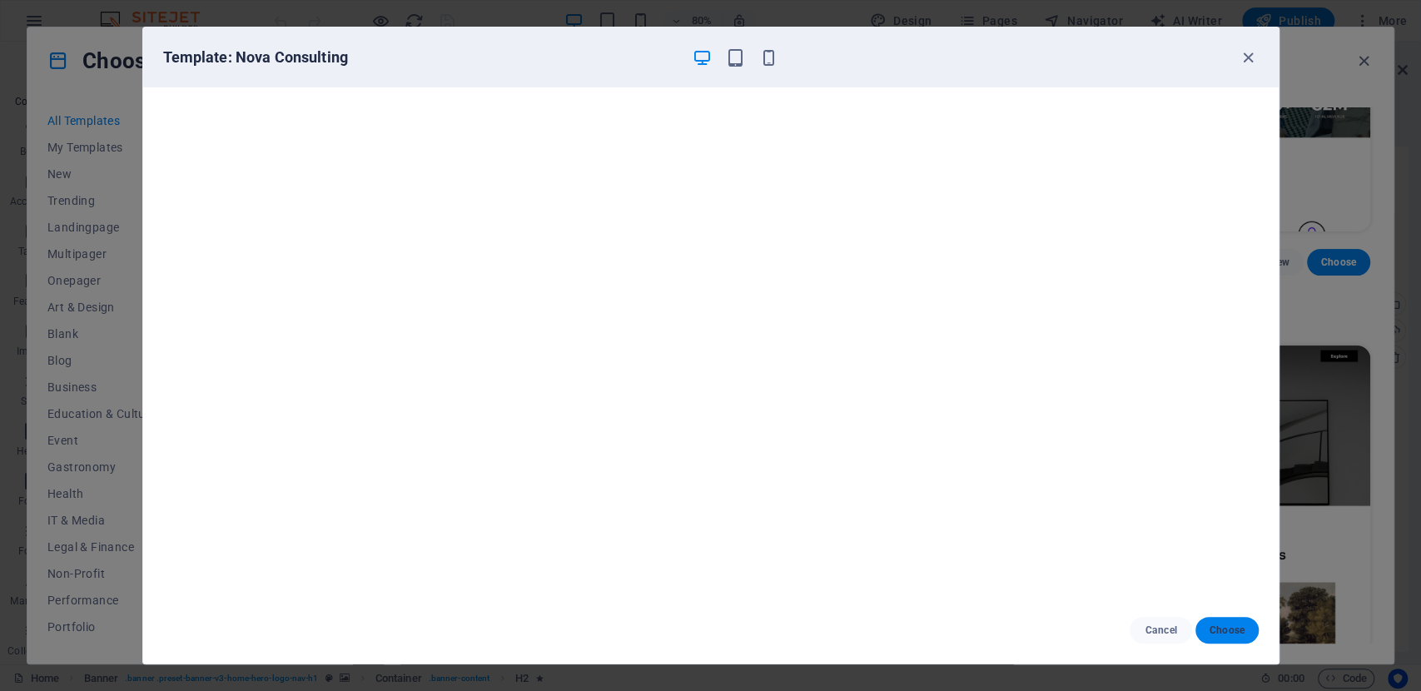
click at [1247, 634] on button "Choose" at bounding box center [1226, 630] width 62 height 27
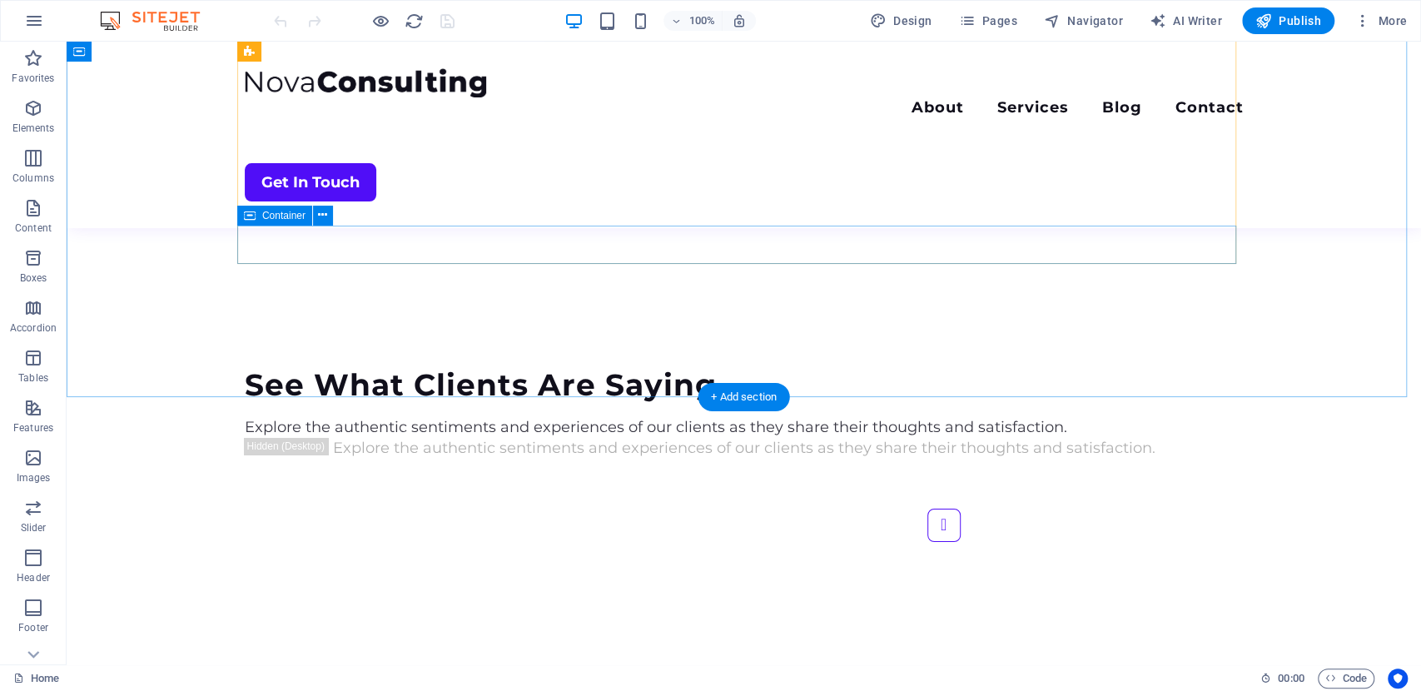
scroll to position [3858, 0]
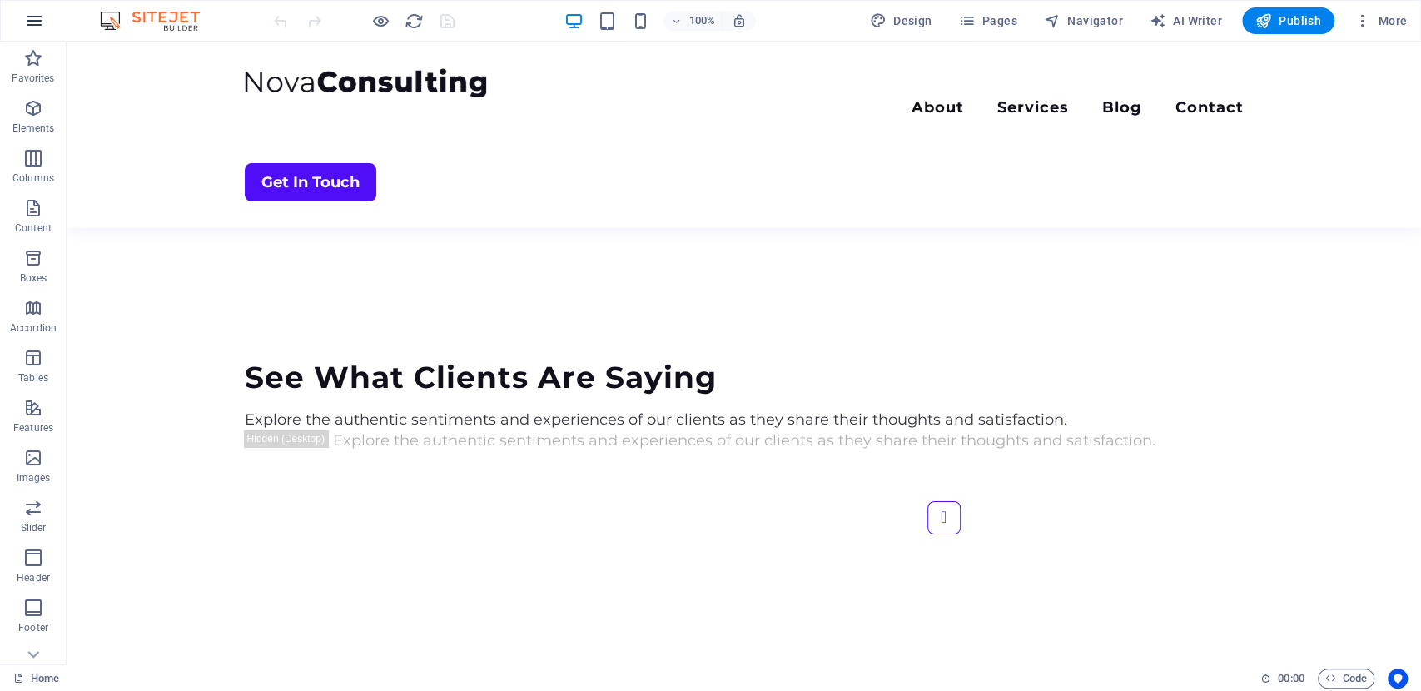
click at [20, 17] on button "button" at bounding box center [34, 21] width 40 height 40
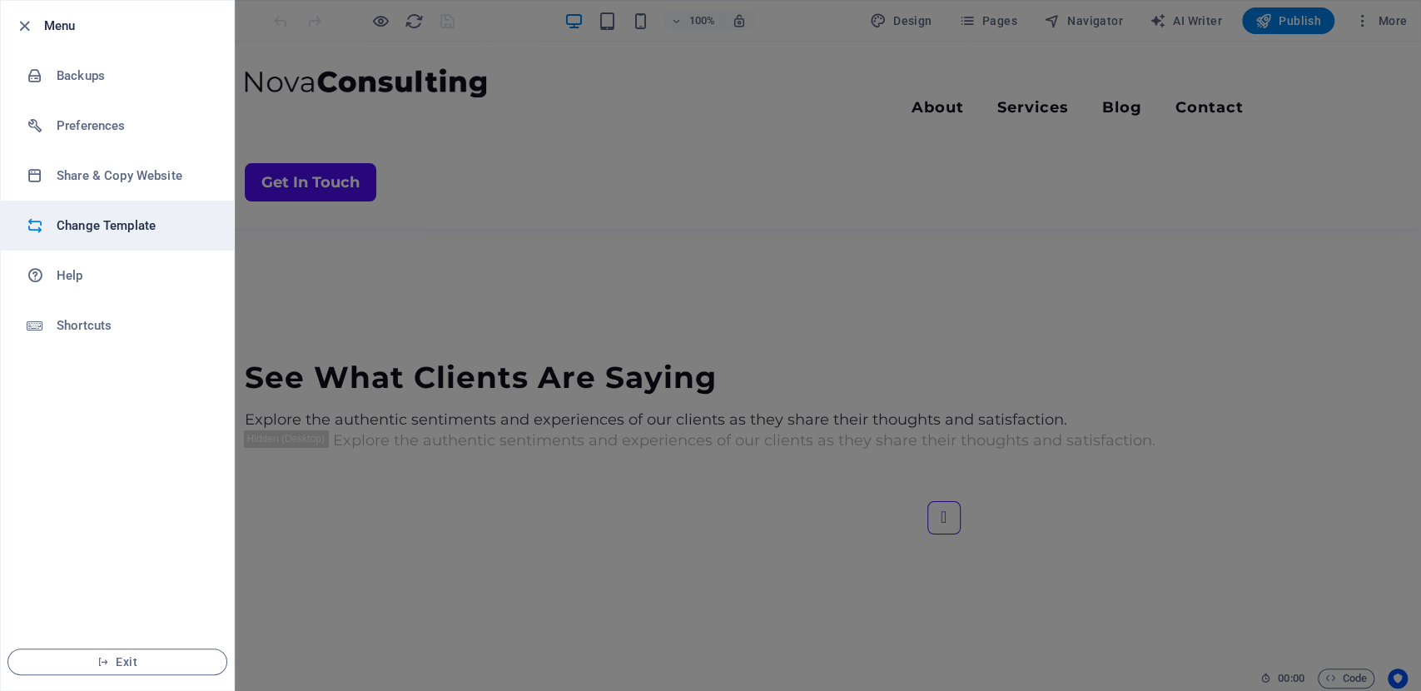
click at [137, 234] on h6 "Change Template" at bounding box center [134, 226] width 154 height 20
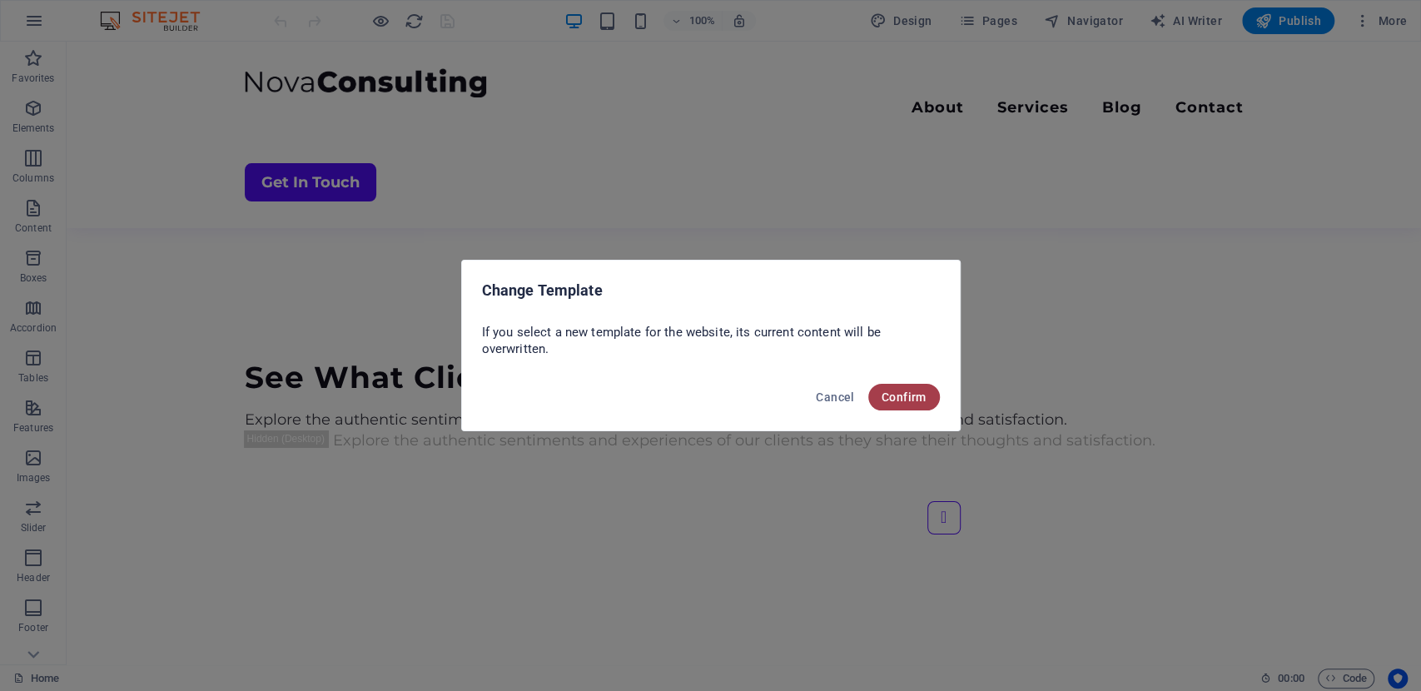
click at [910, 404] on button "Confirm" at bounding box center [904, 397] width 72 height 27
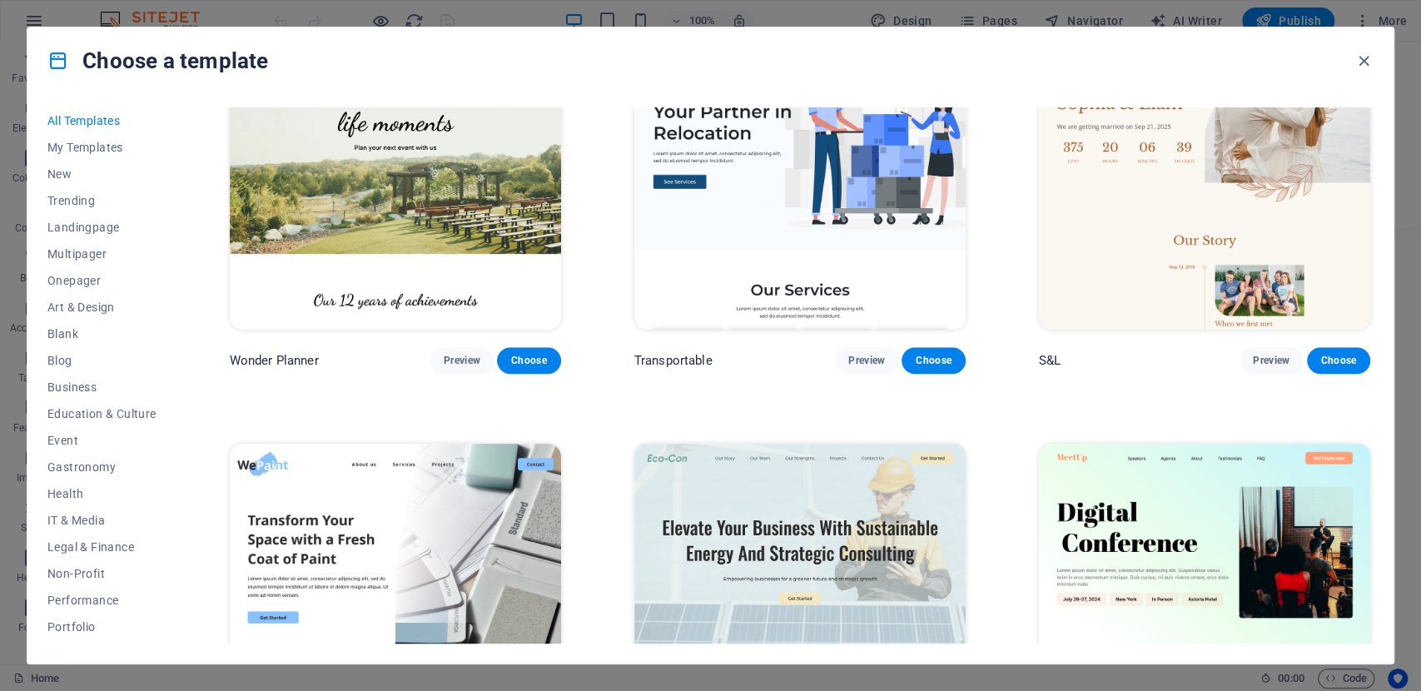
scroll to position [1109, 0]
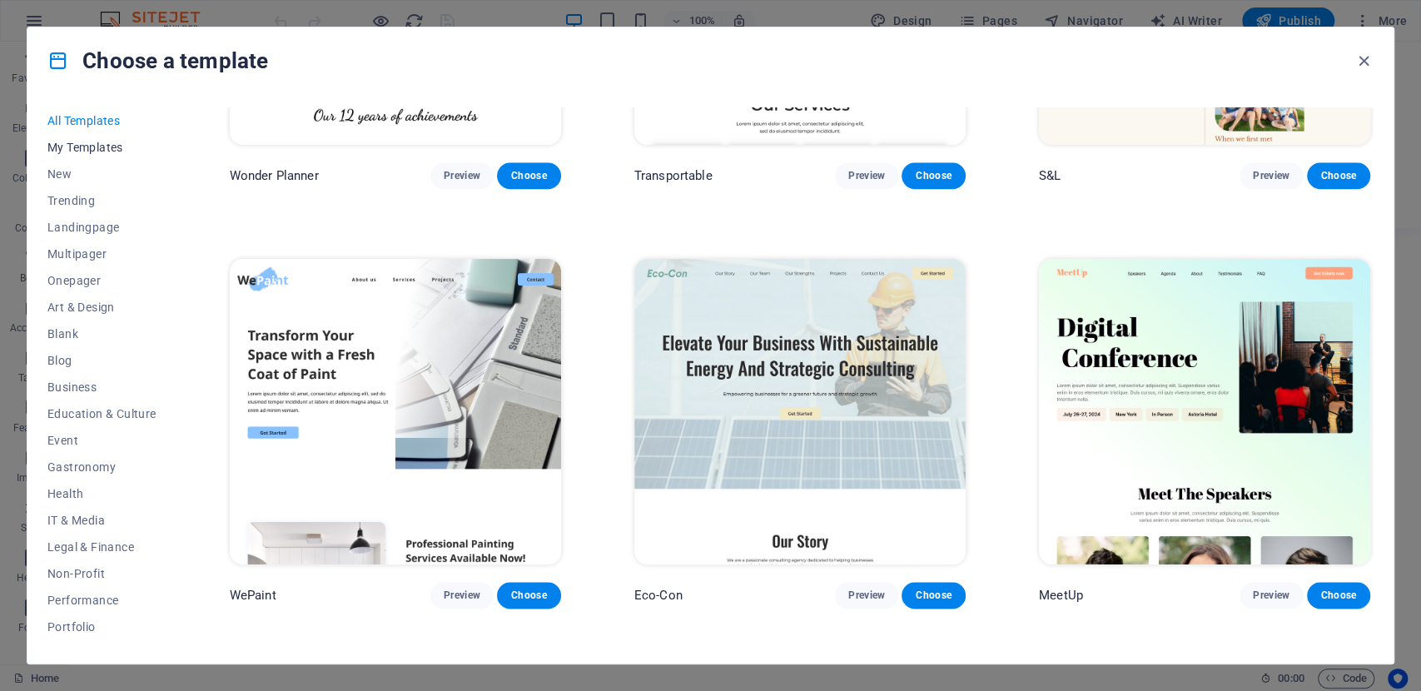
click at [91, 148] on span "My Templates" at bounding box center [101, 147] width 109 height 13
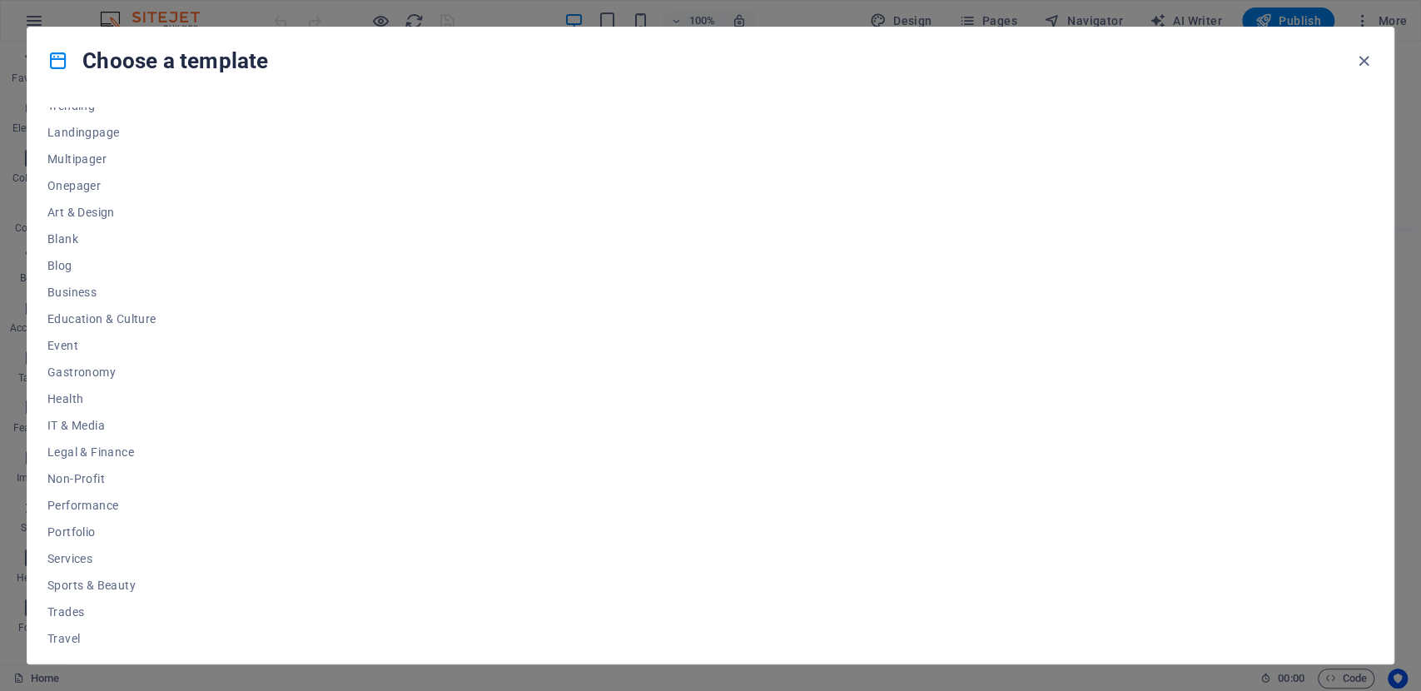
scroll to position [129, 0]
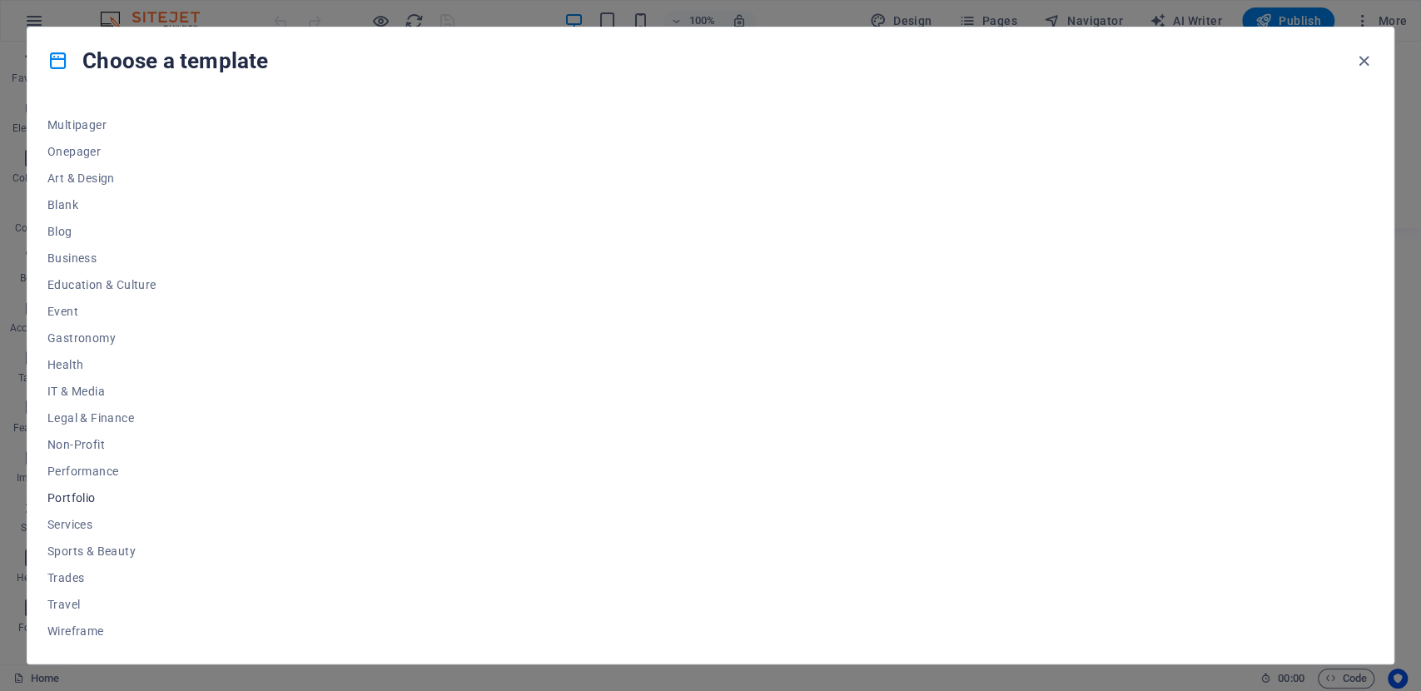
click at [67, 495] on span "Portfolio" at bounding box center [101, 497] width 109 height 13
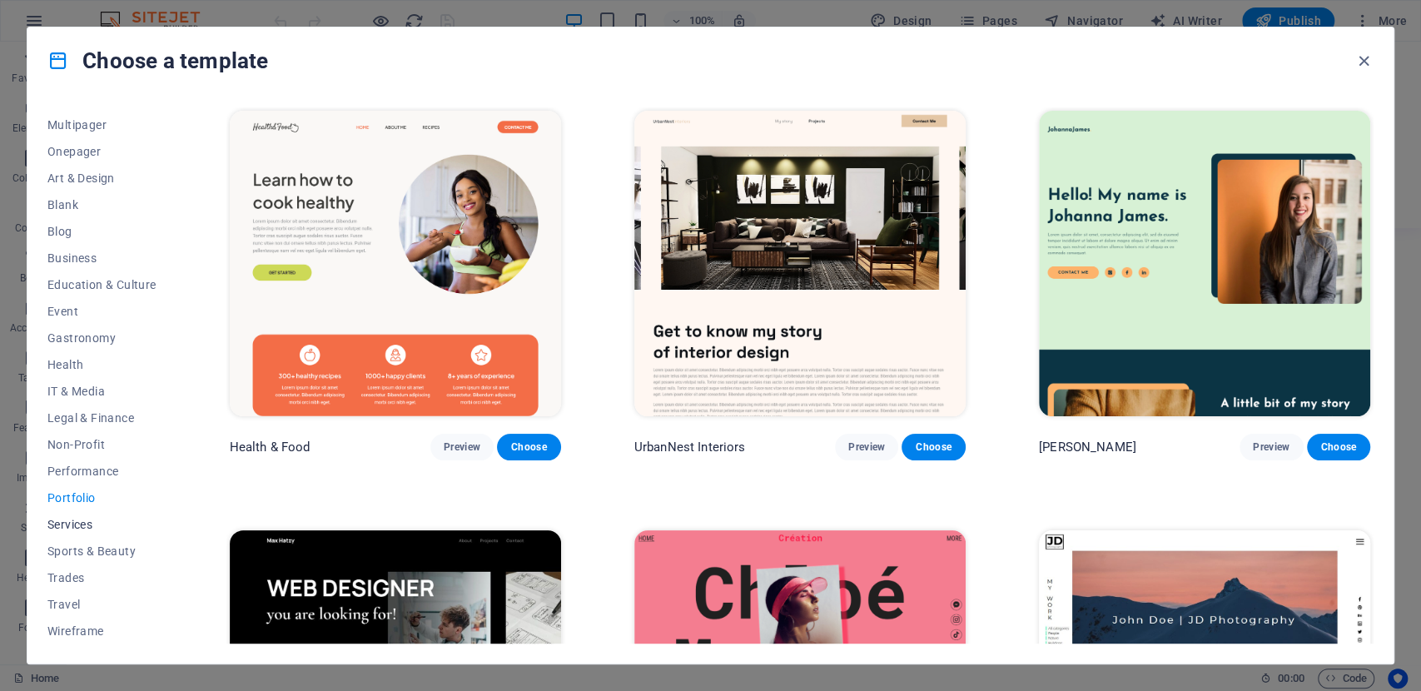
click at [93, 528] on span "Services" at bounding box center [101, 524] width 109 height 13
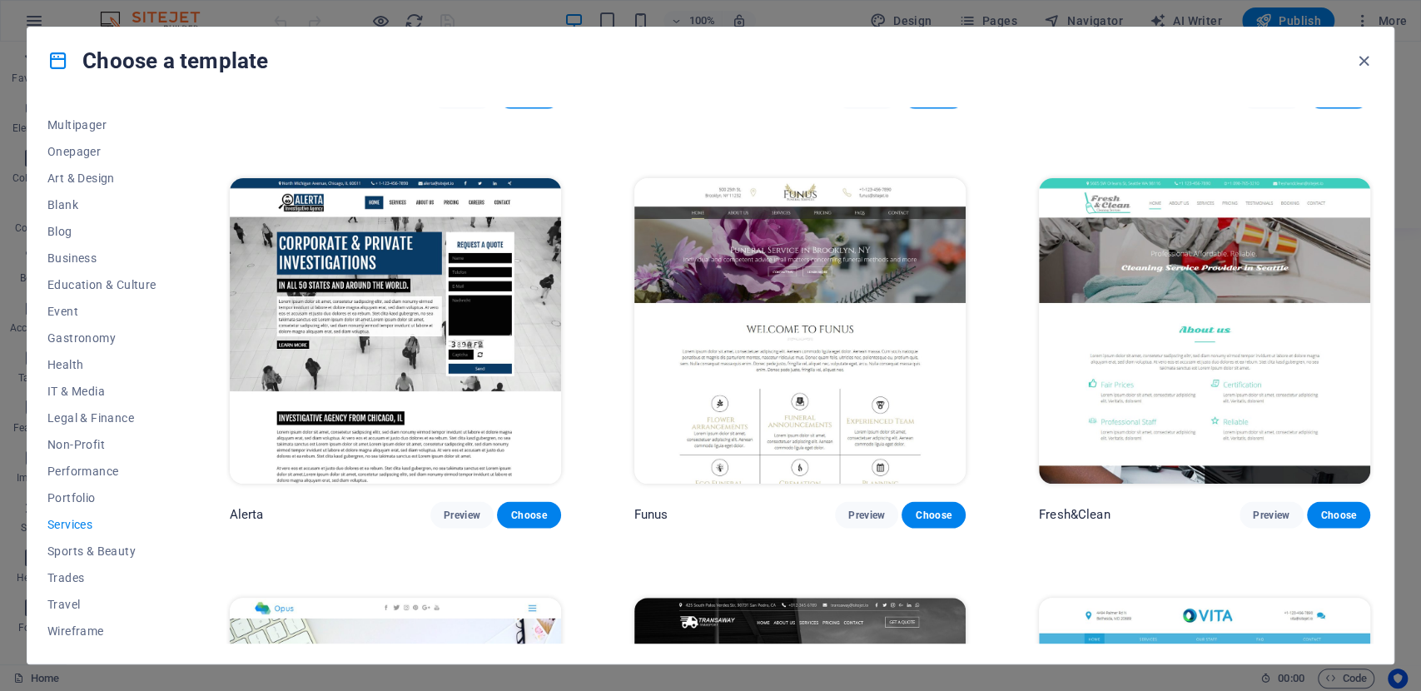
scroll to position [2126, 0]
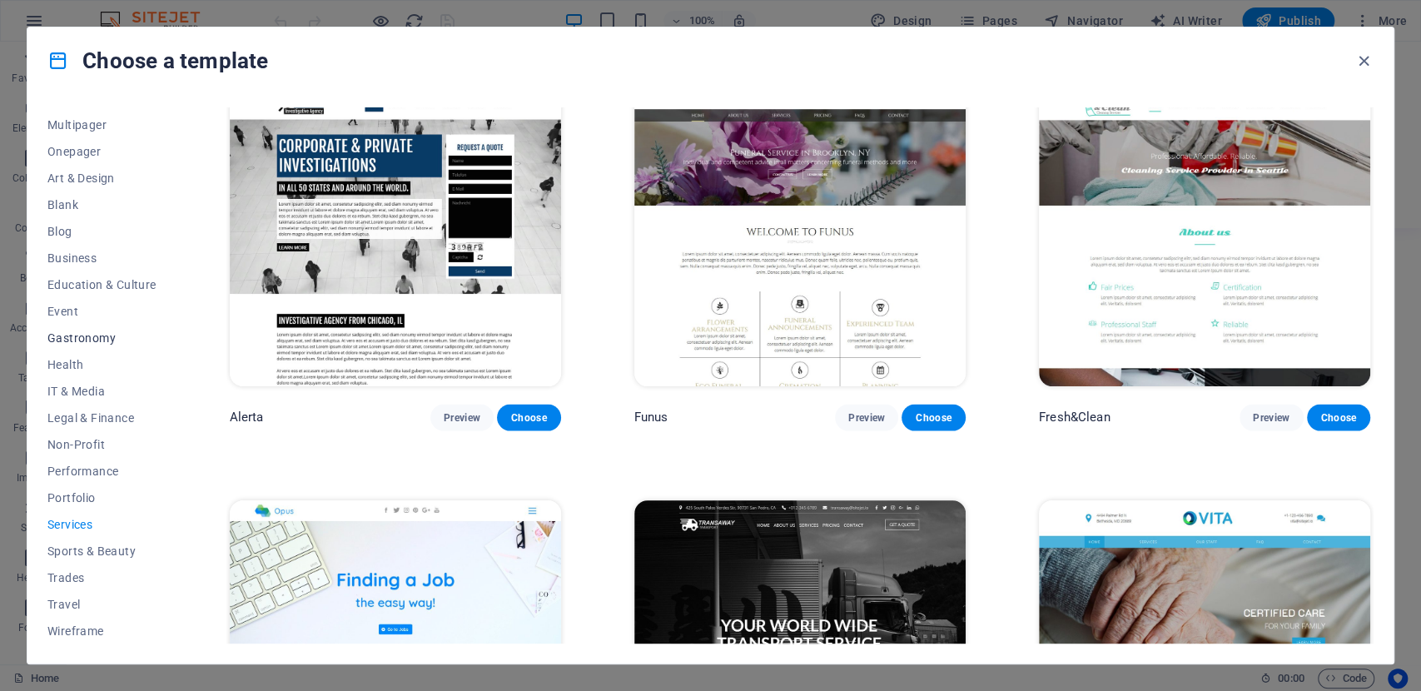
click at [78, 332] on span "Gastronomy" at bounding box center [101, 337] width 109 height 13
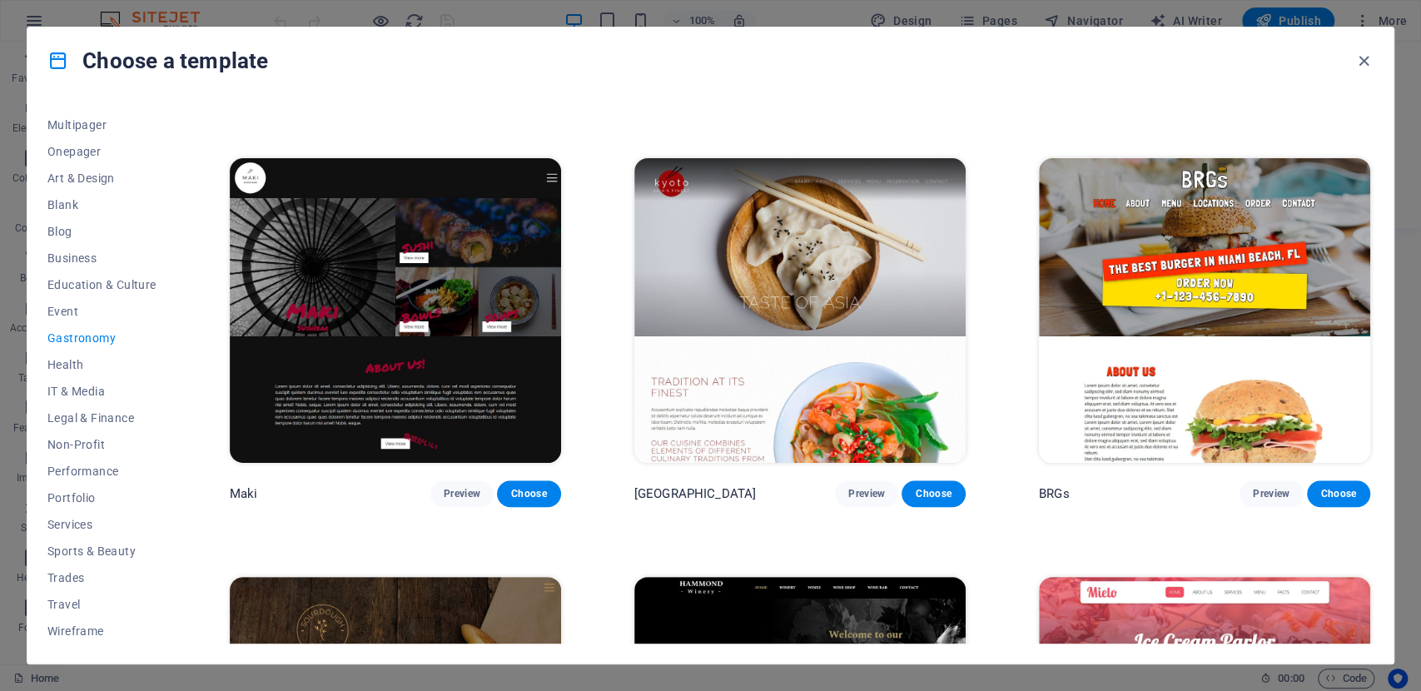
scroll to position [236, 0]
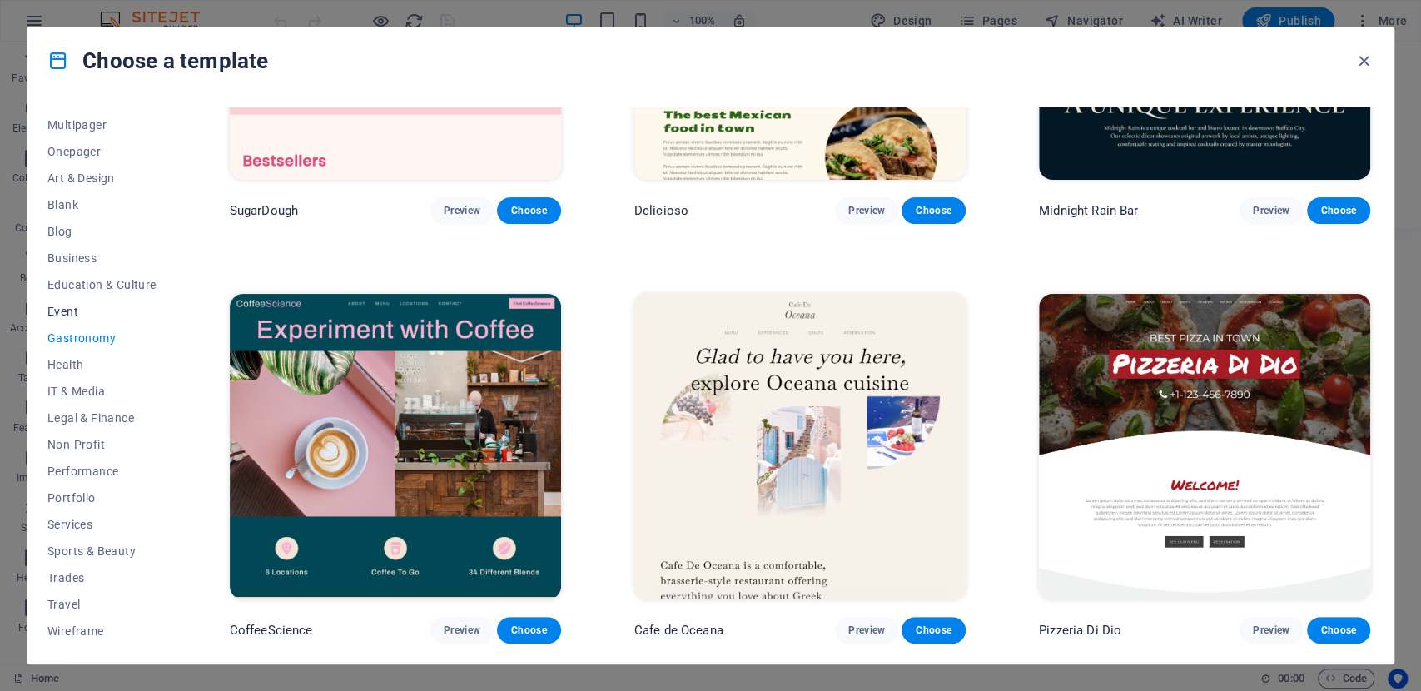
click at [76, 320] on button "Event" at bounding box center [101, 311] width 109 height 27
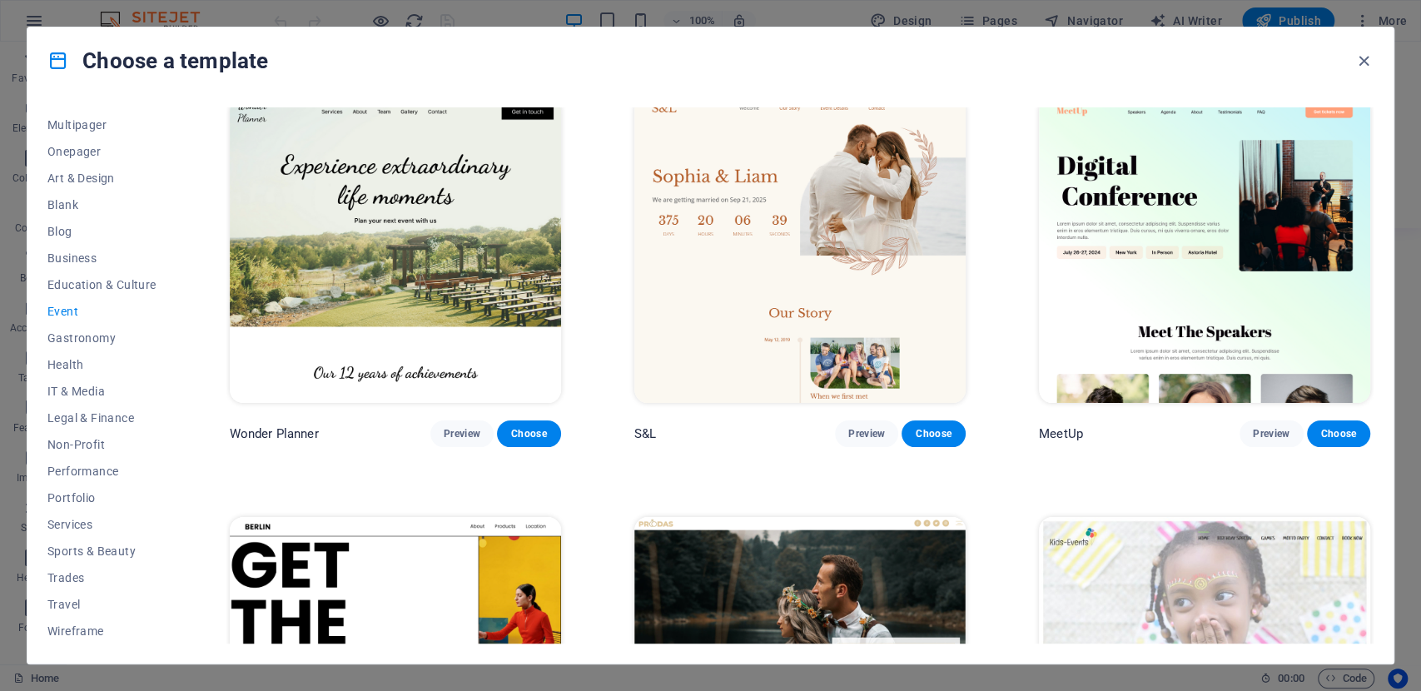
scroll to position [0, 0]
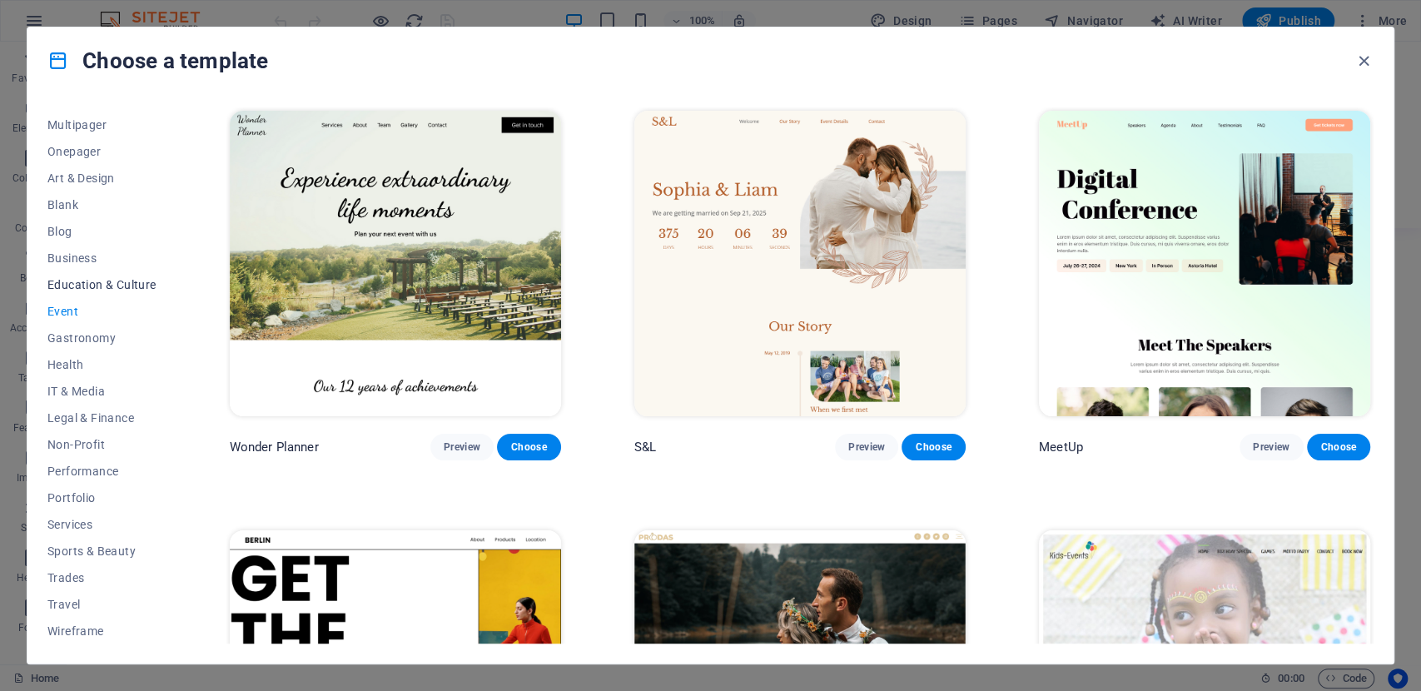
click at [100, 283] on span "Education & Culture" at bounding box center [101, 284] width 109 height 13
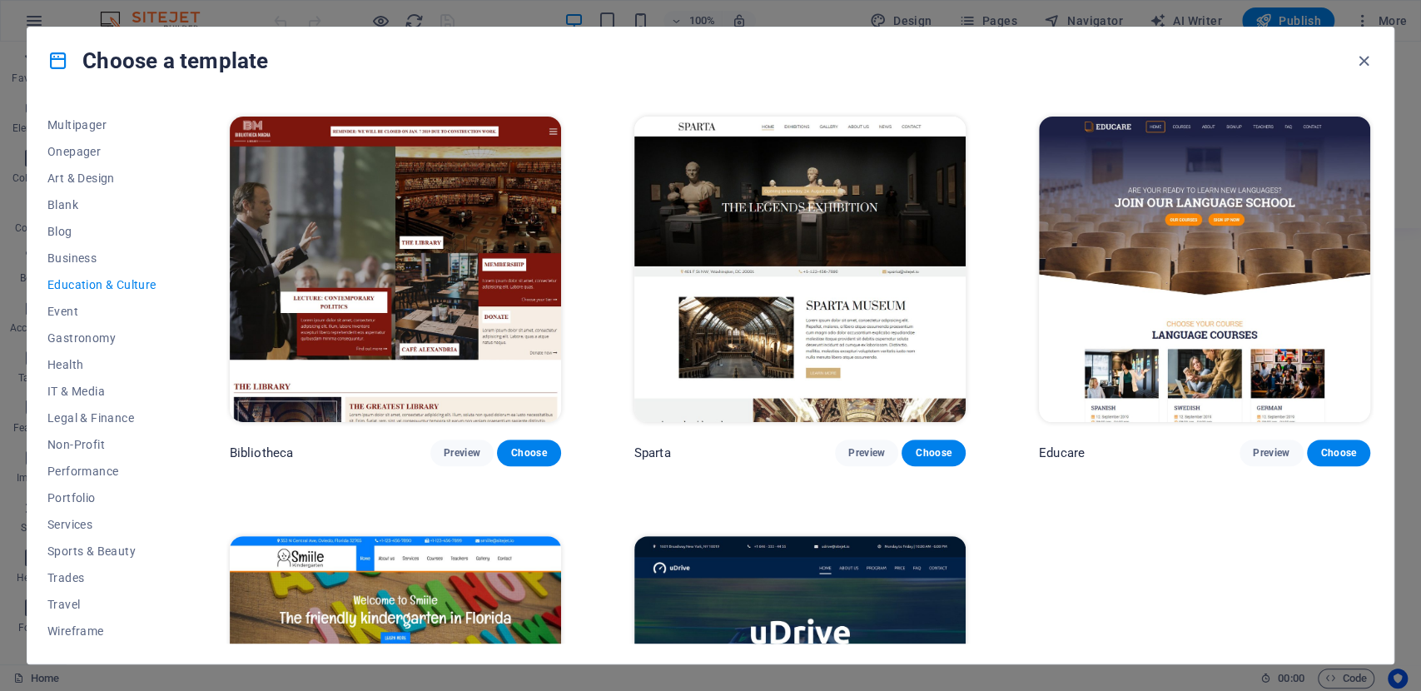
scroll to position [462, 0]
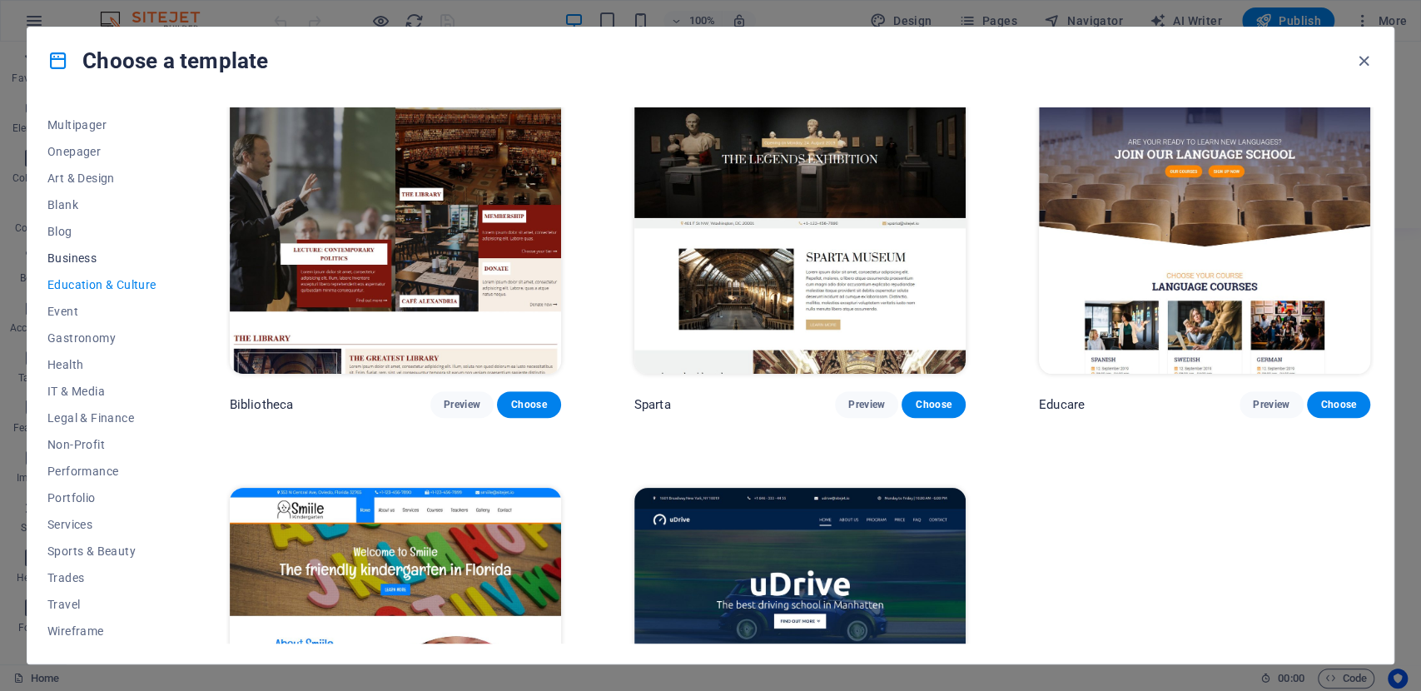
click at [88, 265] on button "Business" at bounding box center [101, 258] width 109 height 27
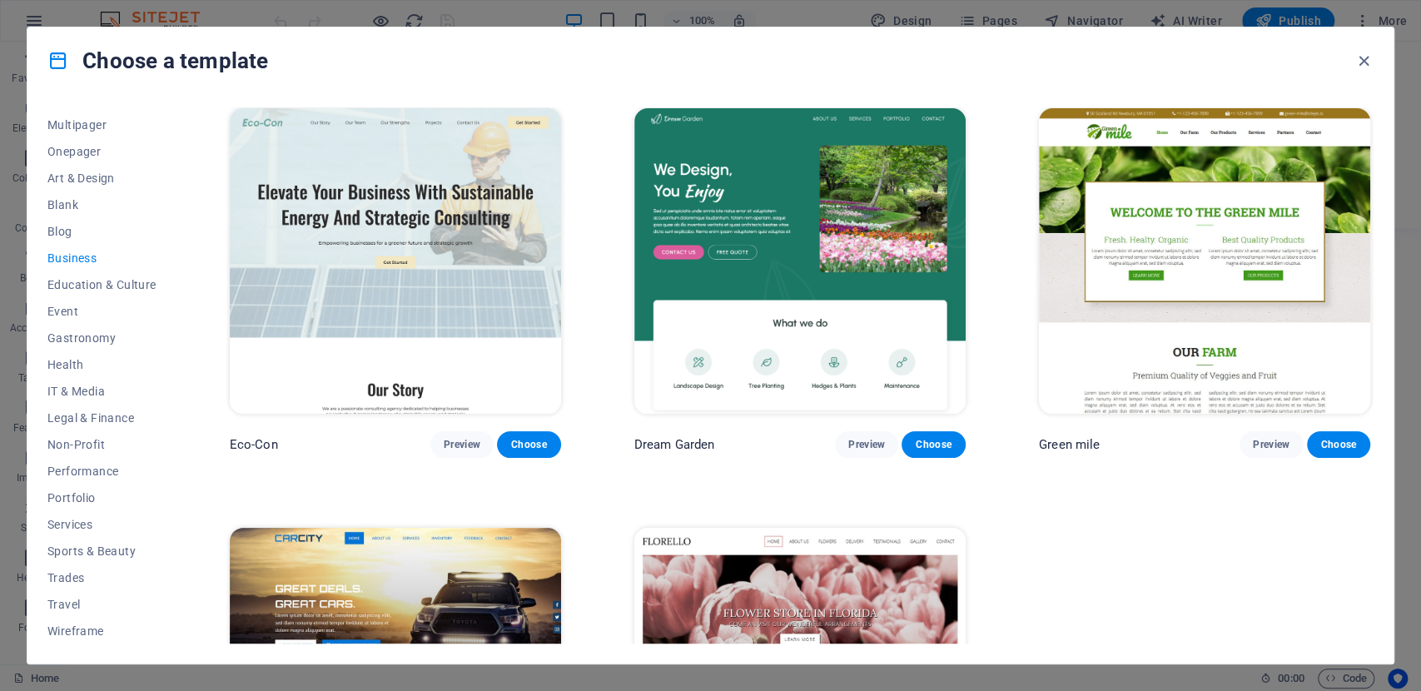
scroll to position [0, 0]
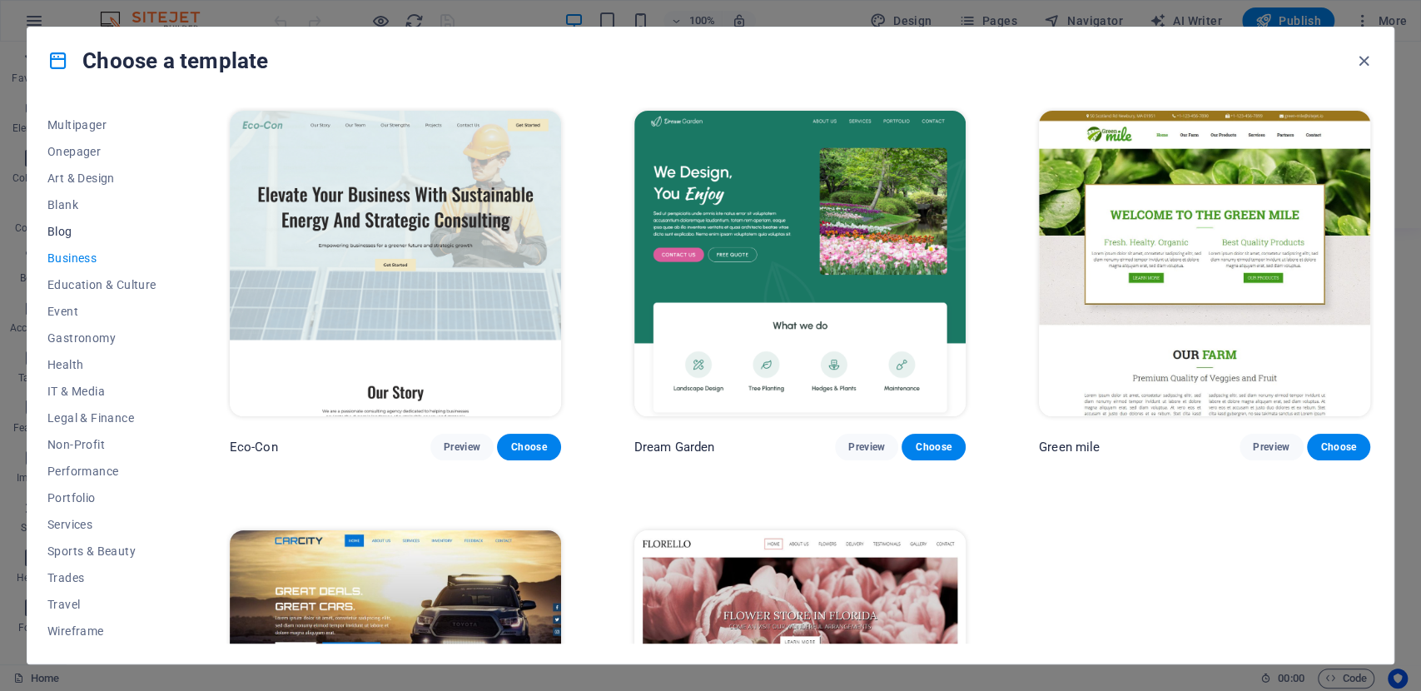
click at [54, 227] on span "Blog" at bounding box center [101, 231] width 109 height 13
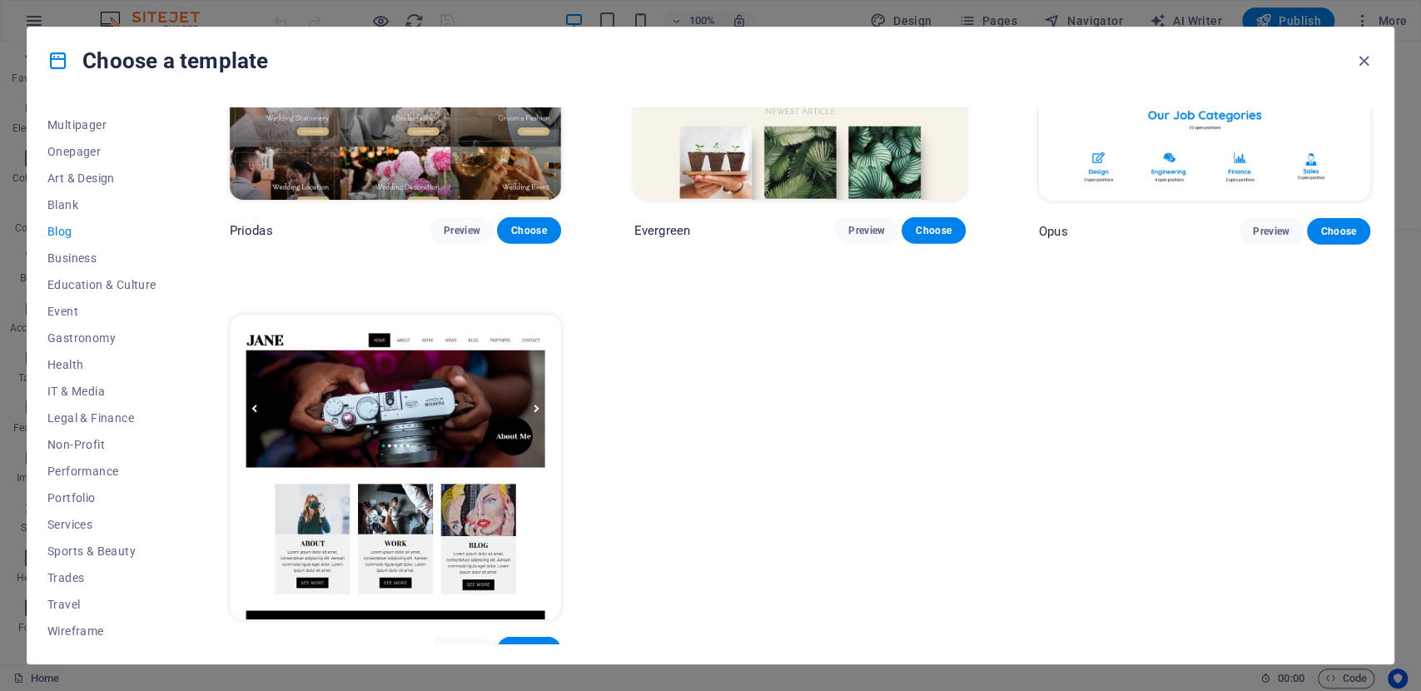
scroll to position [3152, 0]
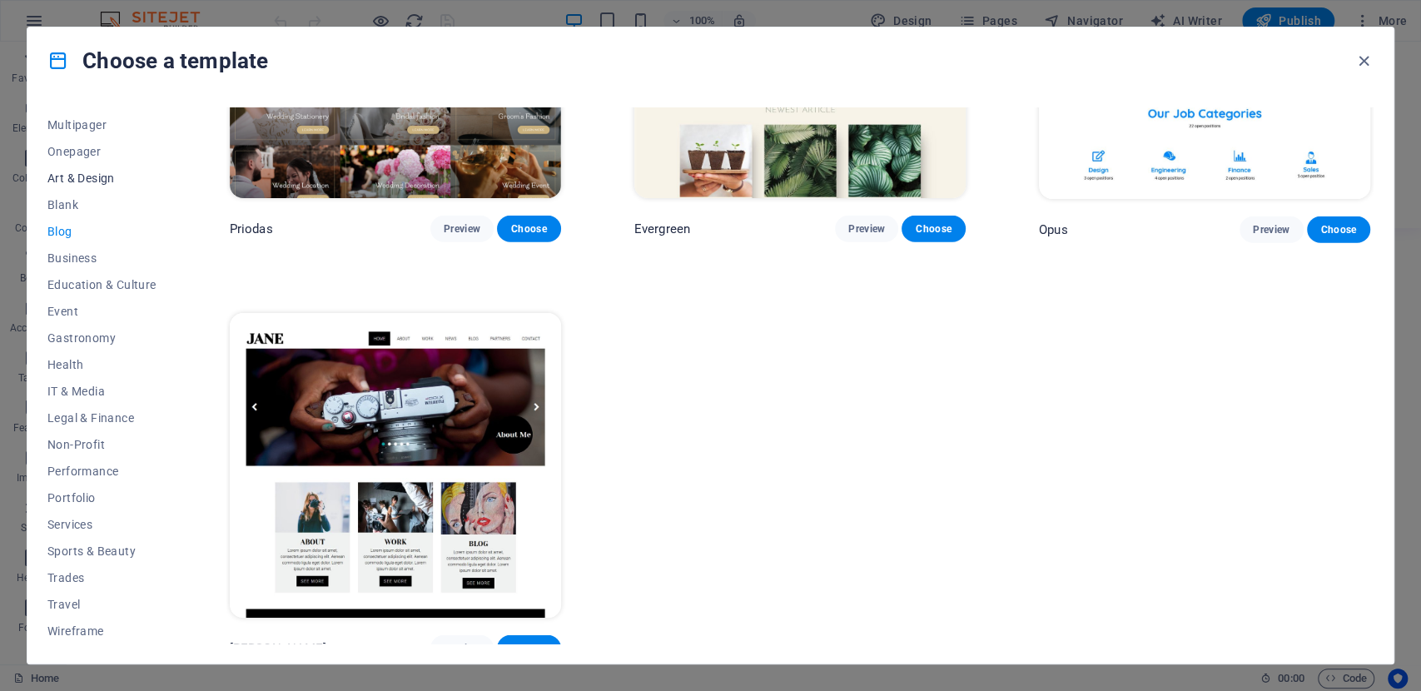
click at [80, 181] on span "Art & Design" at bounding box center [101, 177] width 109 height 13
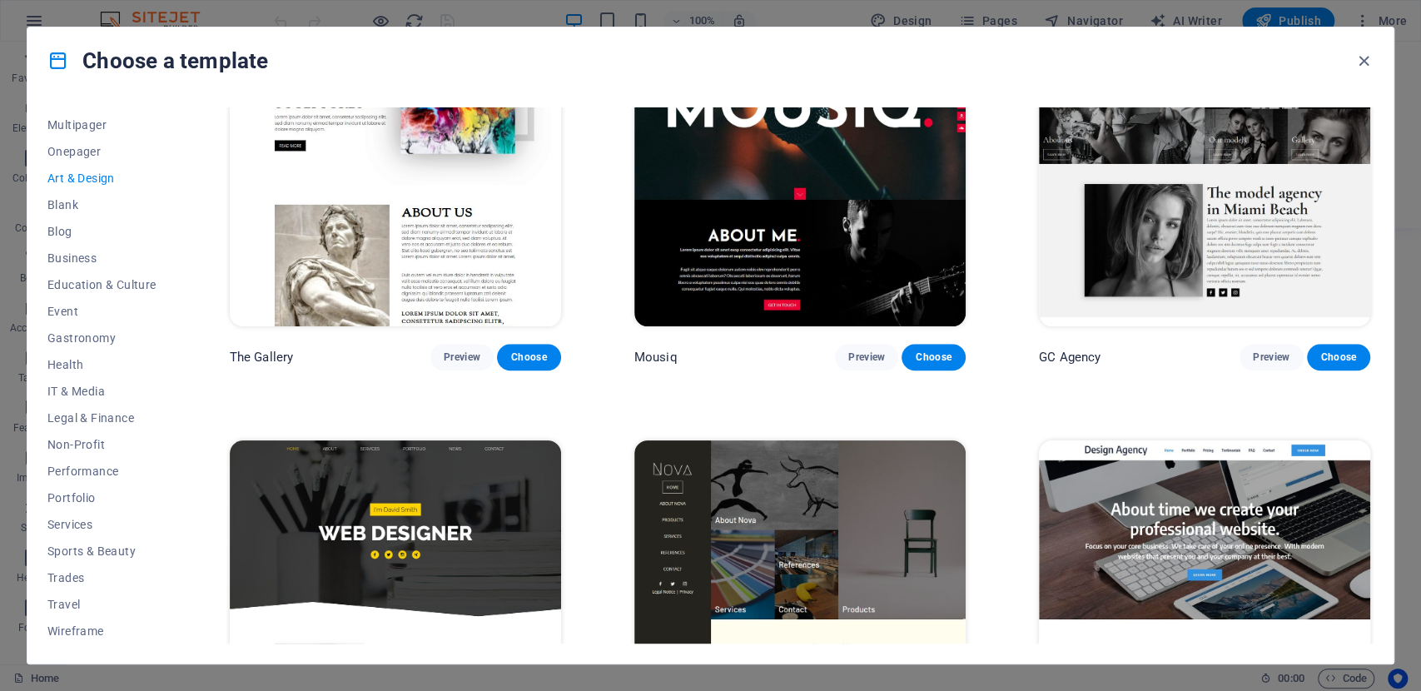
scroll to position [836, 0]
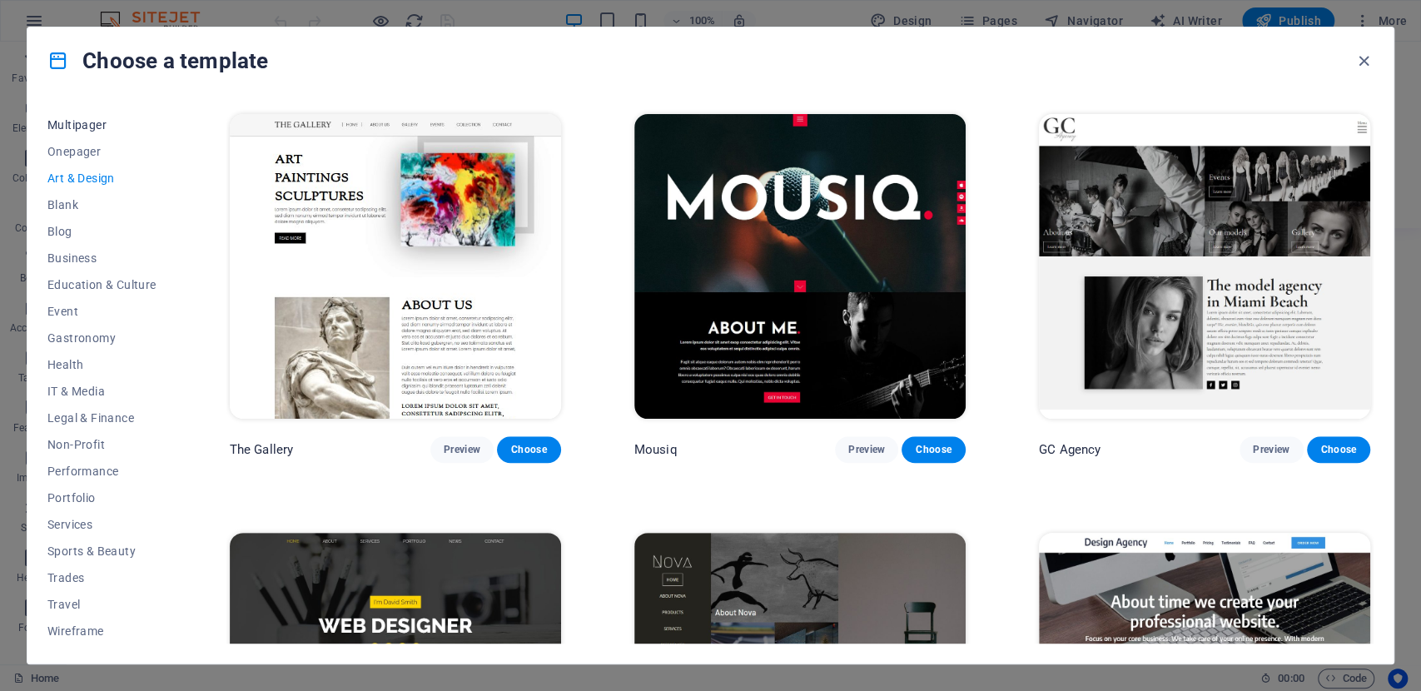
click at [72, 123] on span "Multipager" at bounding box center [101, 124] width 109 height 13
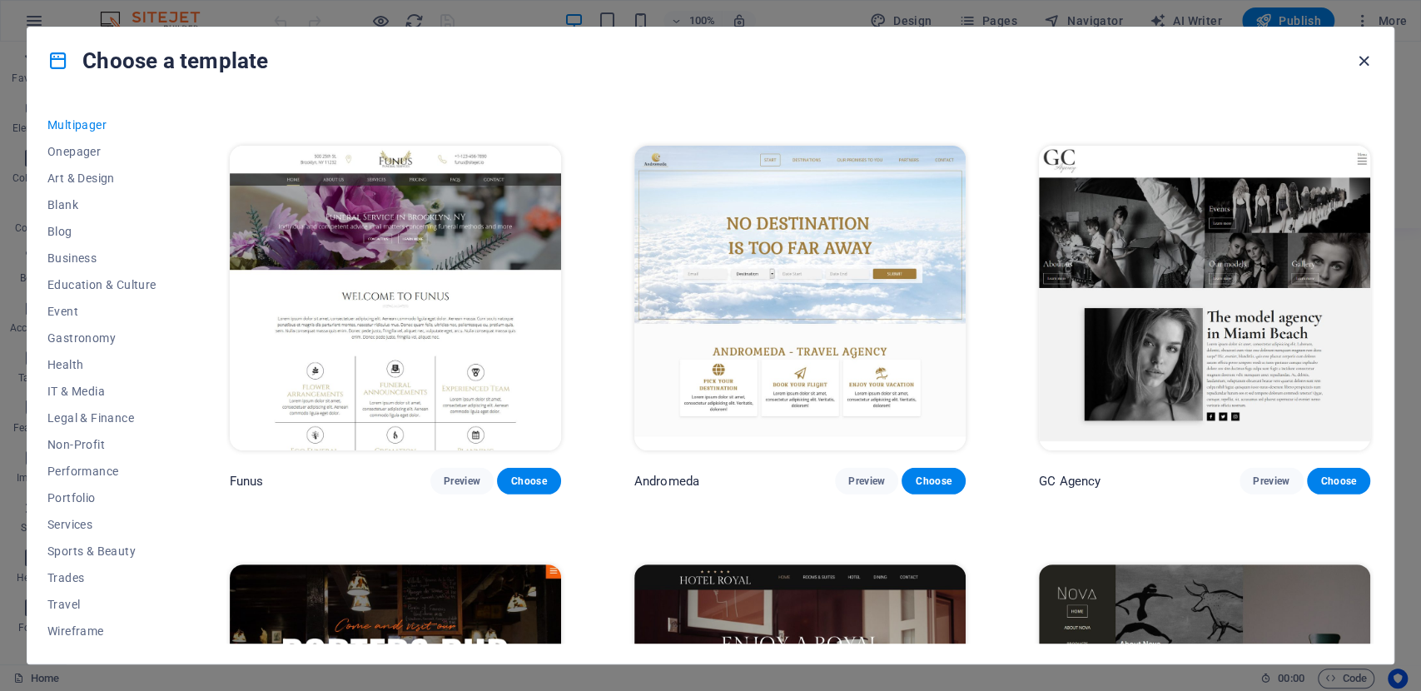
click at [1364, 58] on icon "button" at bounding box center [1363, 61] width 19 height 19
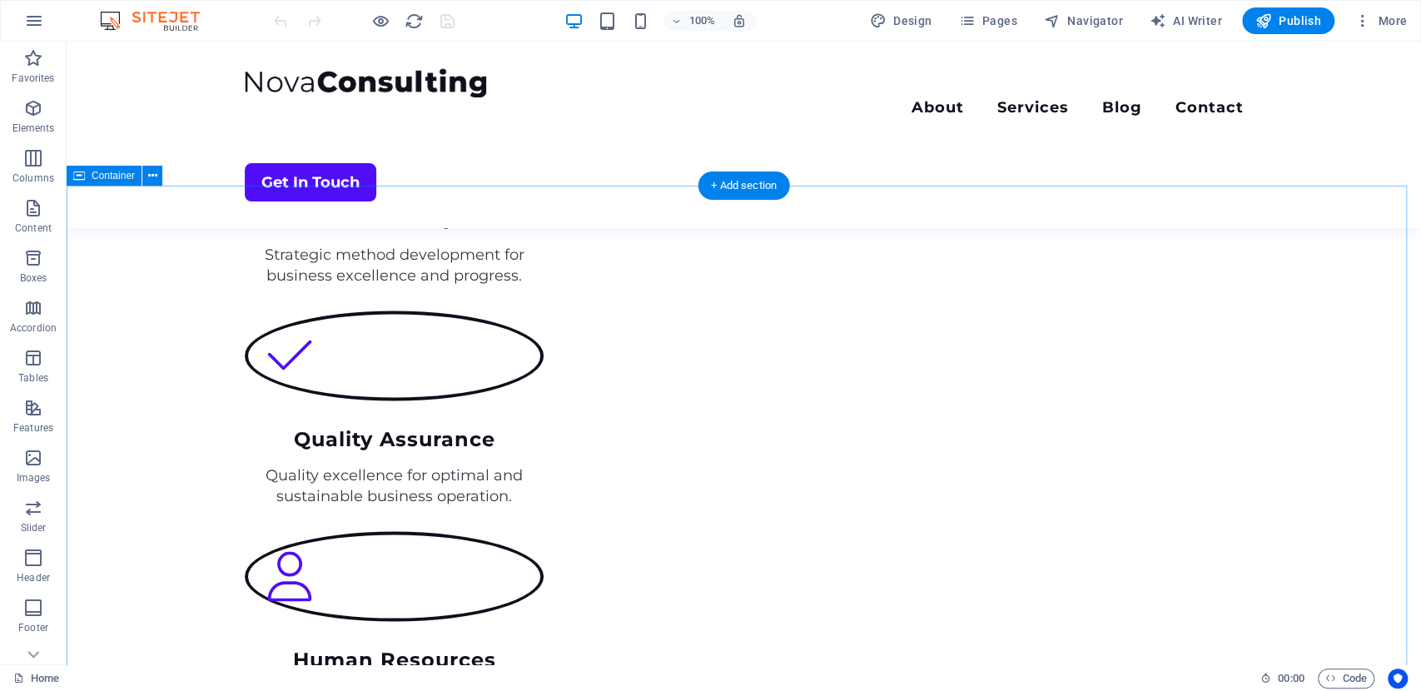
scroll to position [1454, 0]
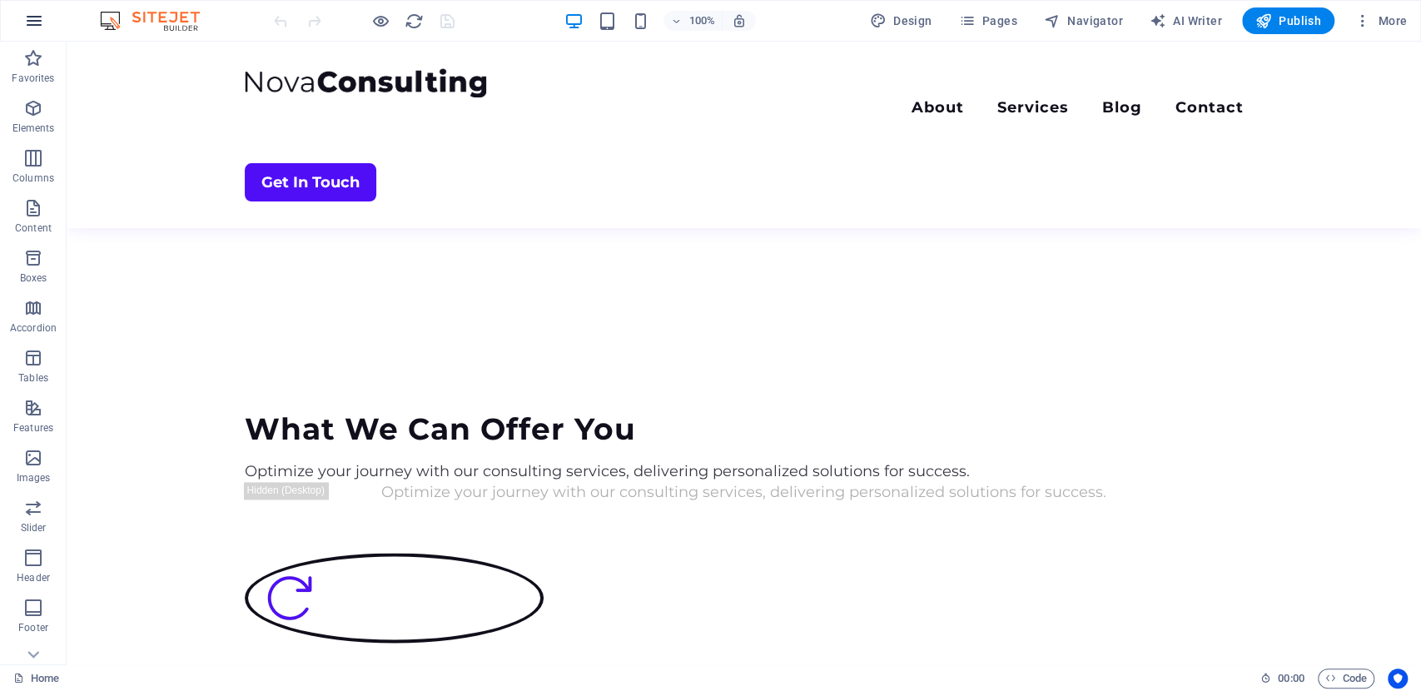
click at [35, 27] on icon "button" at bounding box center [34, 21] width 20 height 20
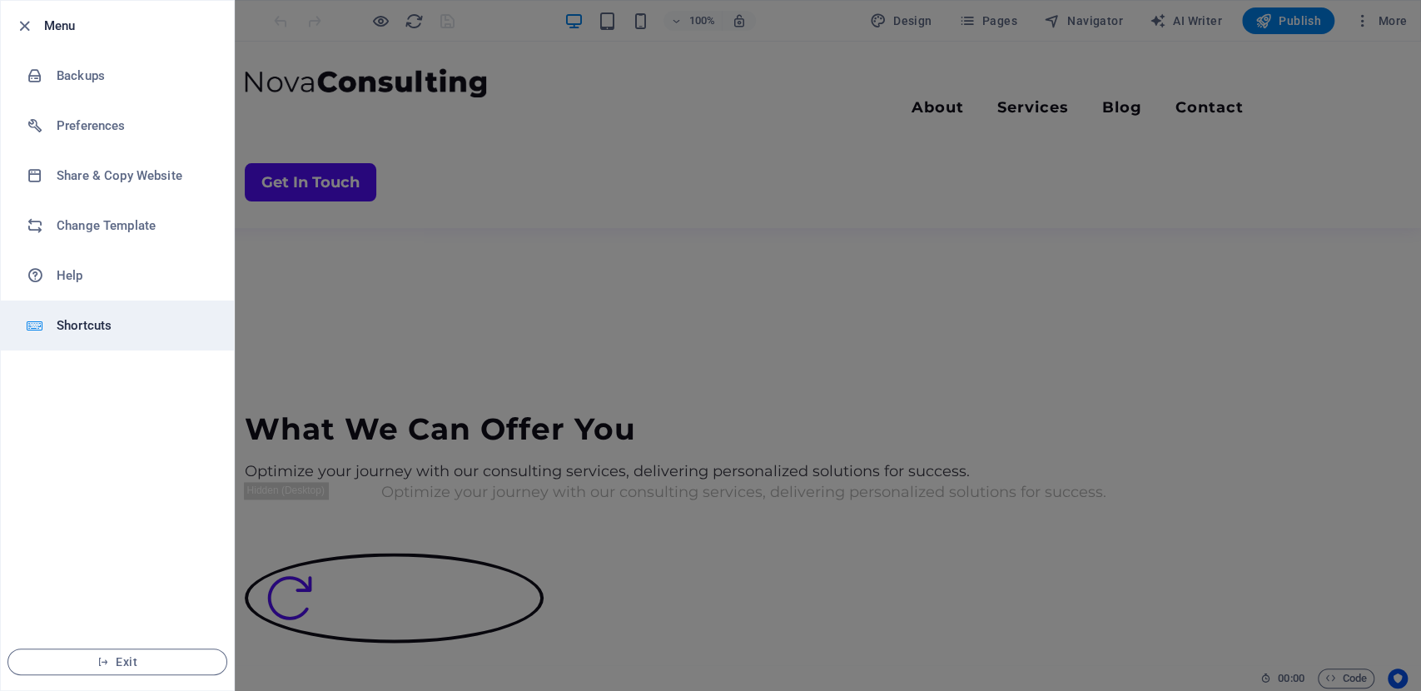
click at [99, 327] on h6 "Shortcuts" at bounding box center [134, 325] width 154 height 20
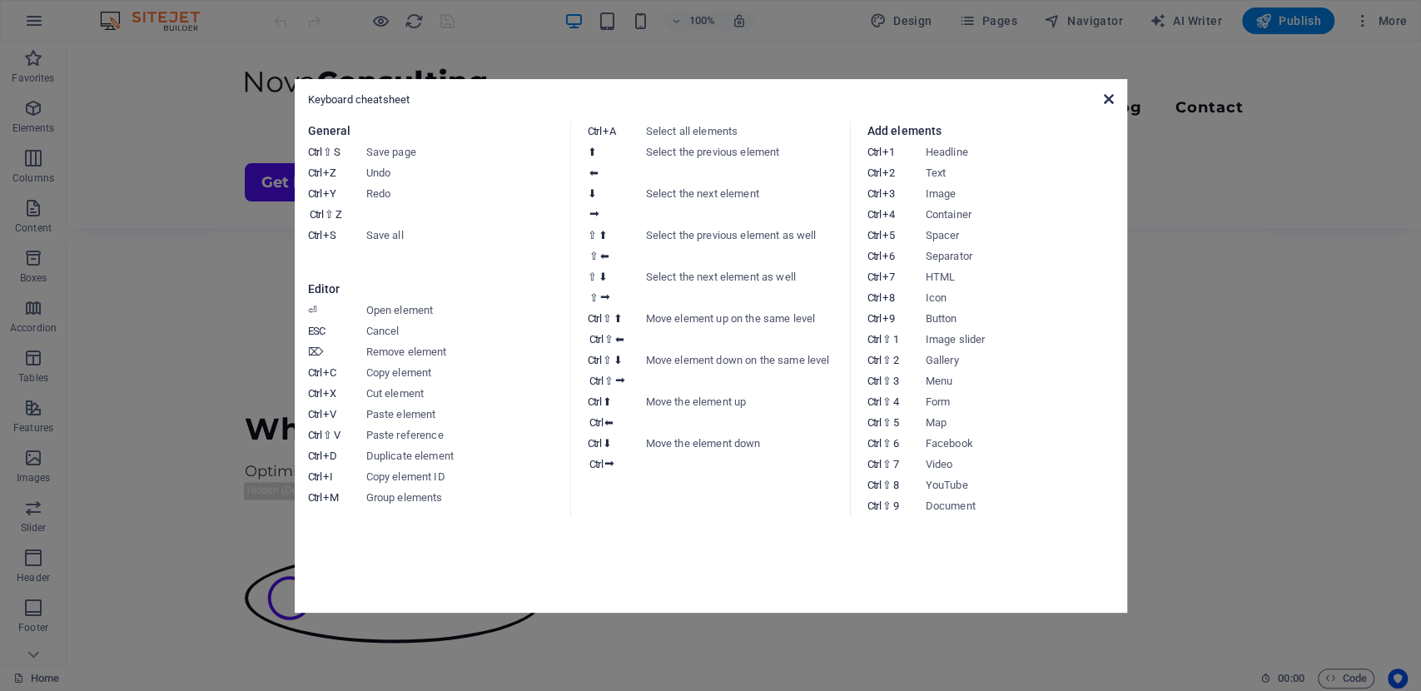
click at [1112, 99] on icon at bounding box center [1108, 98] width 10 height 13
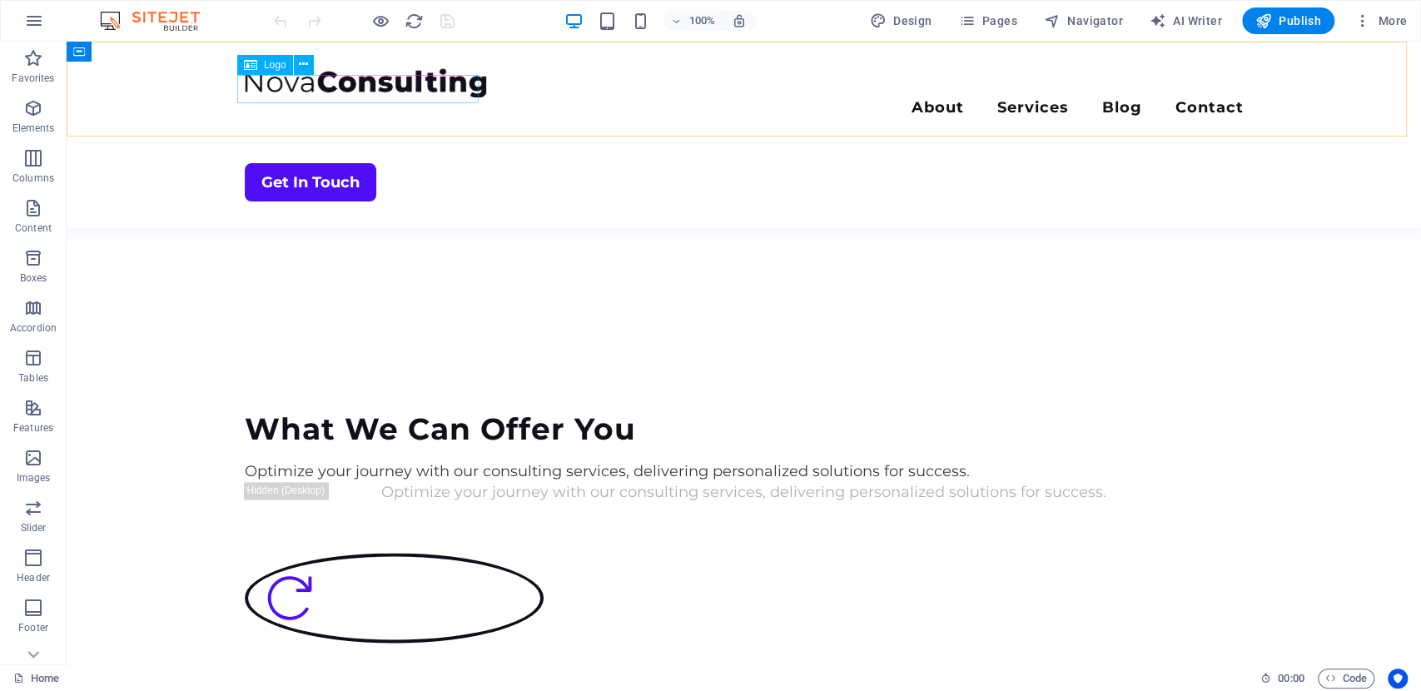
click at [355, 83] on div at bounding box center [744, 82] width 999 height 29
click at [245, 94] on div at bounding box center [744, 82] width 999 height 29
click at [255, 73] on icon at bounding box center [250, 65] width 13 height 20
click at [257, 64] on div "Logo" at bounding box center [265, 65] width 56 height 20
click at [300, 62] on icon at bounding box center [303, 64] width 9 height 17
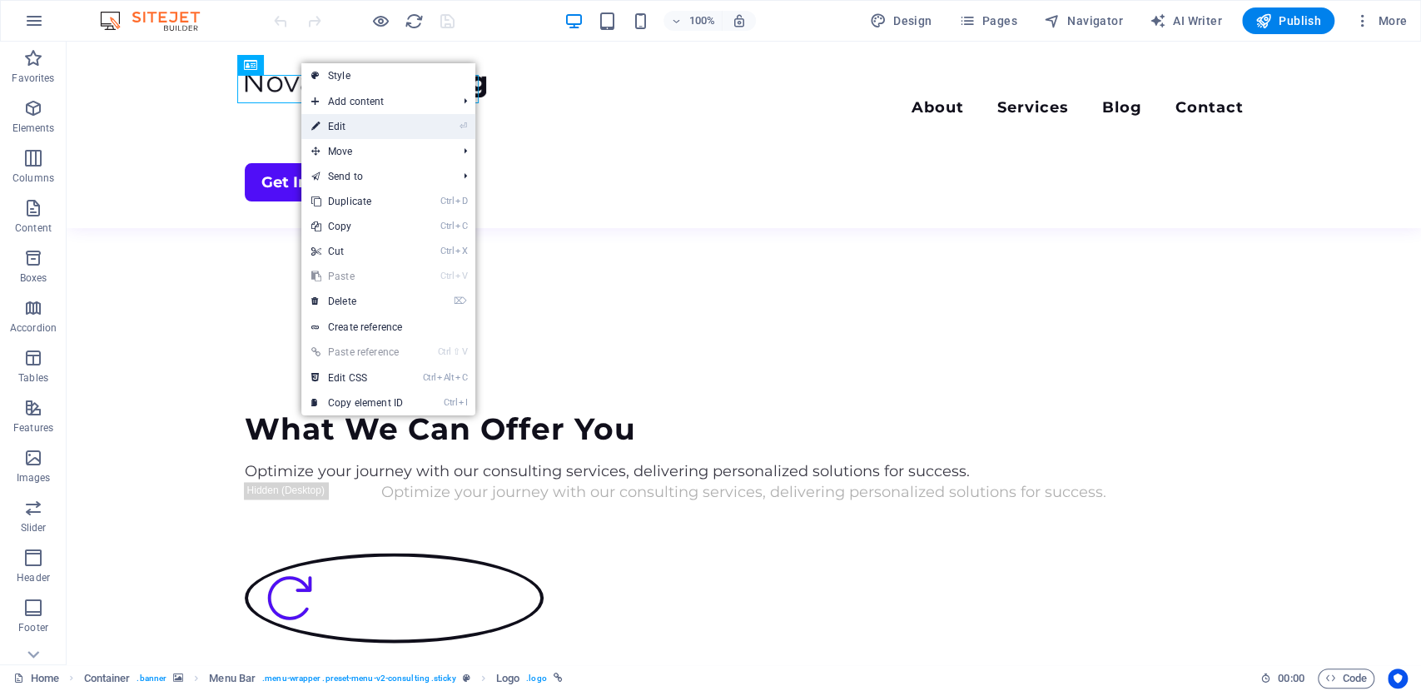
click at [416, 122] on li "⏎ Edit" at bounding box center [388, 126] width 174 height 25
click at [446, 122] on li "⏎ Edit" at bounding box center [388, 126] width 174 height 25
click at [471, 128] on li "⏎ Edit" at bounding box center [388, 126] width 174 height 25
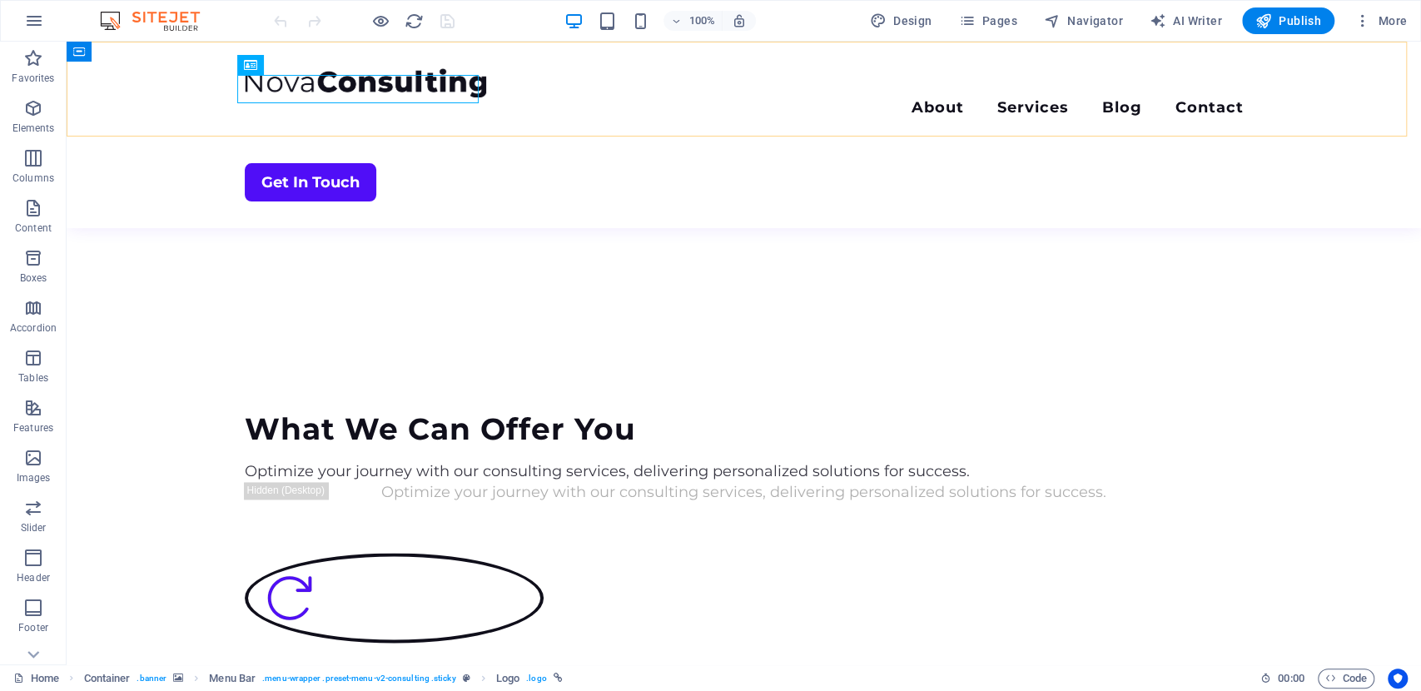
click at [185, 87] on div "Menu About Services Blog Contact Get In Touch" at bounding box center [744, 135] width 1354 height 186
click at [141, 76] on div "Menu About Services Blog Contact Get In Touch" at bounding box center [744, 135] width 1354 height 186
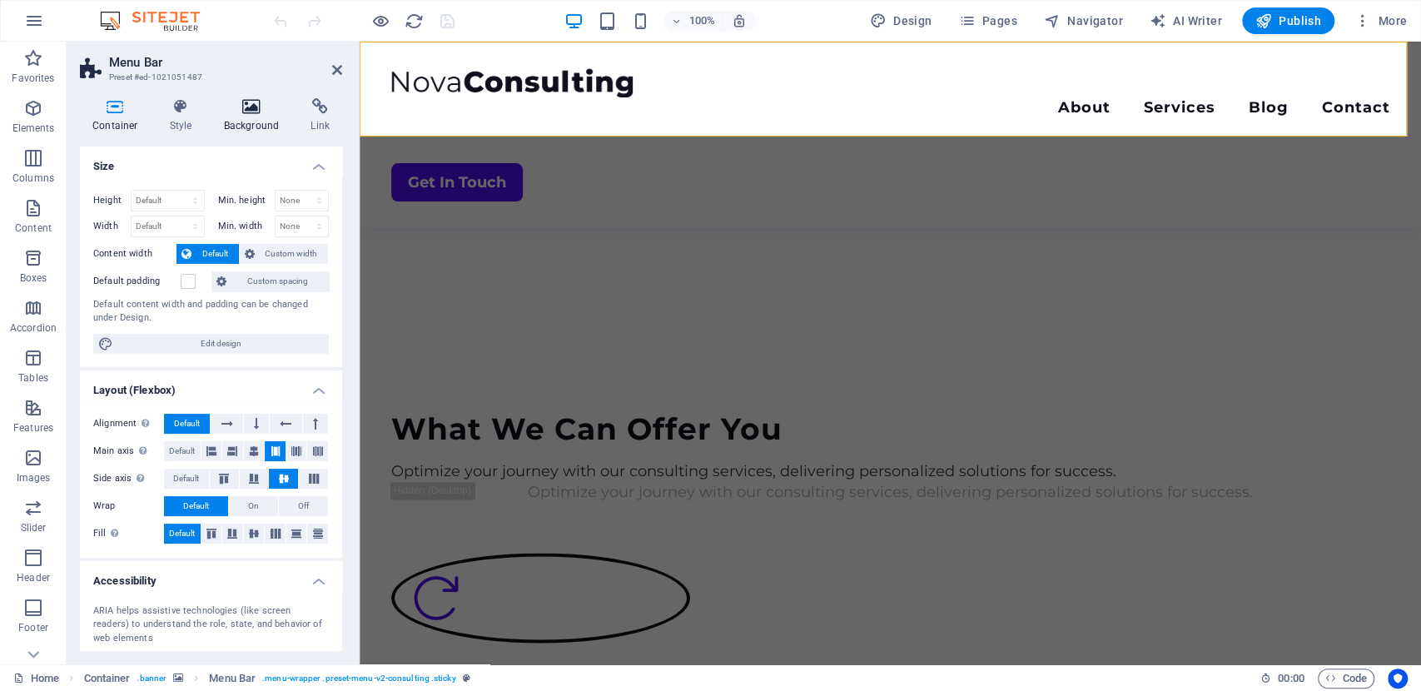
click at [241, 108] on icon at bounding box center [251, 106] width 81 height 17
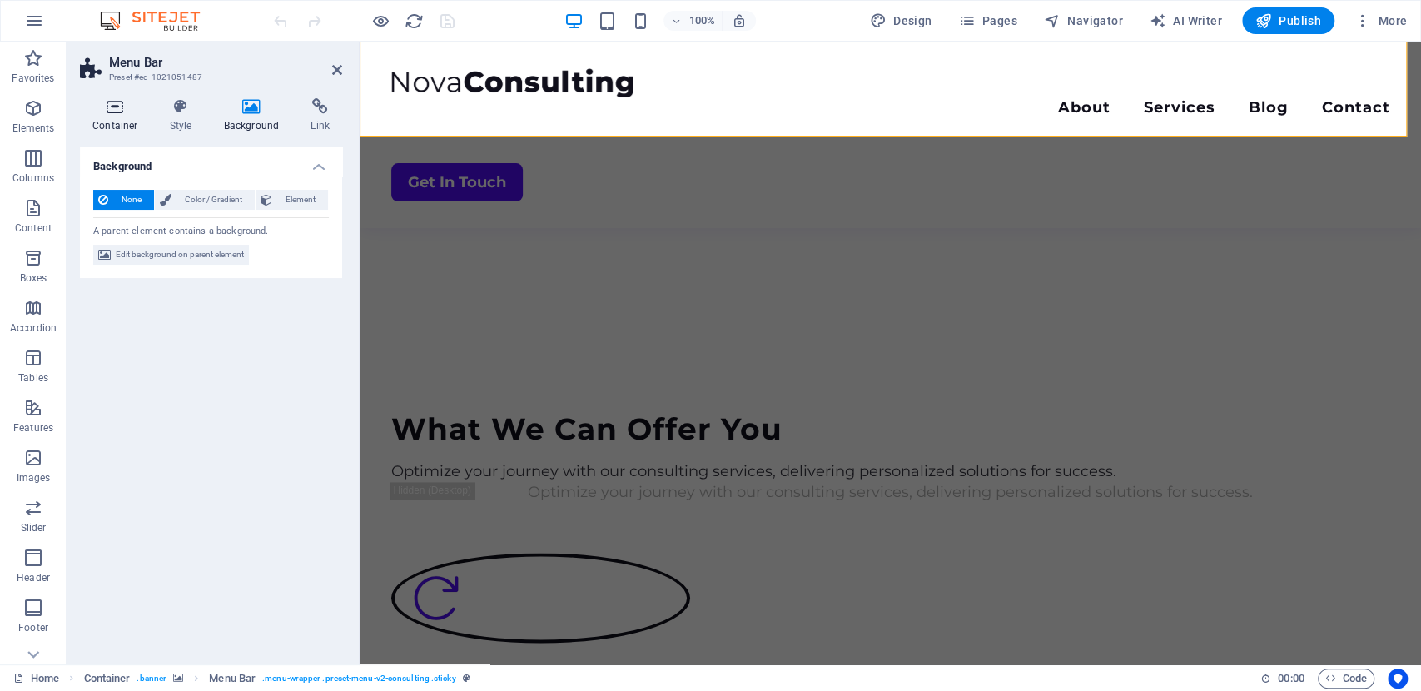
click at [102, 105] on icon at bounding box center [115, 106] width 71 height 17
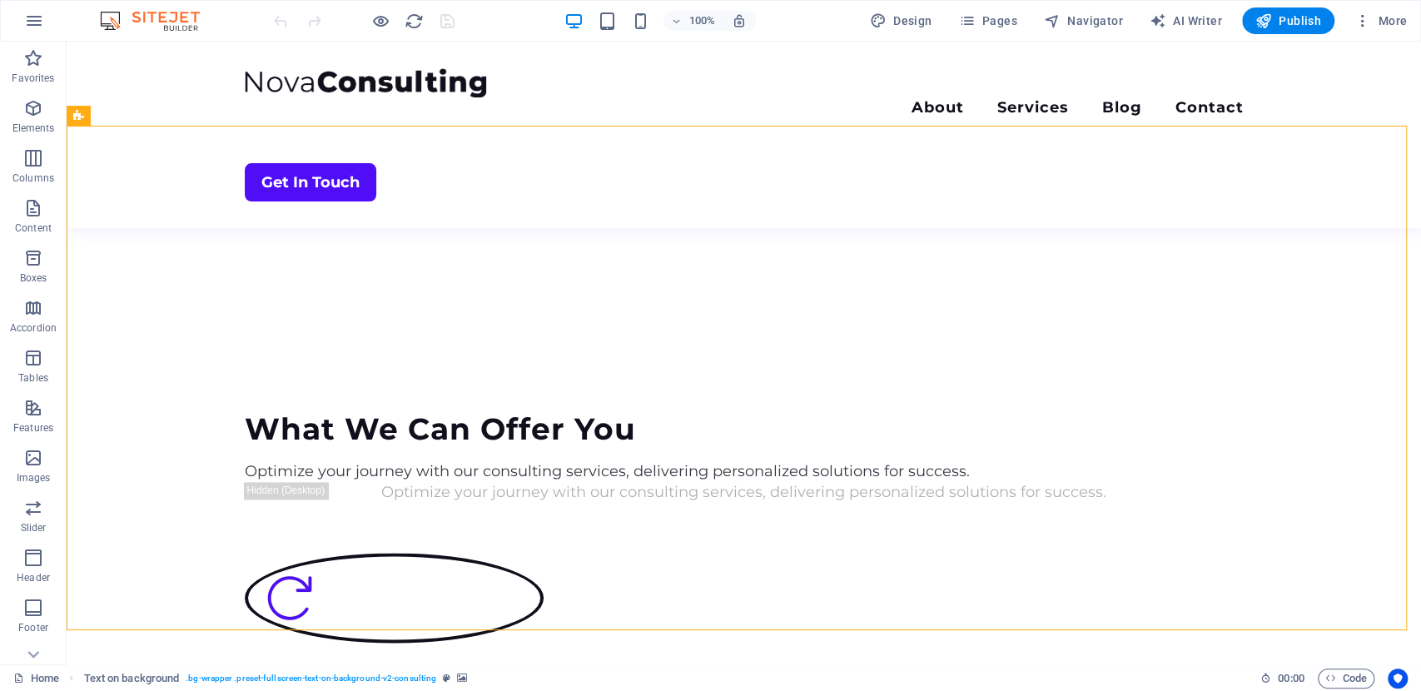
click at [17, 18] on button "button" at bounding box center [34, 21] width 40 height 40
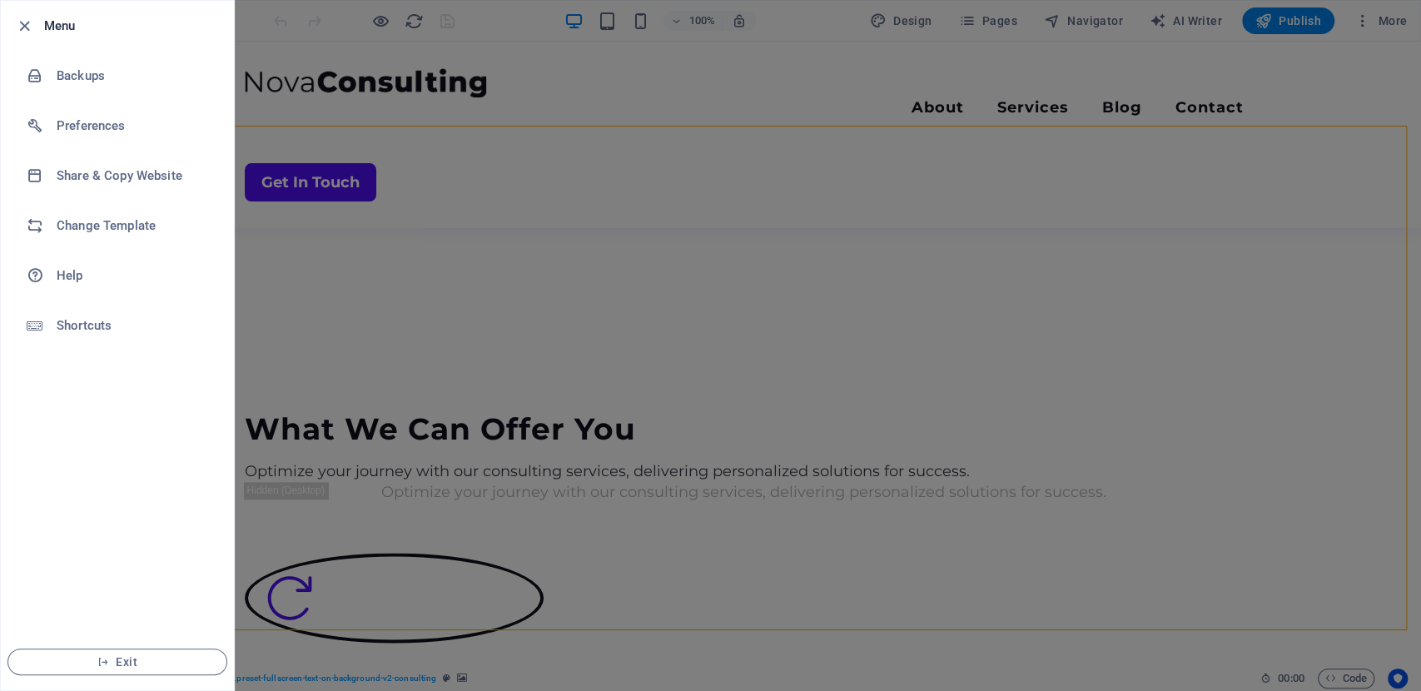
click at [17, 18] on icon "button" at bounding box center [24, 26] width 19 height 19
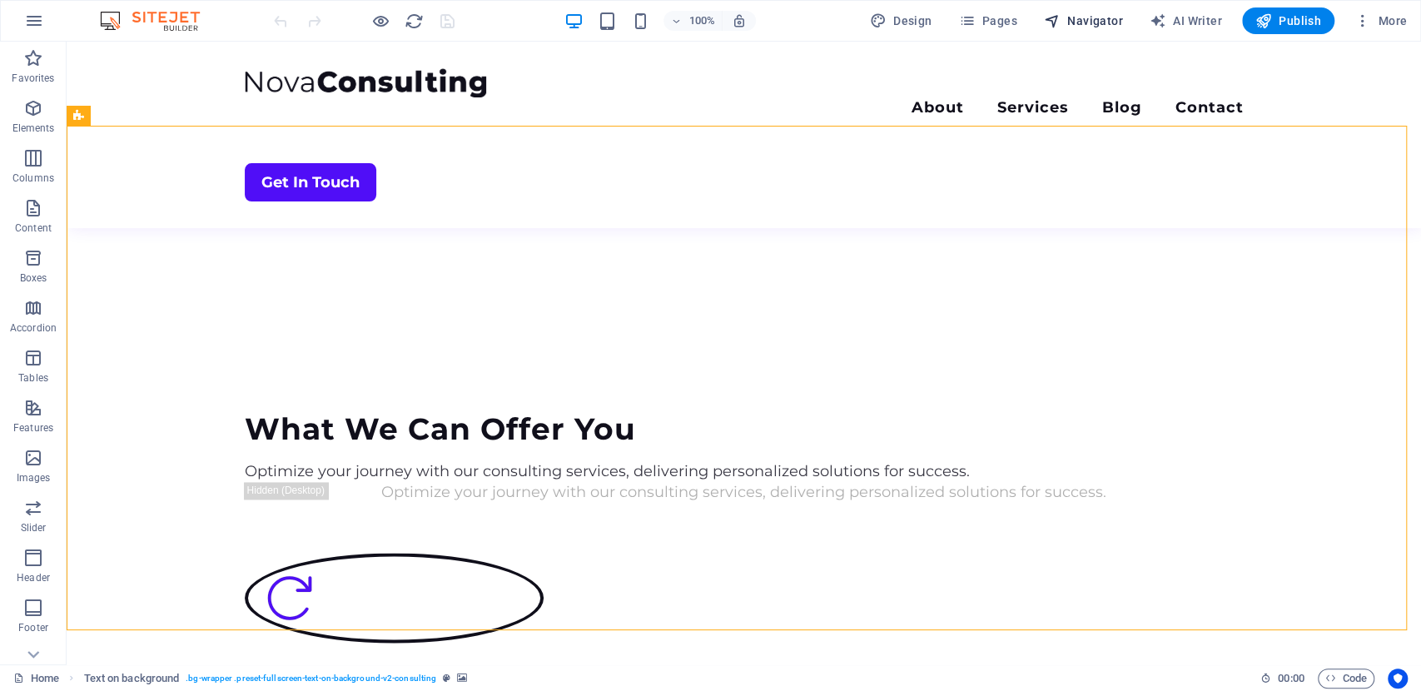
click at [1060, 14] on icon "button" at bounding box center [1052, 20] width 17 height 17
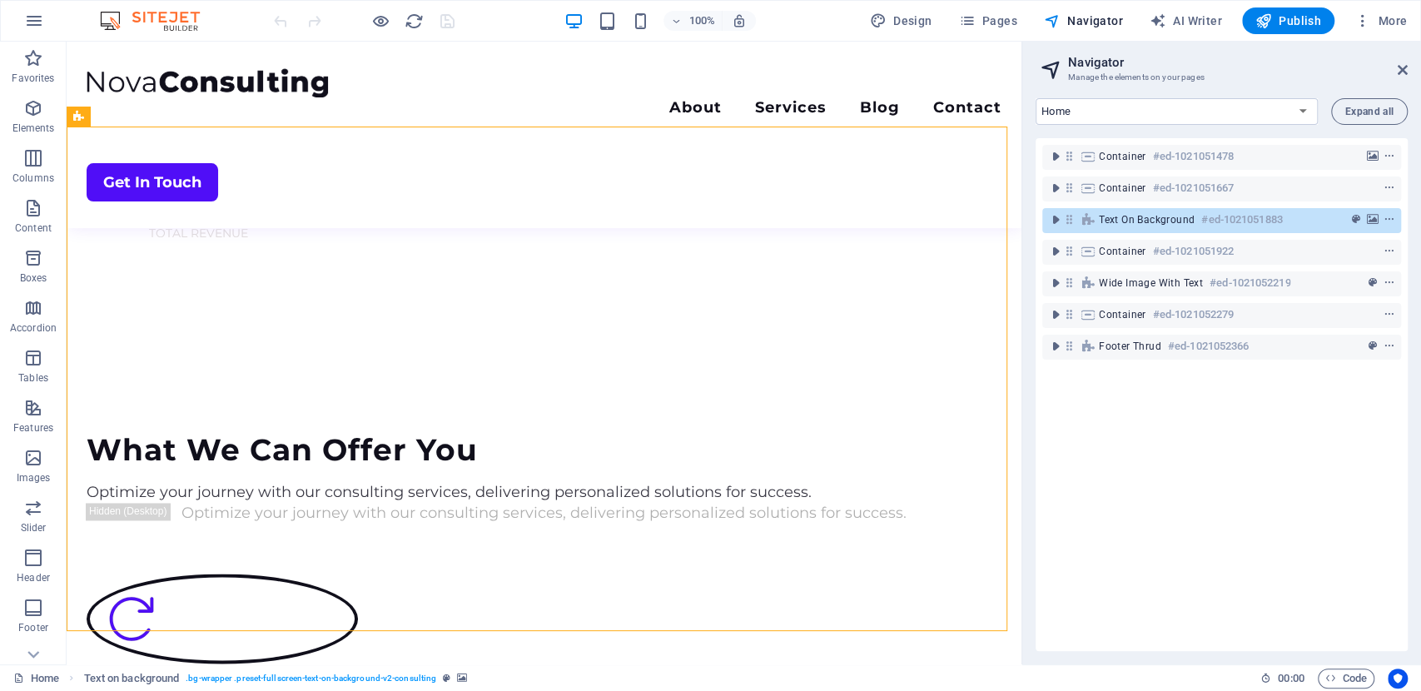
scroll to position [1475, 0]
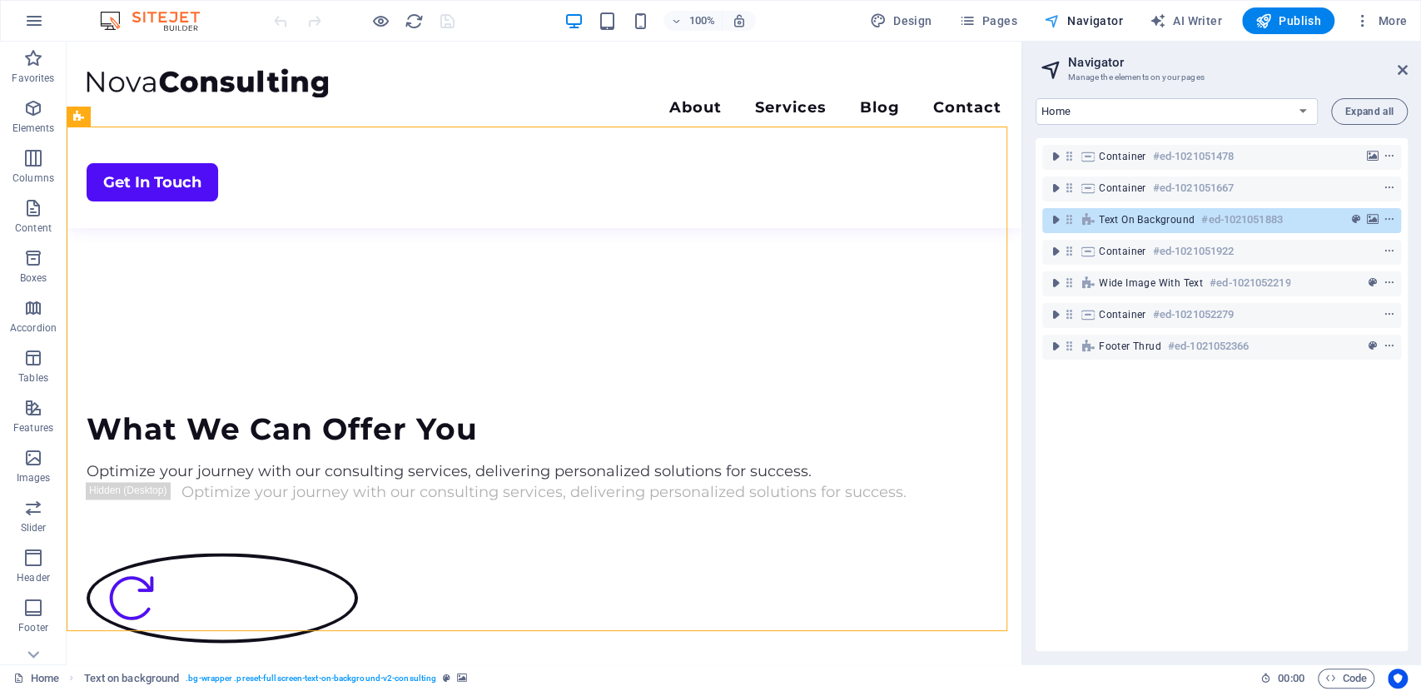
click at [1073, 25] on span "Navigator" at bounding box center [1083, 20] width 79 height 17
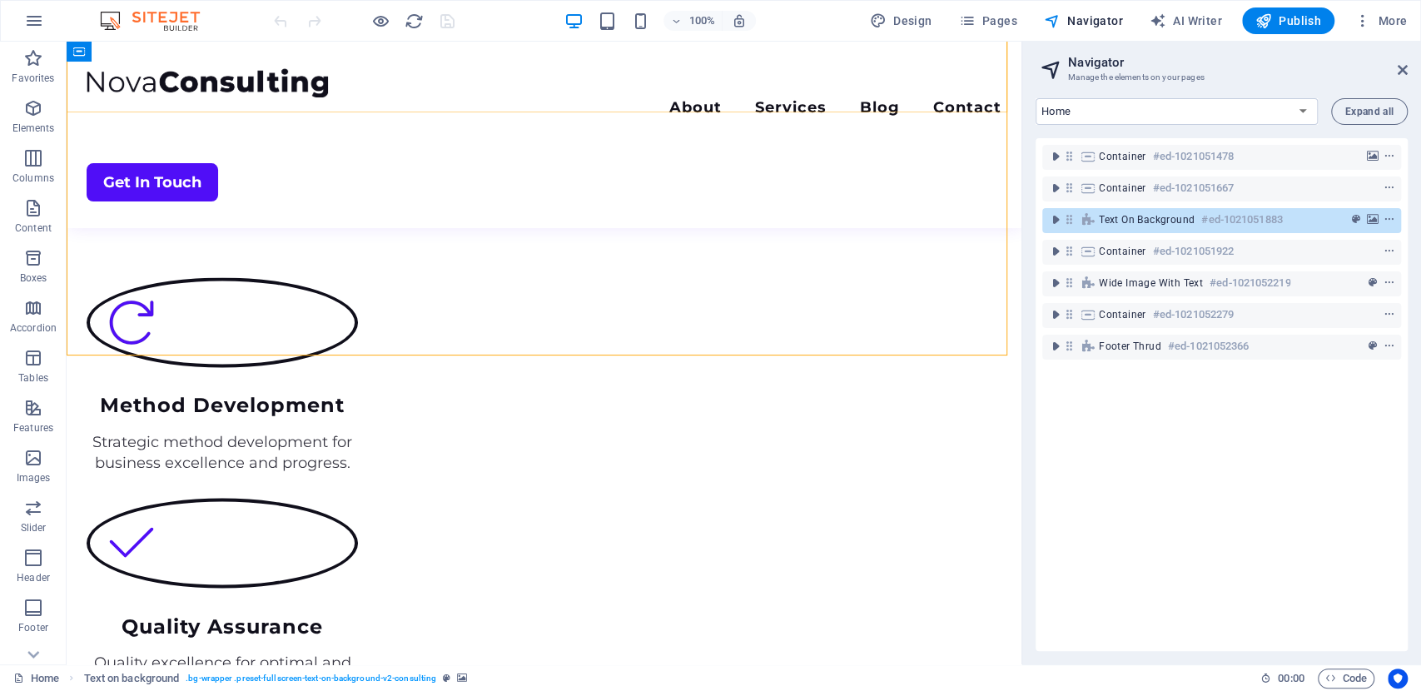
scroll to position [1752, 0]
click at [1410, 69] on aside "Navigator Manage the elements on your pages Home About Services Blog Contact Le…" at bounding box center [1220, 353] width 399 height 622
